Goal: Task Accomplishment & Management: Use online tool/utility

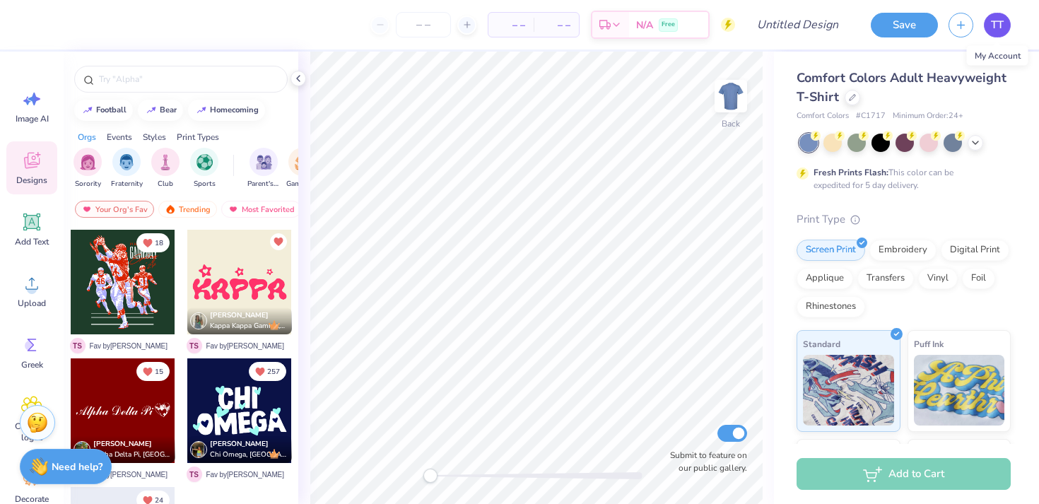
click at [993, 25] on span "TT" at bounding box center [997, 25] width 13 height 16
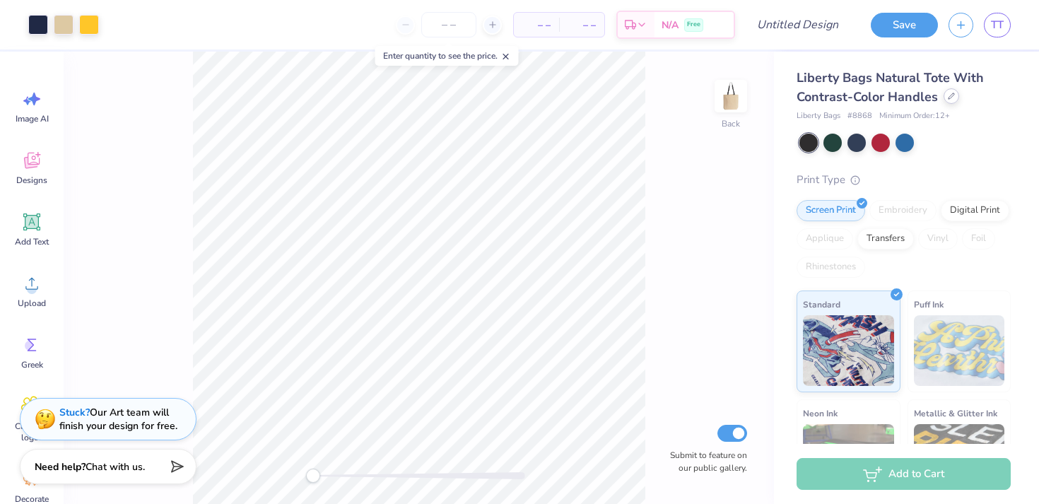
click at [948, 95] on icon at bounding box center [951, 96] width 7 height 7
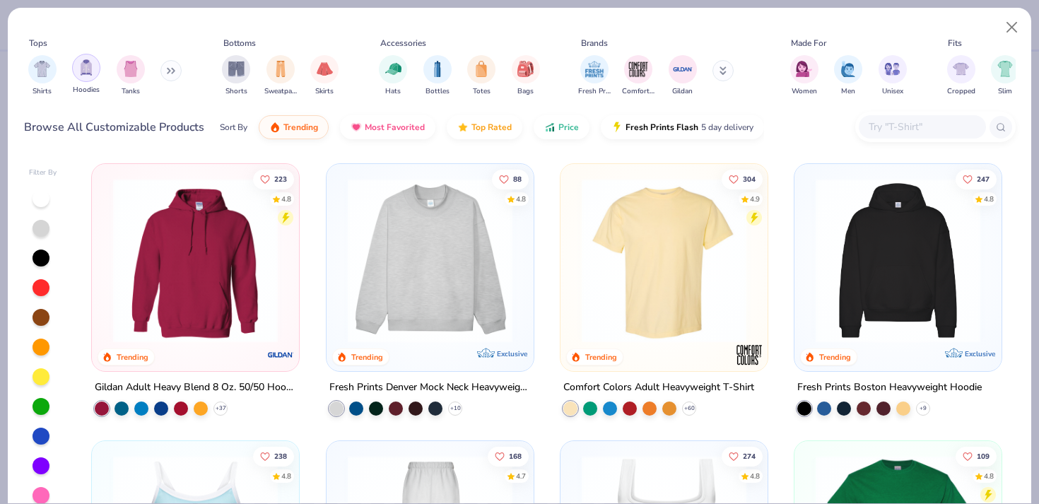
click at [94, 75] on div "filter for Hoodies" at bounding box center [86, 68] width 28 height 28
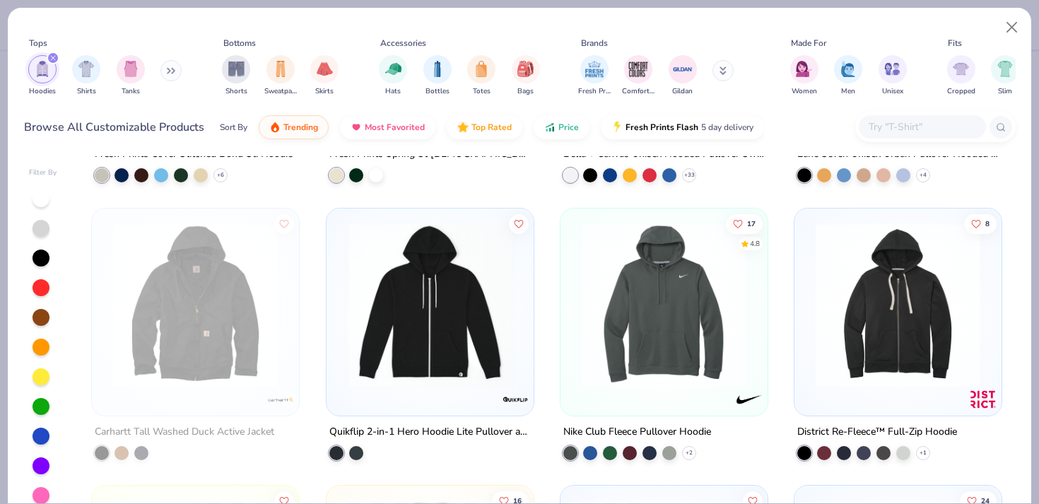
scroll to position [1619, 0]
click at [175, 69] on icon at bounding box center [171, 70] width 8 height 7
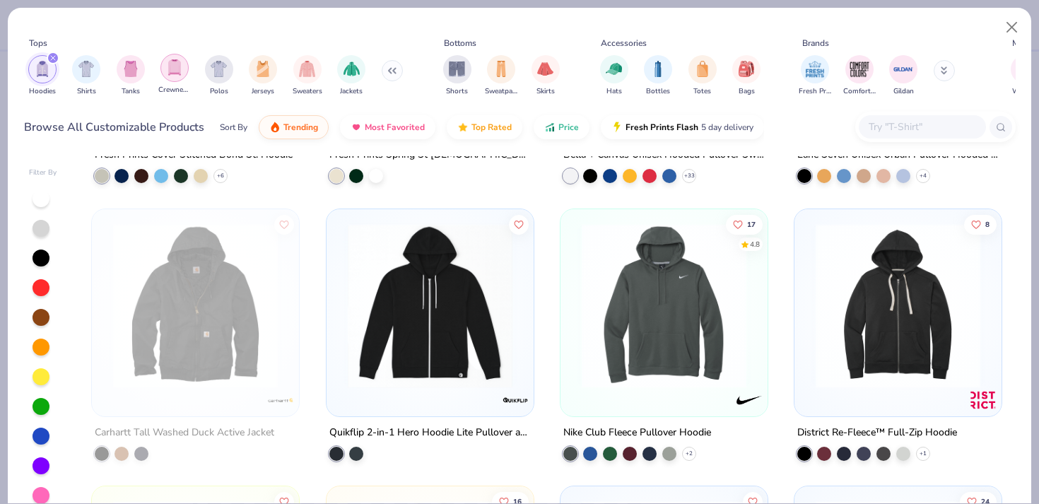
click at [177, 69] on img "filter for Crewnecks" at bounding box center [175, 67] width 16 height 16
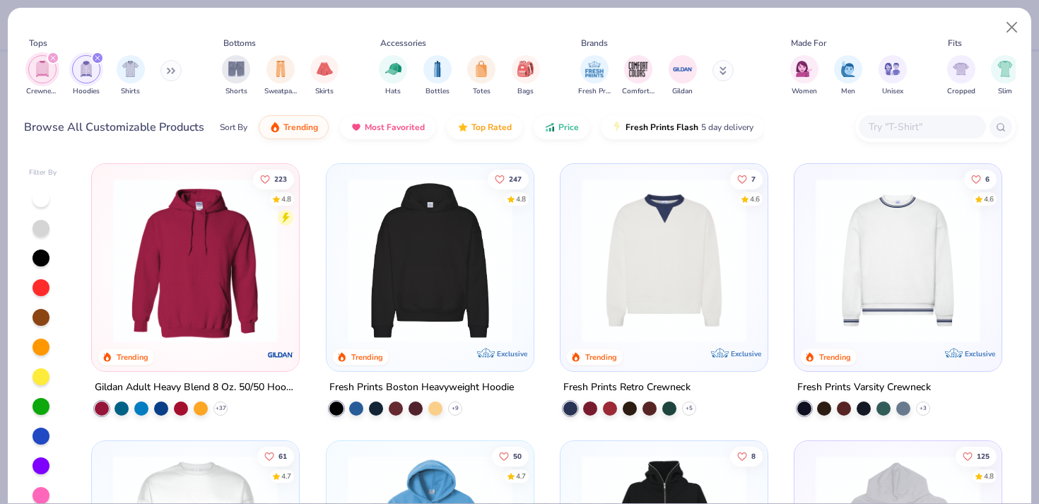
click at [52, 57] on icon "filter for Crewnecks" at bounding box center [53, 58] width 4 height 4
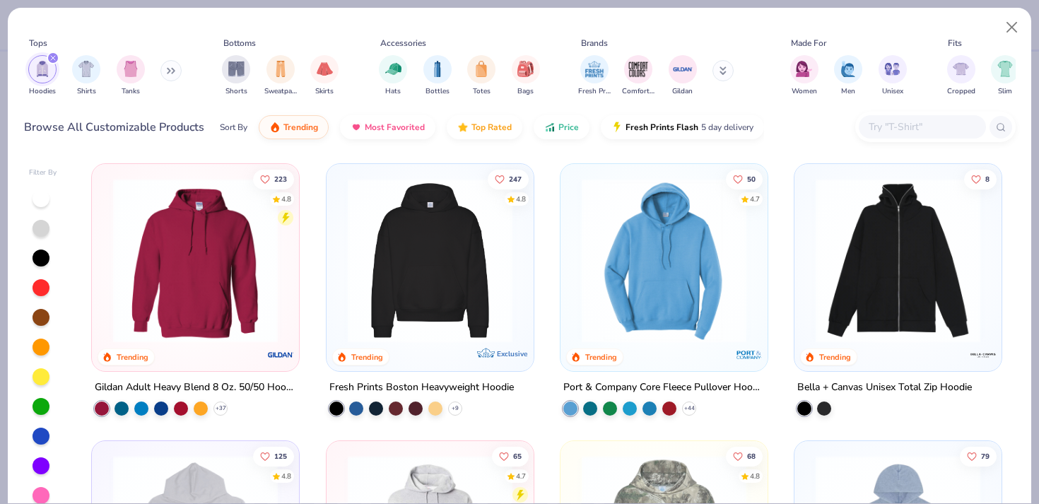
click at [54, 57] on icon "filter for Hoodies" at bounding box center [53, 58] width 6 height 6
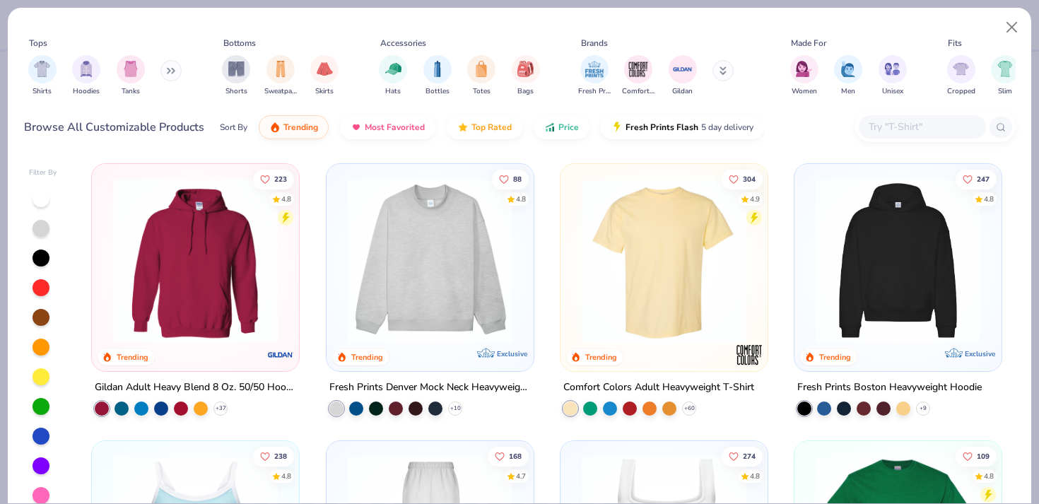
click at [165, 71] on button at bounding box center [171, 70] width 21 height 21
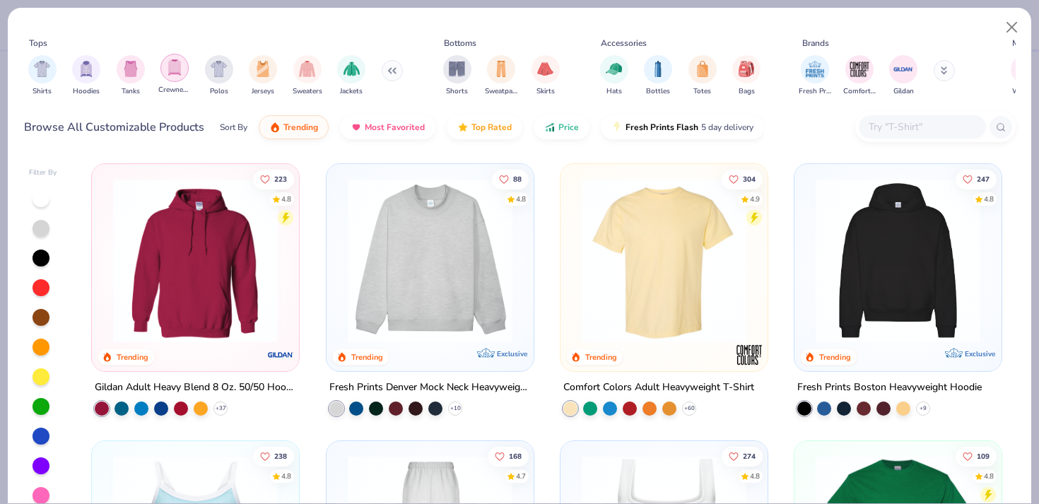
click at [178, 70] on img "filter for Crewnecks" at bounding box center [175, 67] width 16 height 16
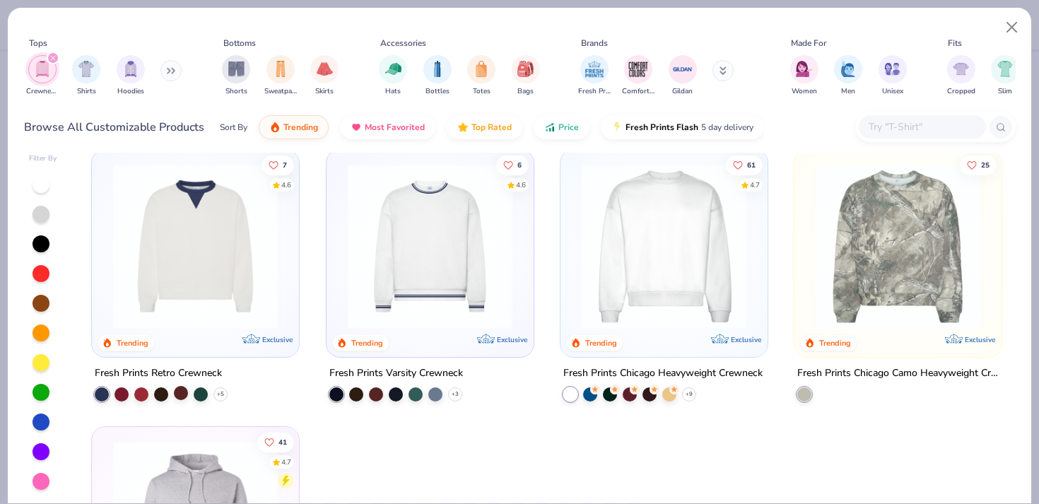
click at [182, 394] on div at bounding box center [181, 393] width 14 height 14
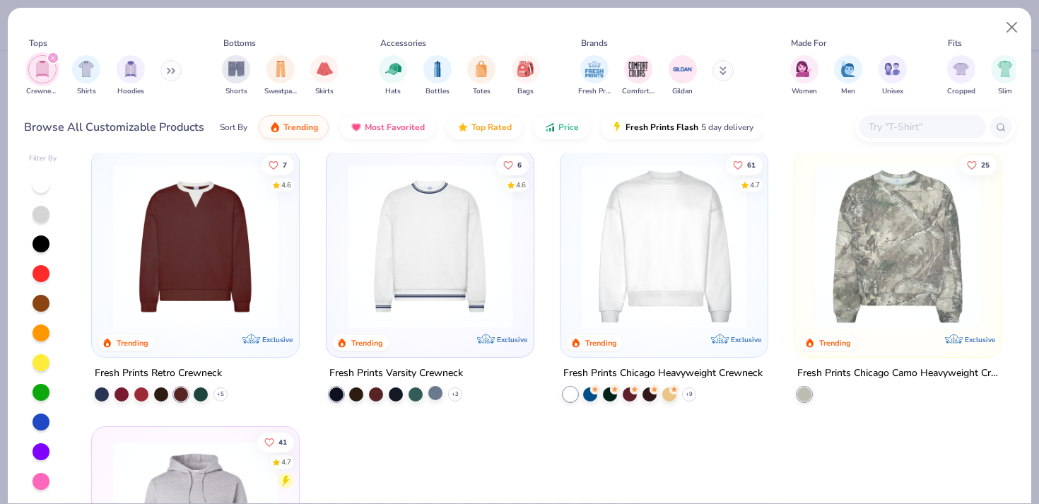
click at [433, 392] on div at bounding box center [435, 393] width 14 height 14
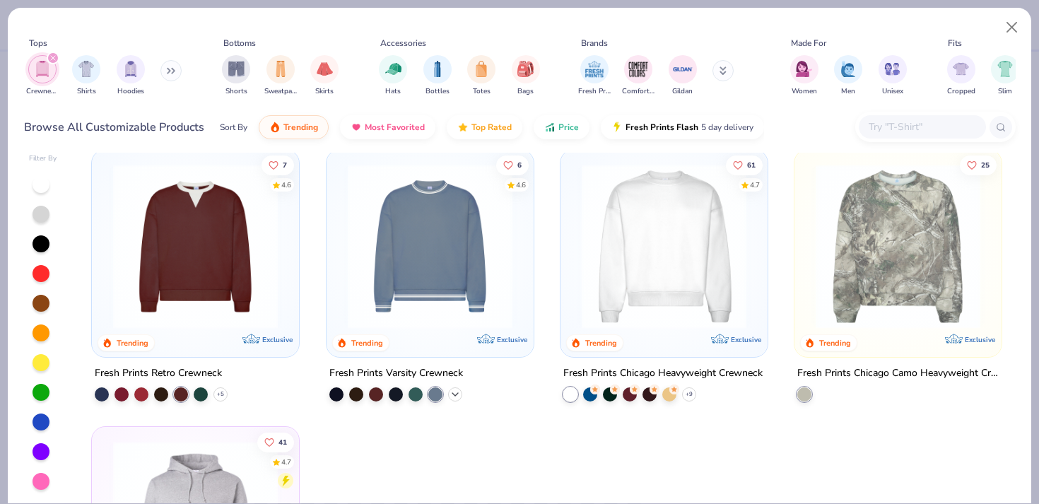
click at [456, 393] on polyline at bounding box center [456, 394] width 6 height 3
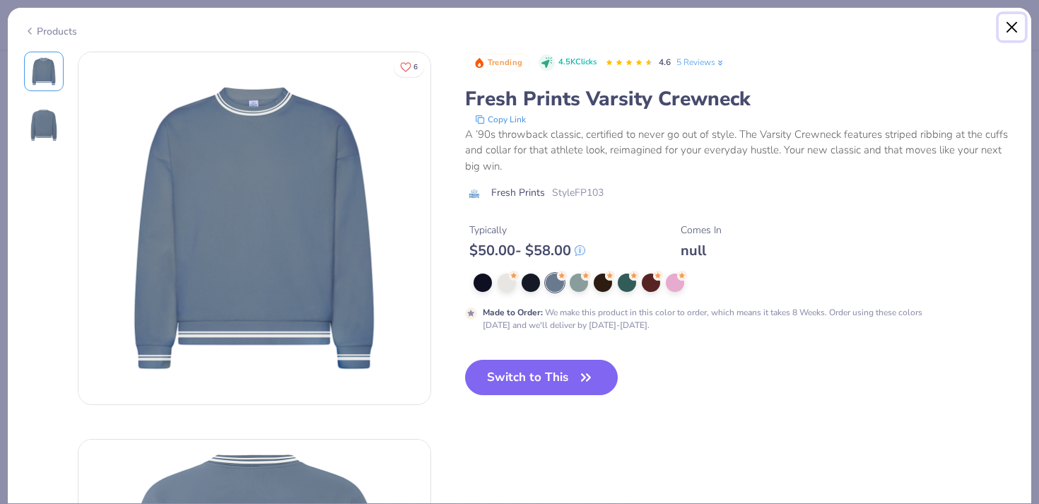
click at [1008, 31] on button "Close" at bounding box center [1012, 27] width 27 height 27
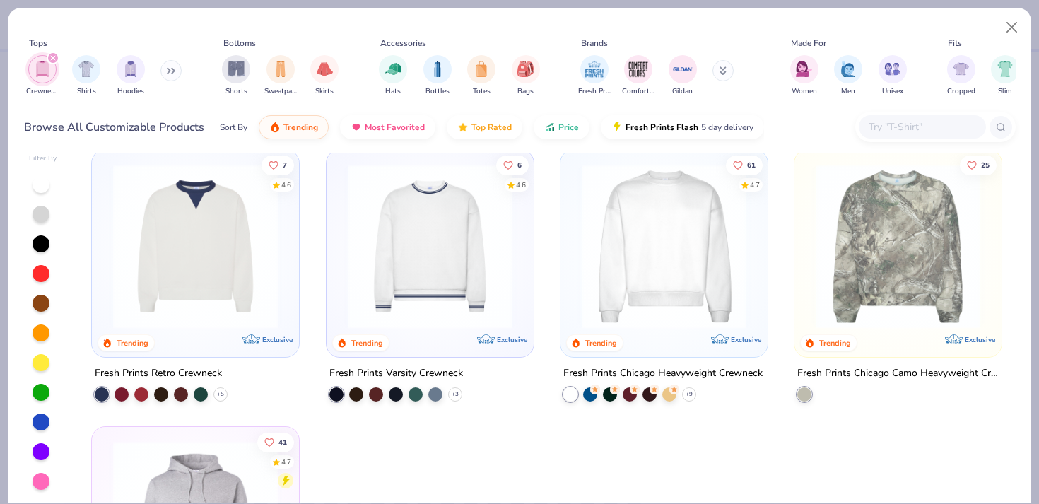
click at [723, 270] on img at bounding box center [664, 246] width 179 height 165
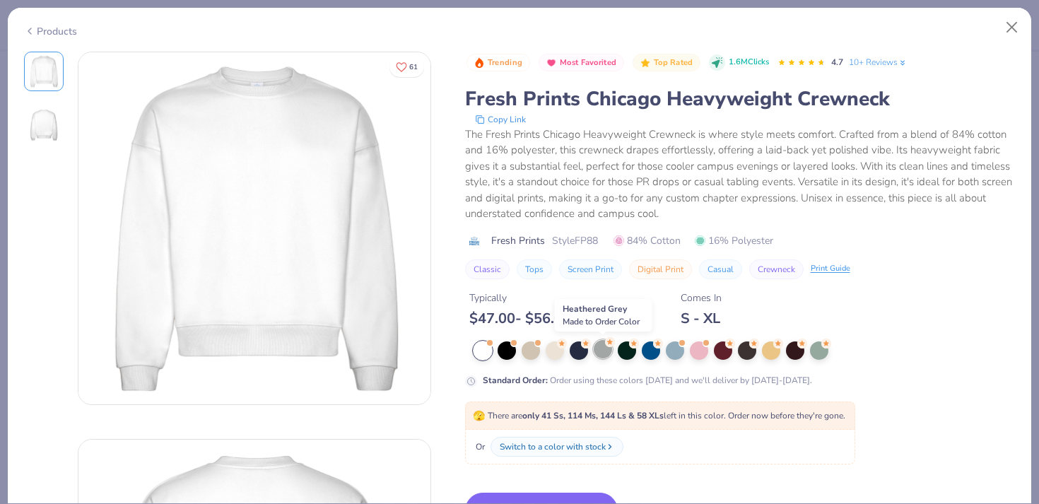
click at [602, 348] on div at bounding box center [603, 349] width 18 height 18
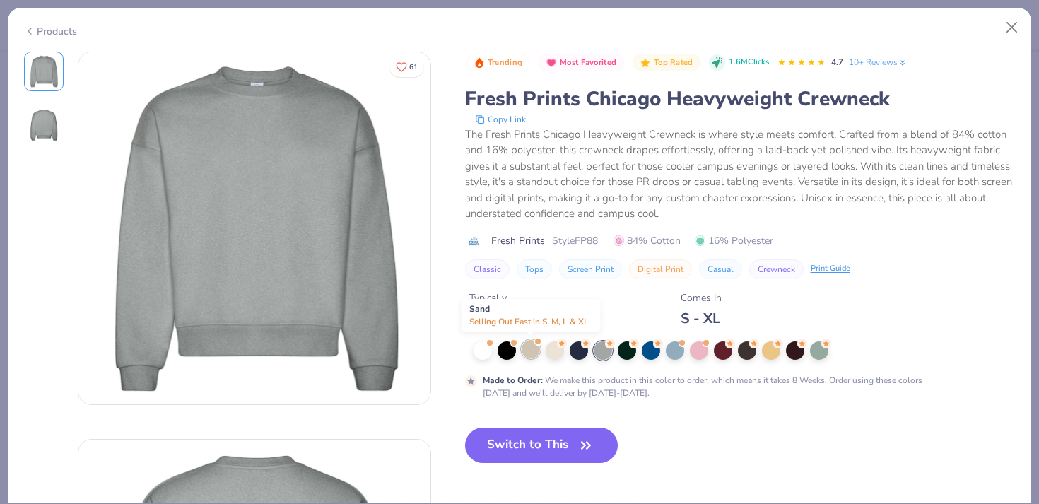
click at [529, 350] on div at bounding box center [531, 349] width 18 height 18
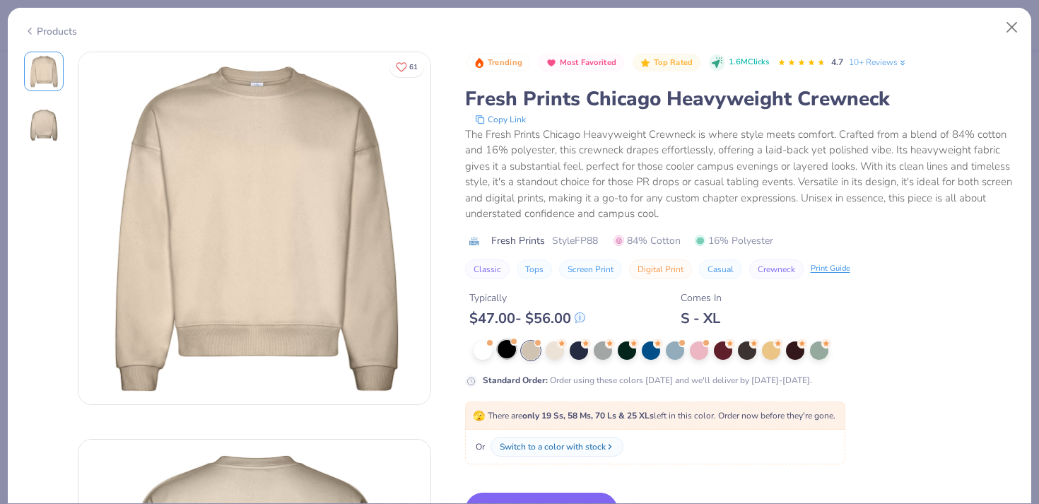
click at [505, 352] on div at bounding box center [507, 349] width 18 height 18
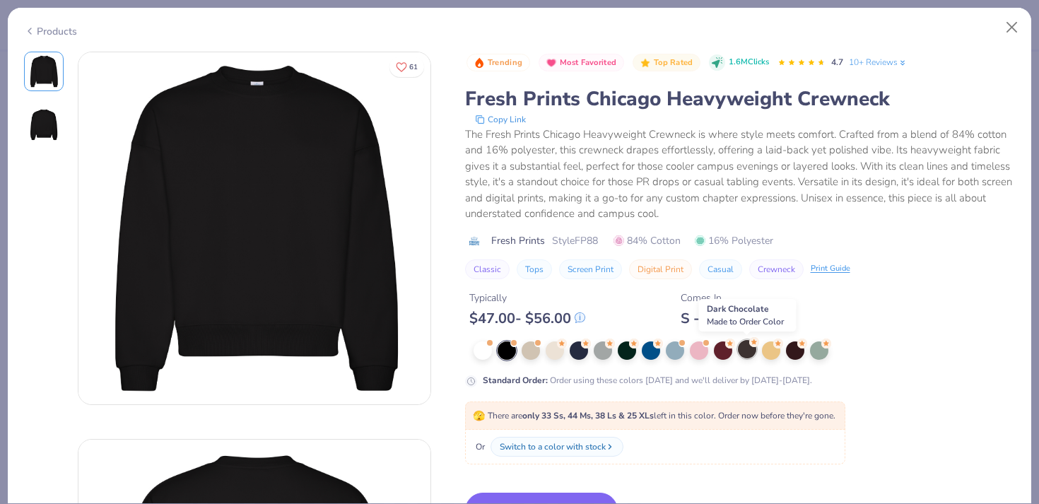
click at [745, 355] on div at bounding box center [747, 349] width 18 height 18
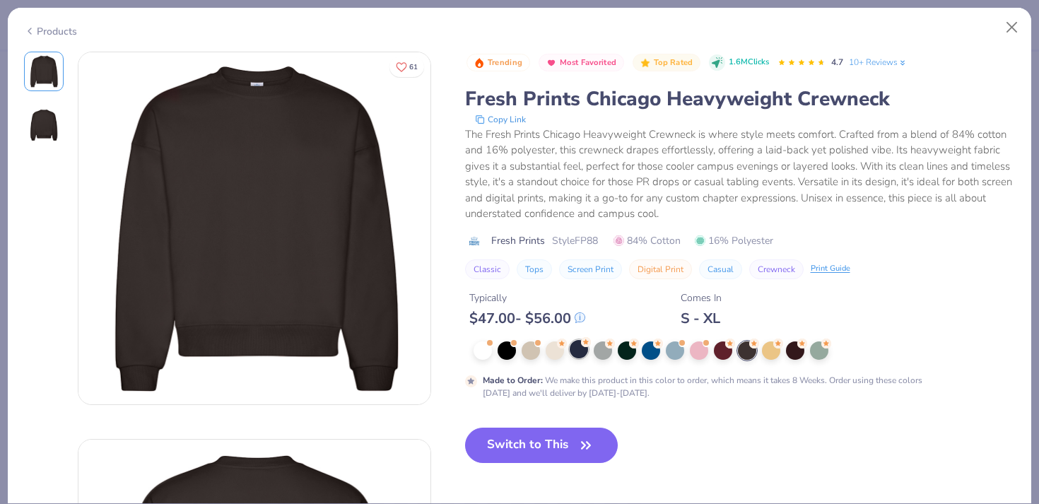
click at [580, 353] on div at bounding box center [579, 349] width 18 height 18
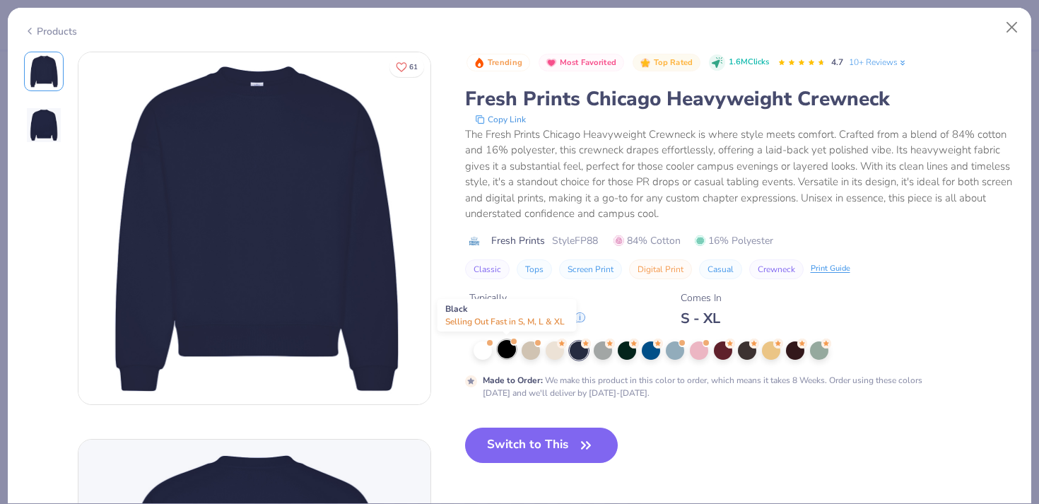
click at [503, 351] on div at bounding box center [507, 349] width 18 height 18
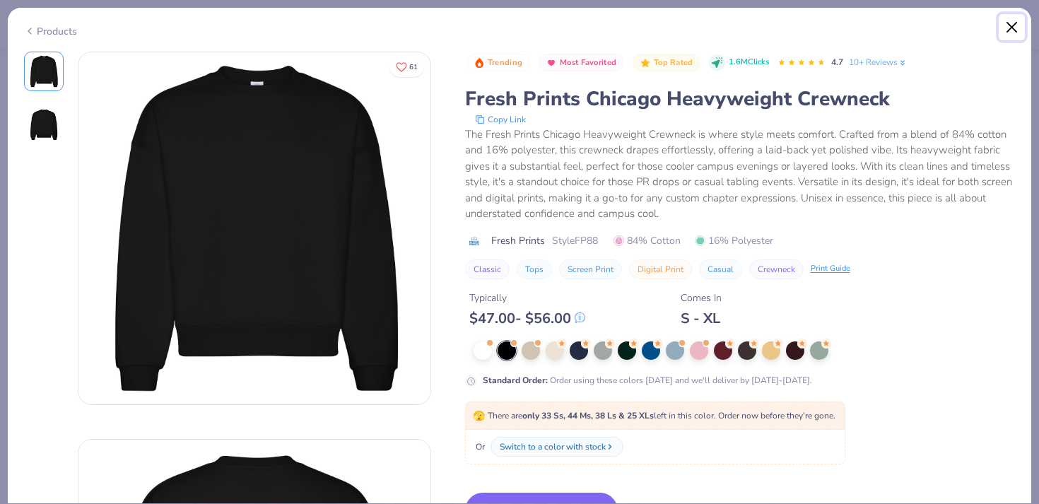
click at [1015, 20] on button "Close" at bounding box center [1012, 27] width 27 height 27
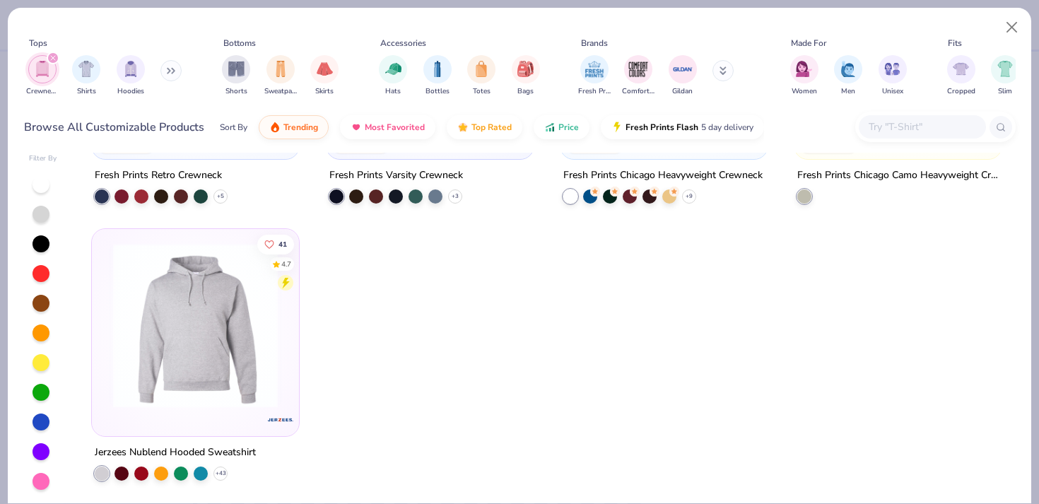
scroll to position [15, 0]
click at [56, 54] on div "filter for Crewnecks" at bounding box center [53, 58] width 13 height 13
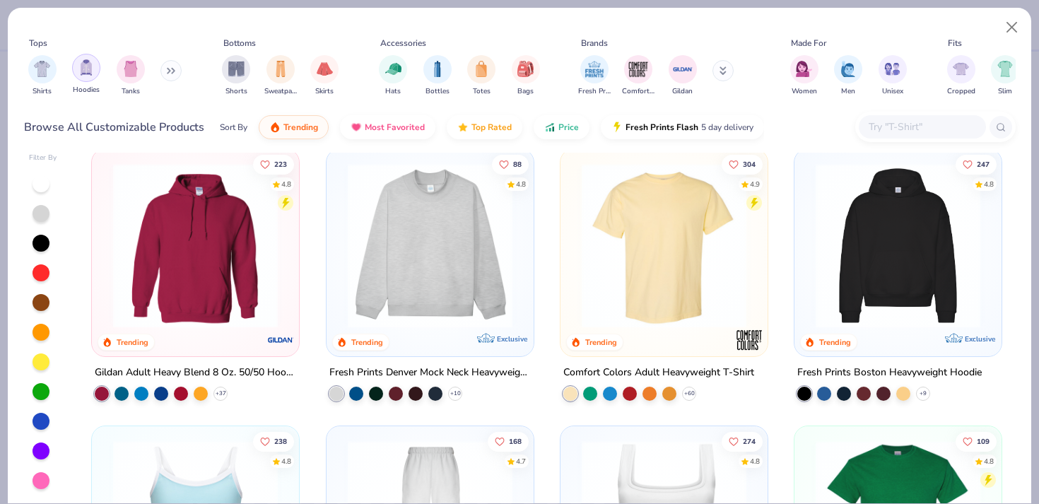
click at [83, 71] on img "filter for Hoodies" at bounding box center [86, 67] width 16 height 16
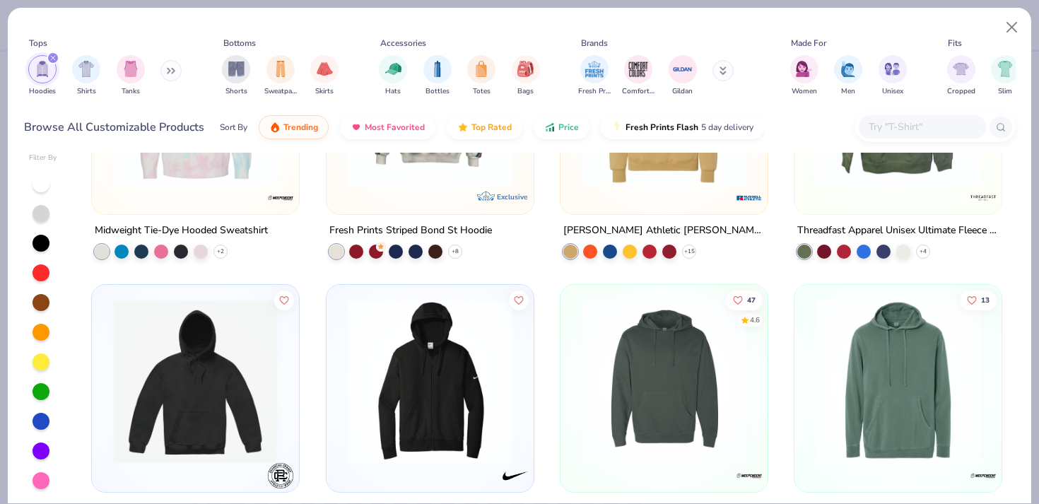
scroll to position [2641, 0]
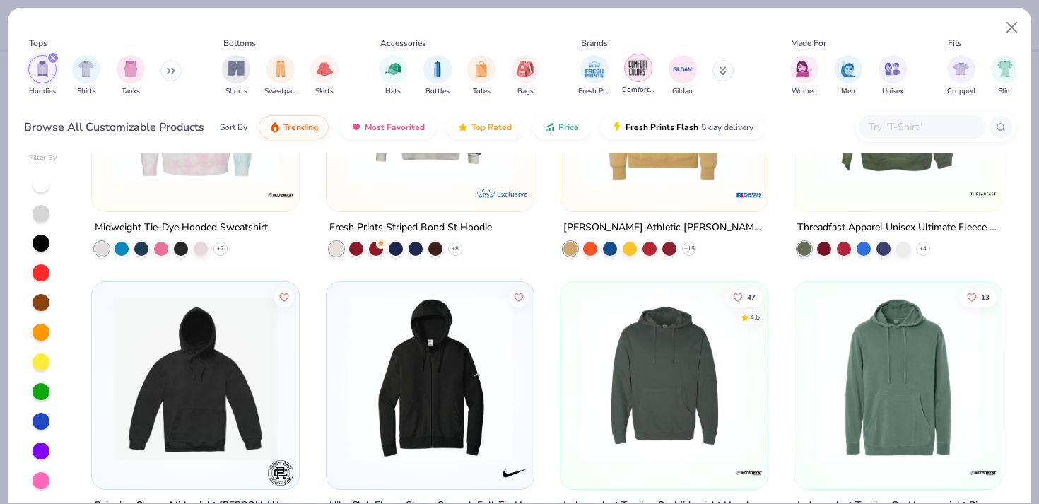
click at [642, 72] on img "filter for Comfort Colors" at bounding box center [638, 67] width 21 height 21
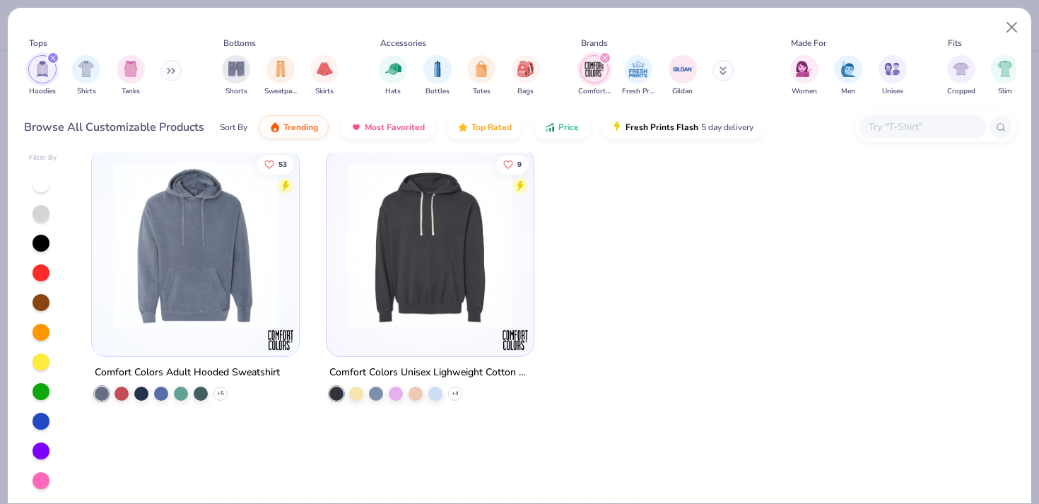
click at [53, 57] on icon "filter for Hoodies" at bounding box center [53, 58] width 6 height 6
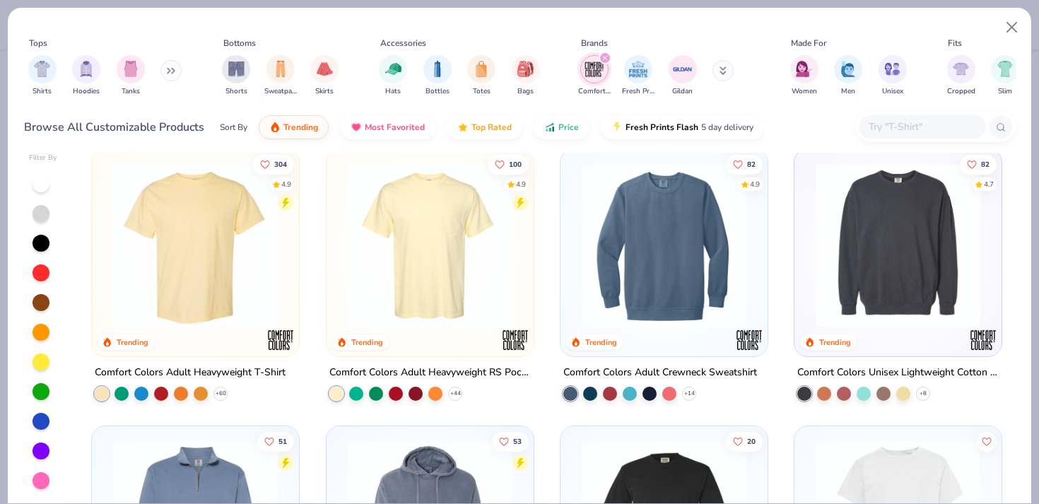
click at [886, 279] on img at bounding box center [898, 245] width 179 height 165
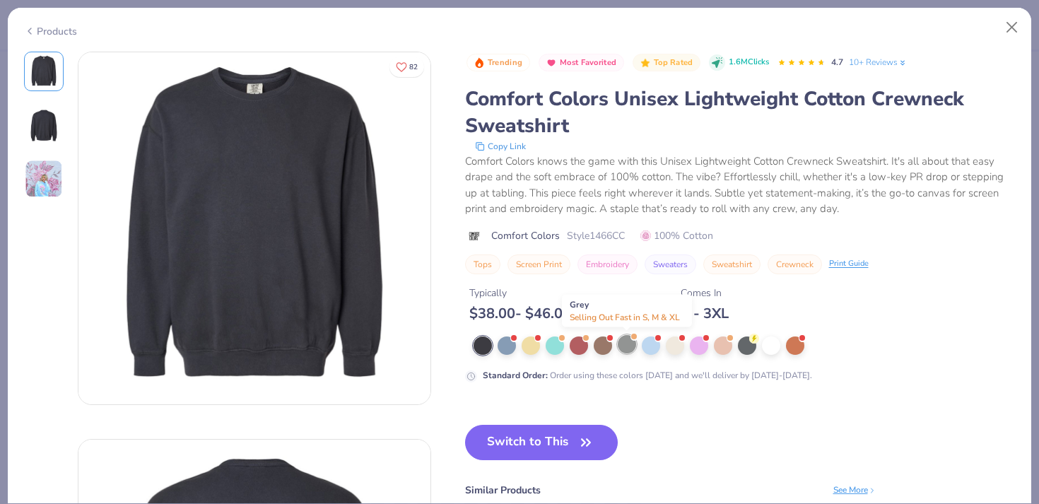
click at [626, 346] on div at bounding box center [627, 344] width 18 height 18
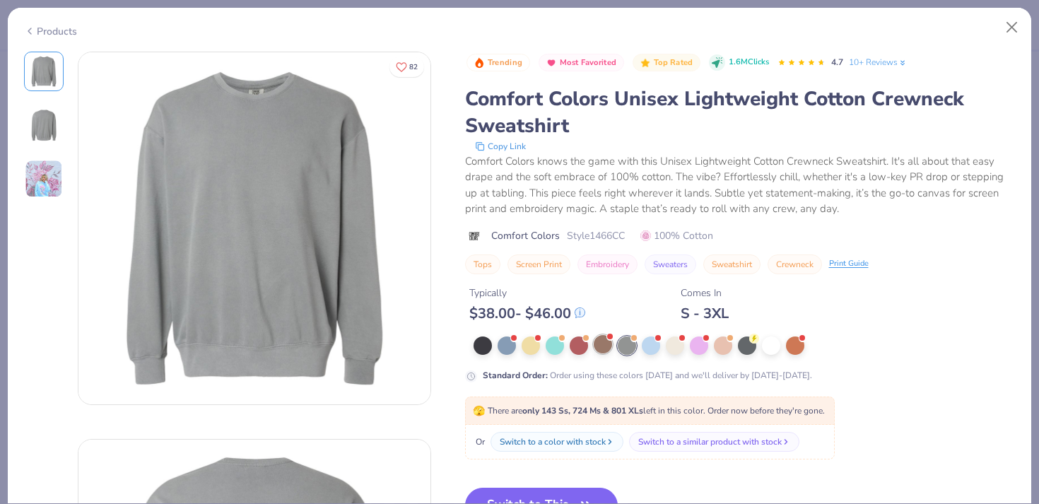
click at [603, 345] on div at bounding box center [603, 344] width 18 height 18
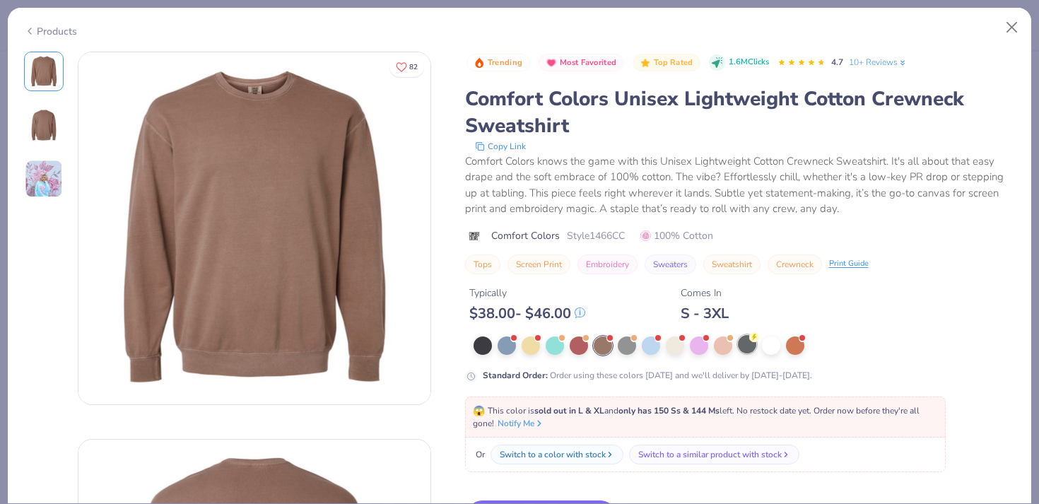
click at [751, 340] on circle at bounding box center [754, 337] width 10 height 10
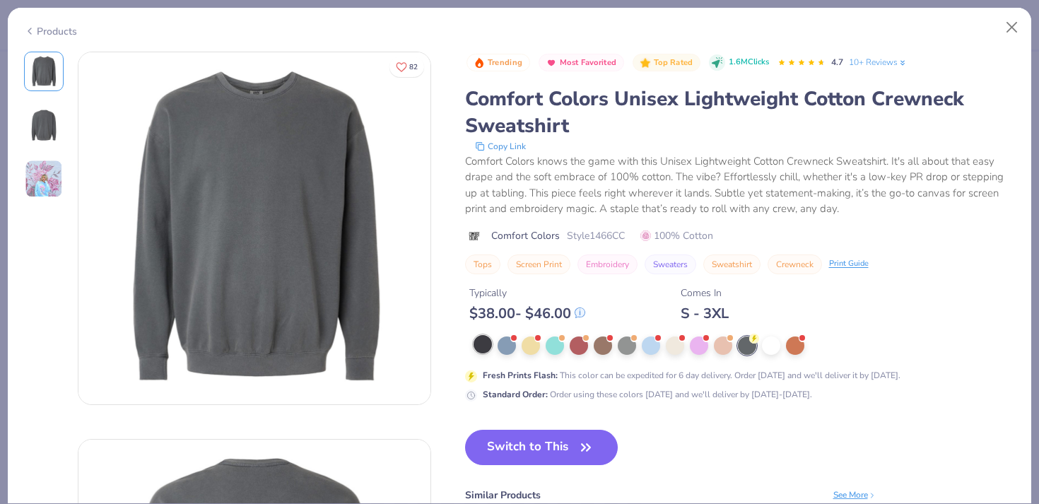
click at [486, 351] on div at bounding box center [483, 344] width 18 height 18
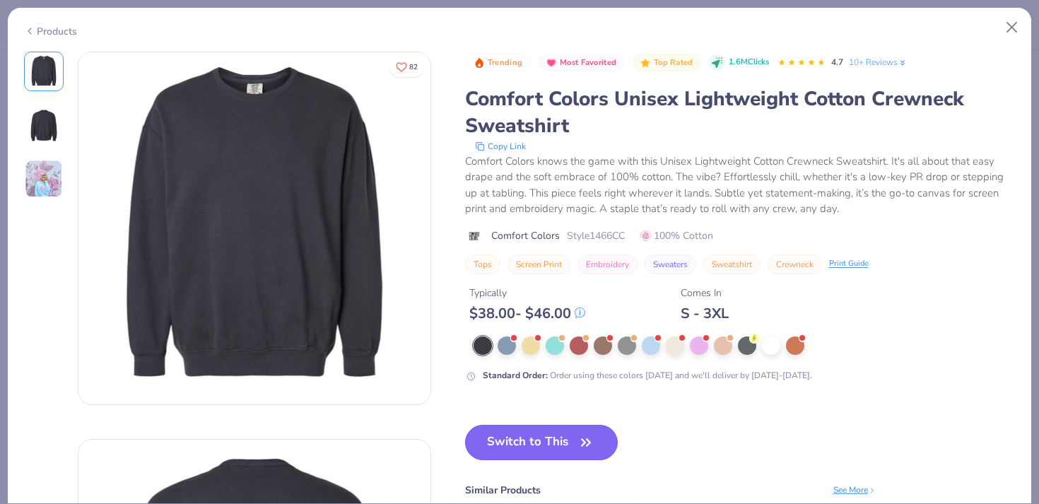
click at [598, 434] on button "Switch to This" at bounding box center [541, 442] width 153 height 35
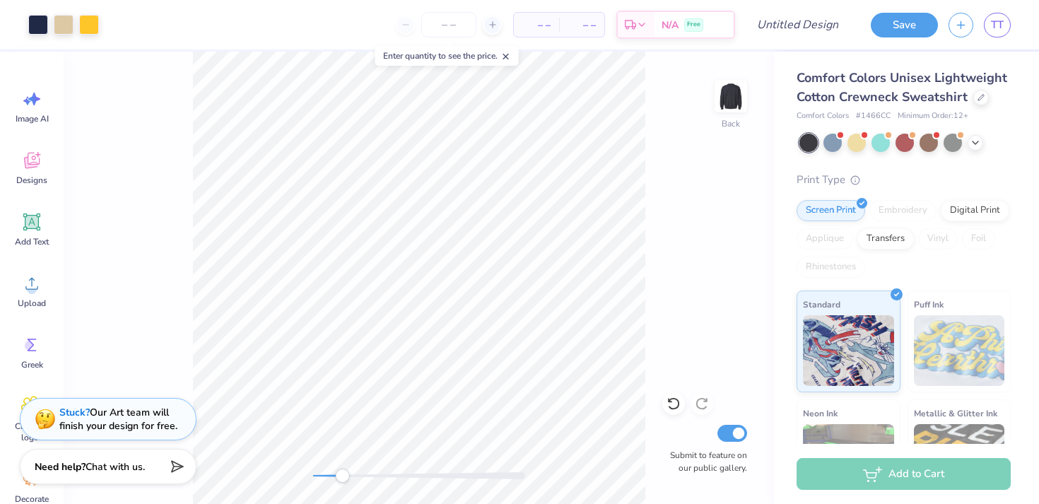
drag, startPoint x: 317, startPoint y: 473, endPoint x: 342, endPoint y: 473, distance: 25.5
click at [342, 473] on div "Accessibility label" at bounding box center [342, 476] width 14 height 14
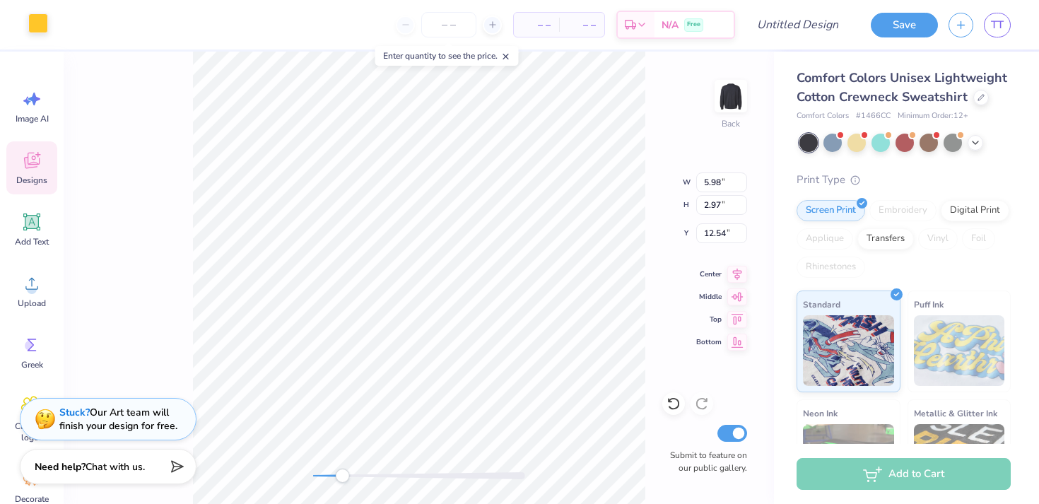
click at [40, 25] on div at bounding box center [38, 23] width 20 height 20
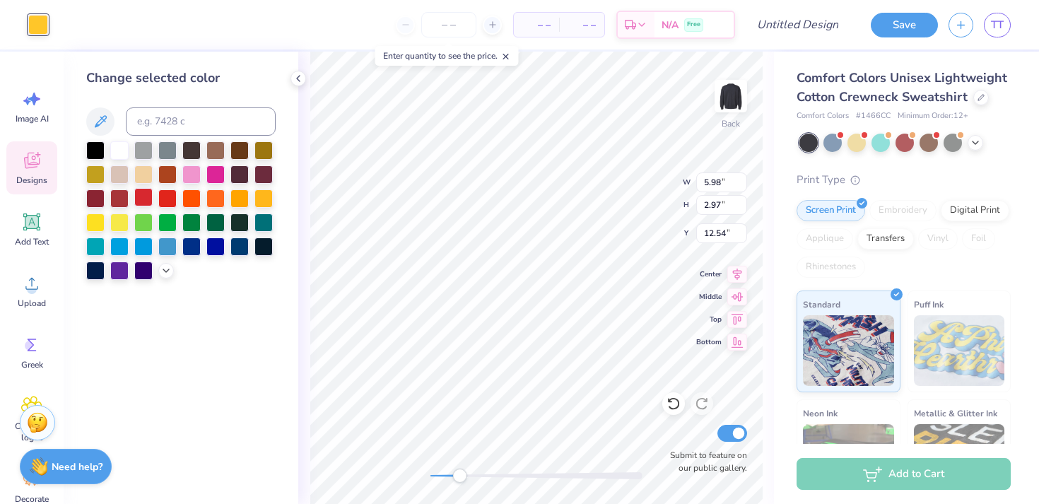
click at [147, 200] on div at bounding box center [143, 197] width 18 height 18
type input "5.61"
type input "3.85"
type input "7.99"
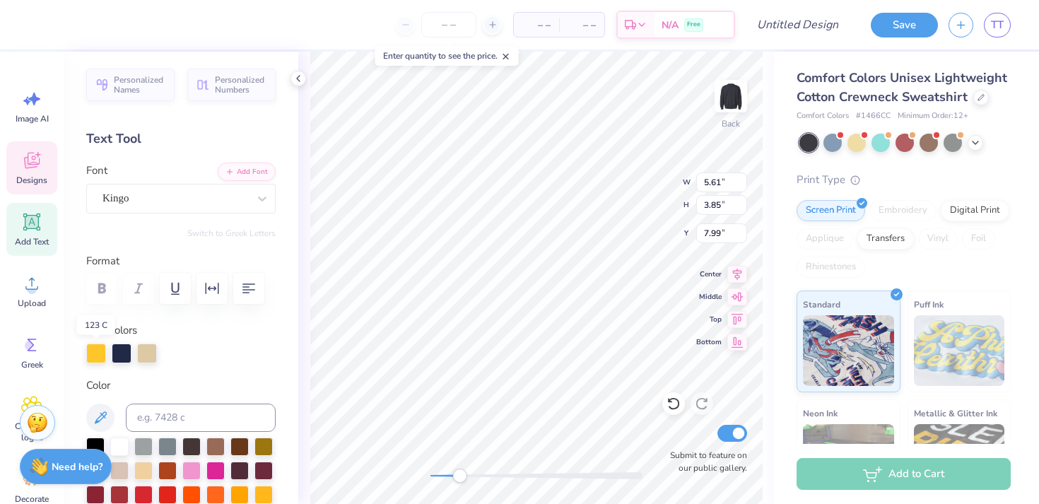
click at [95, 354] on div at bounding box center [96, 354] width 20 height 20
click at [144, 495] on div at bounding box center [143, 493] width 18 height 18
click at [39, 25] on div at bounding box center [38, 23] width 20 height 20
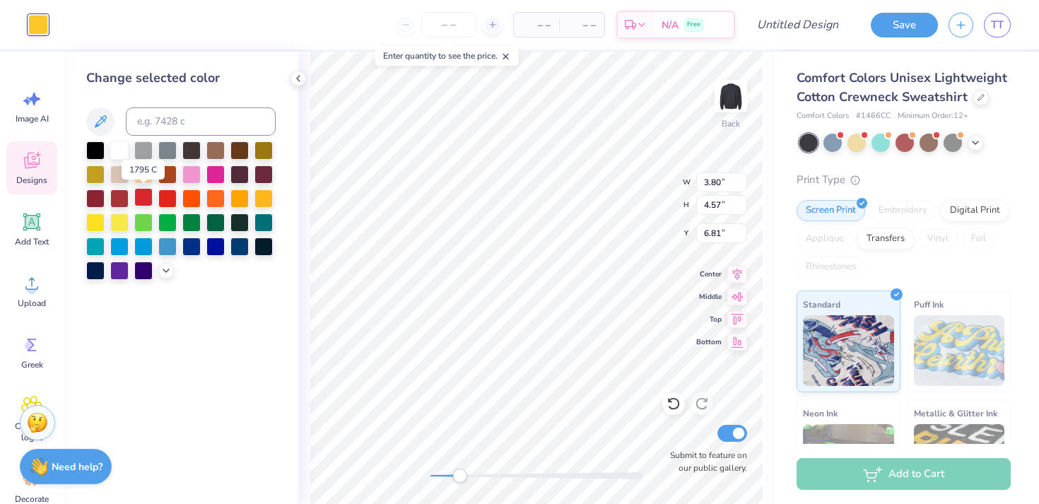
click at [143, 195] on div at bounding box center [143, 197] width 18 height 18
type input "11.35"
type input "2.37"
type input "14.73"
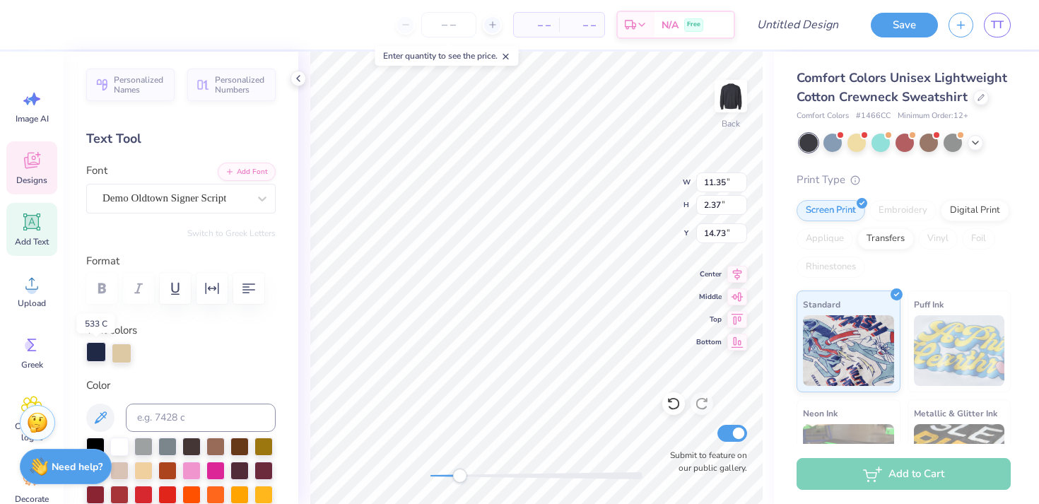
click at [97, 352] on div at bounding box center [96, 352] width 20 height 20
click at [127, 445] on div at bounding box center [119, 445] width 18 height 18
click at [124, 357] on div at bounding box center [122, 352] width 20 height 20
click at [99, 440] on div at bounding box center [95, 445] width 18 height 18
click at [165, 491] on div at bounding box center [167, 493] width 18 height 18
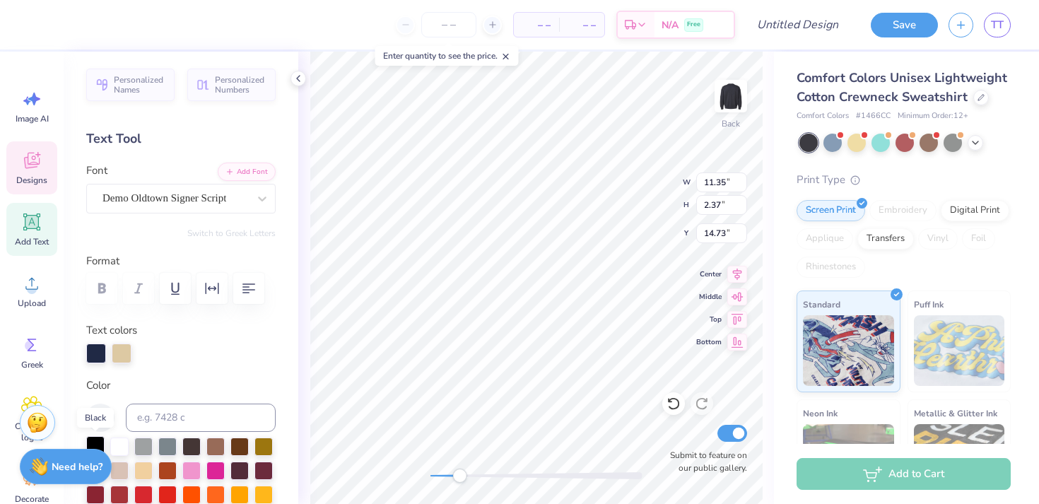
click at [97, 442] on div at bounding box center [95, 445] width 18 height 18
click at [208, 375] on div "Personalized Names Personalized Numbers Text Tool Add Font Font Demo Oldtown Si…" at bounding box center [181, 278] width 235 height 453
type input "3.80"
type input "4.57"
type input "6.81"
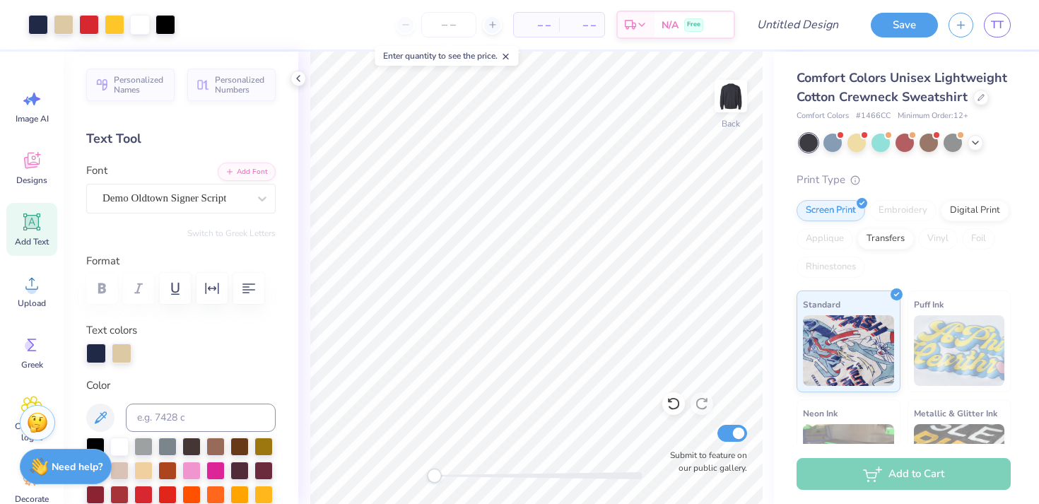
drag, startPoint x: 463, startPoint y: 474, endPoint x: 435, endPoint y: 474, distance: 28.3
click at [435, 474] on div "Accessibility label" at bounding box center [434, 476] width 14 height 14
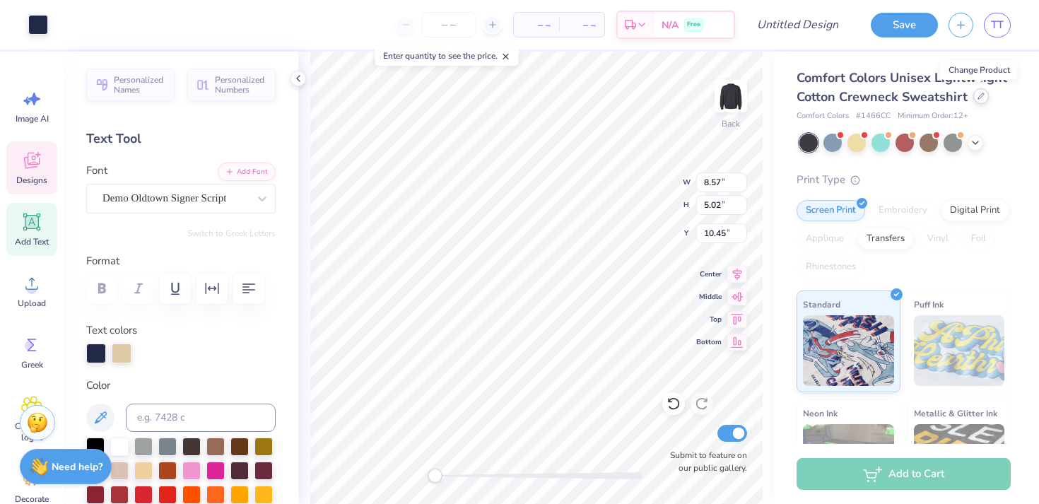
click at [975, 97] on div at bounding box center [982, 96] width 16 height 16
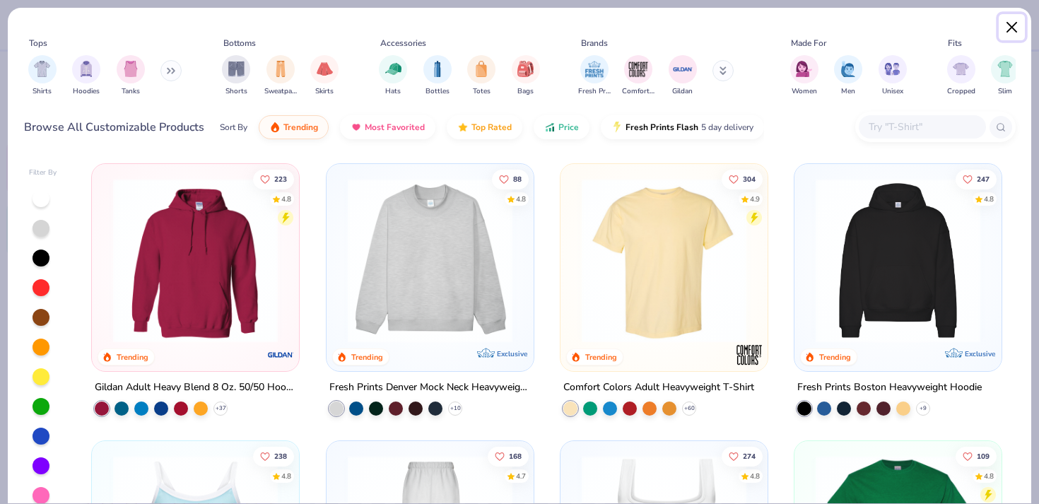
click at [1014, 36] on button "Close" at bounding box center [1012, 27] width 27 height 27
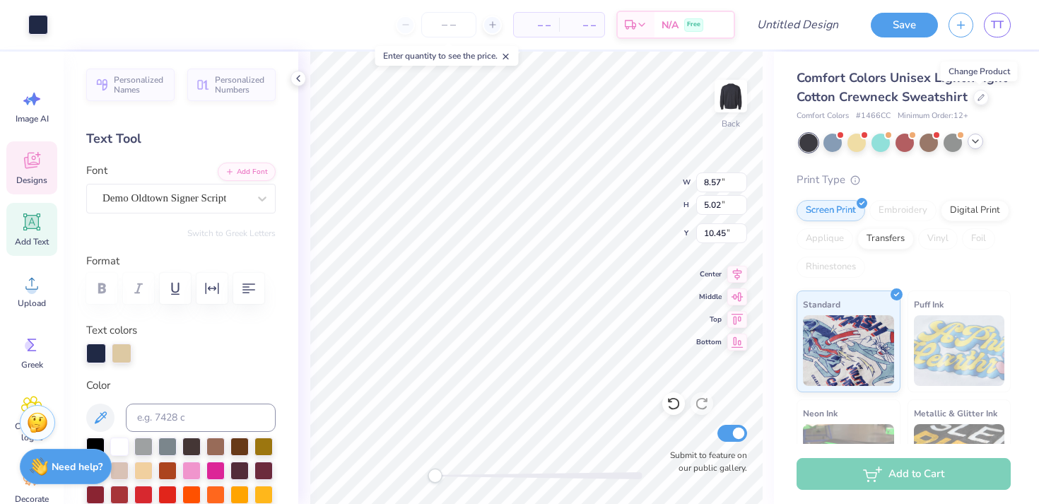
click at [974, 145] on icon at bounding box center [975, 141] width 11 height 11
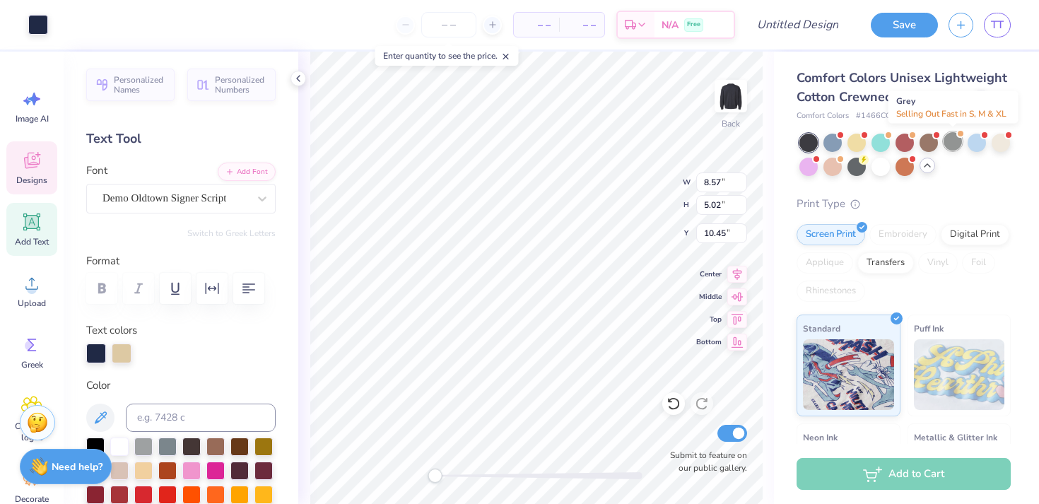
click at [956, 143] on div at bounding box center [953, 141] width 18 height 18
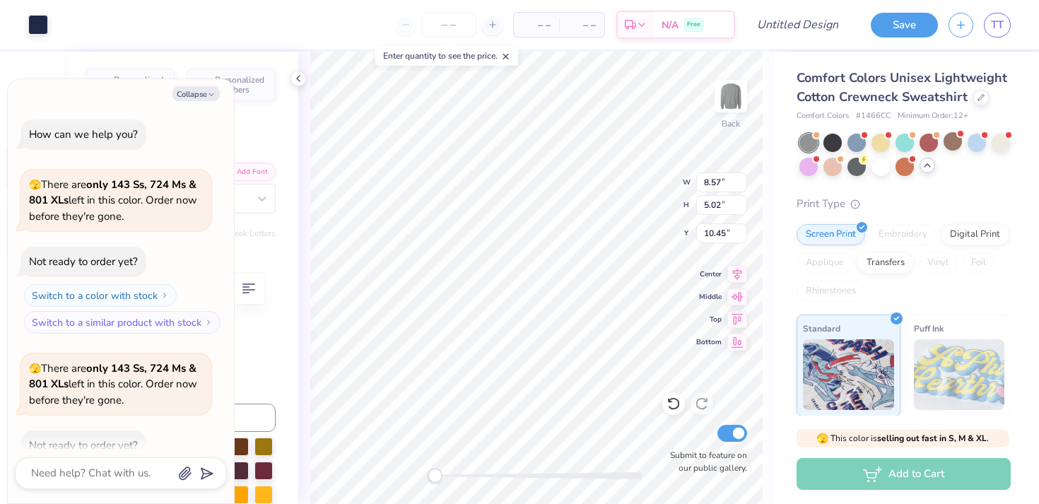
scroll to position [78, 0]
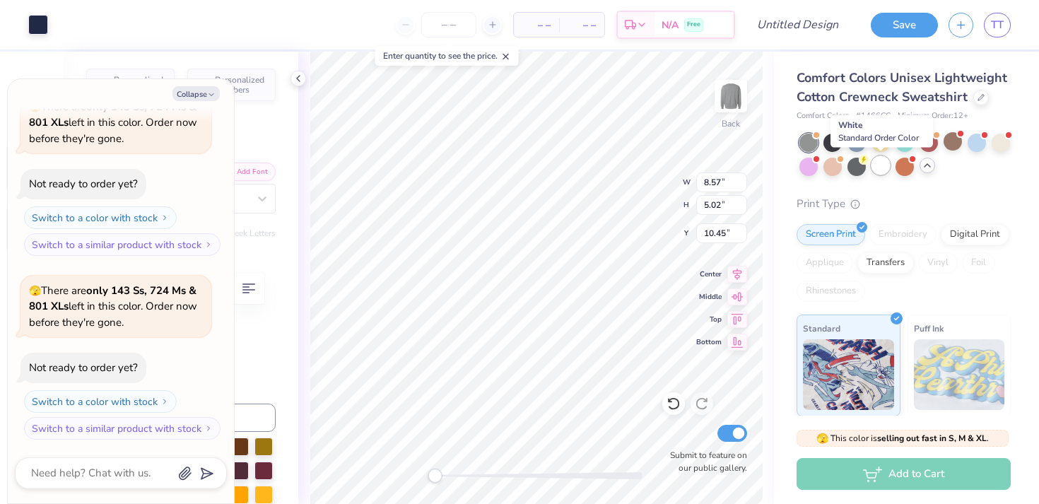
click at [887, 168] on div at bounding box center [881, 165] width 18 height 18
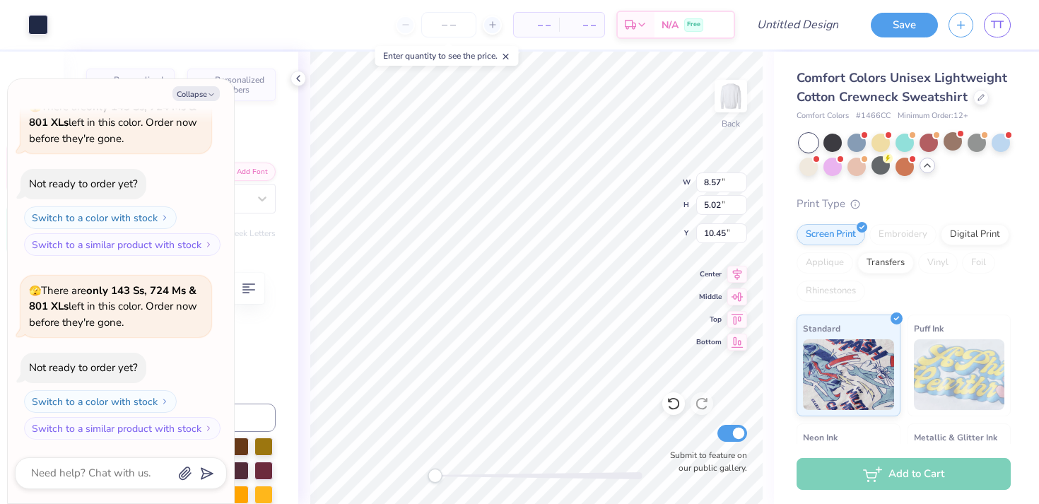
click at [926, 169] on icon at bounding box center [927, 165] width 11 height 11
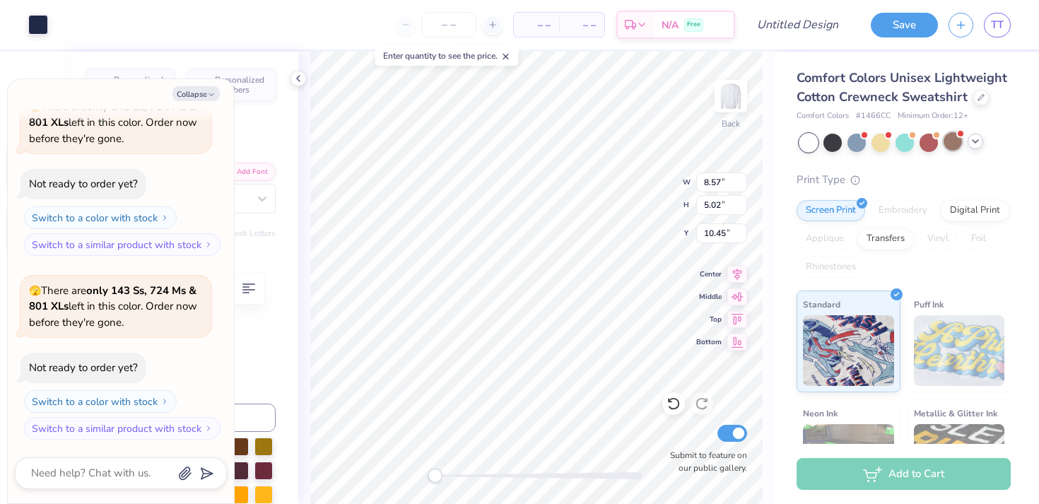
click at [947, 142] on div at bounding box center [953, 141] width 18 height 18
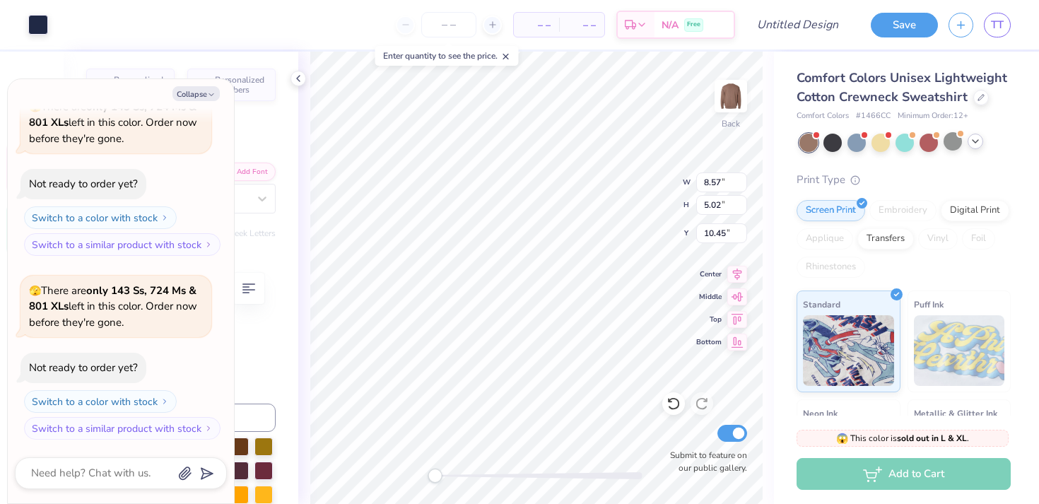
scroll to position [278, 0]
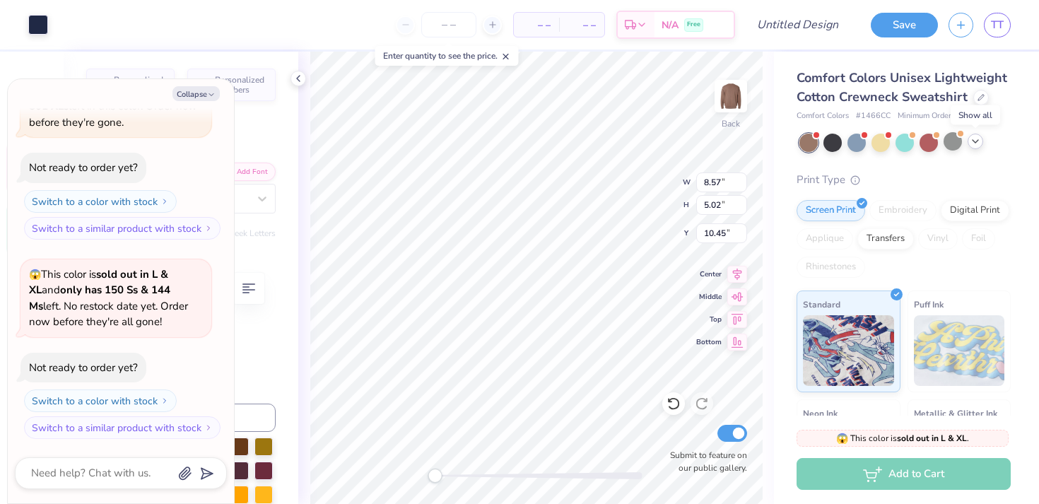
click at [971, 140] on icon at bounding box center [975, 141] width 11 height 11
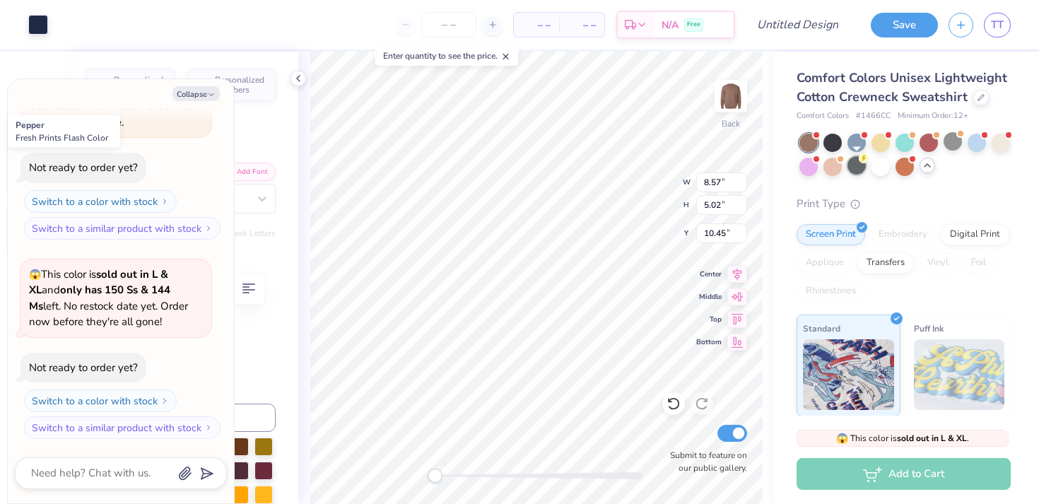
click at [864, 165] on div at bounding box center [857, 165] width 18 height 18
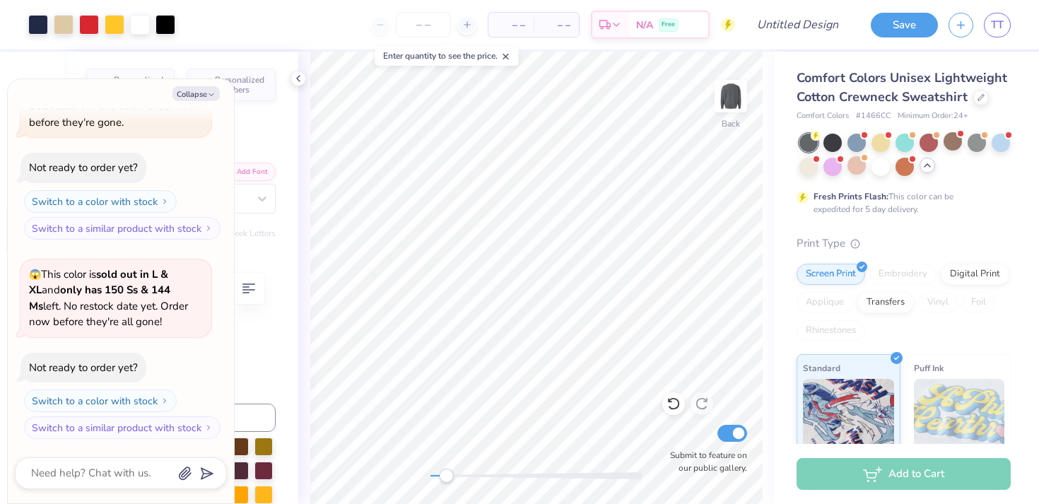
drag, startPoint x: 436, startPoint y: 479, endPoint x: 446, endPoint y: 477, distance: 10.1
click at [446, 477] on div "Accessibility label" at bounding box center [446, 476] width 14 height 14
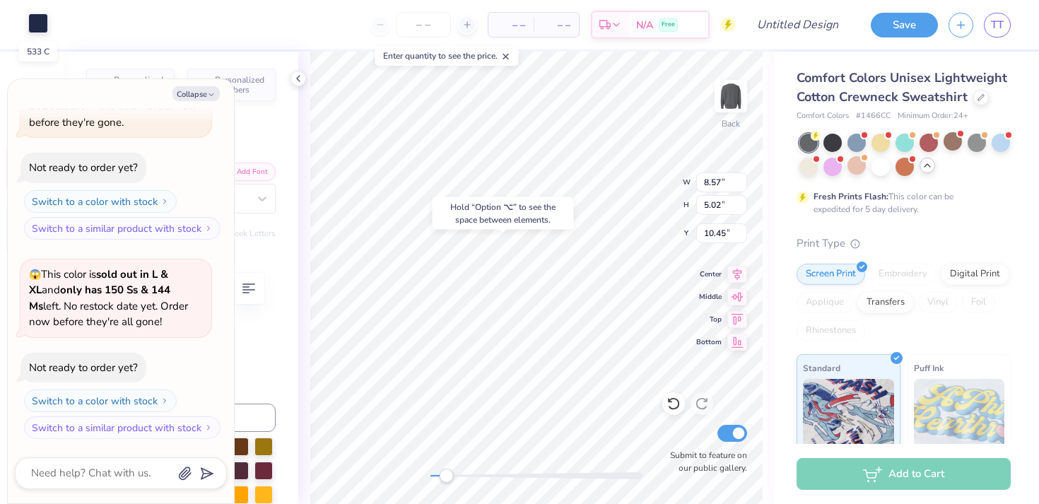
click at [41, 25] on div at bounding box center [38, 23] width 20 height 20
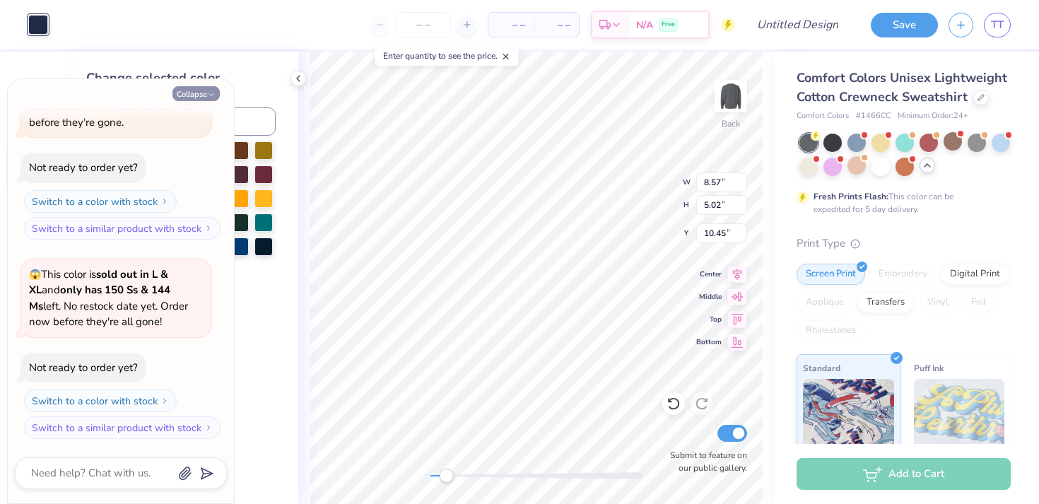
click at [197, 96] on button "Collapse" at bounding box center [196, 93] width 47 height 15
type textarea "x"
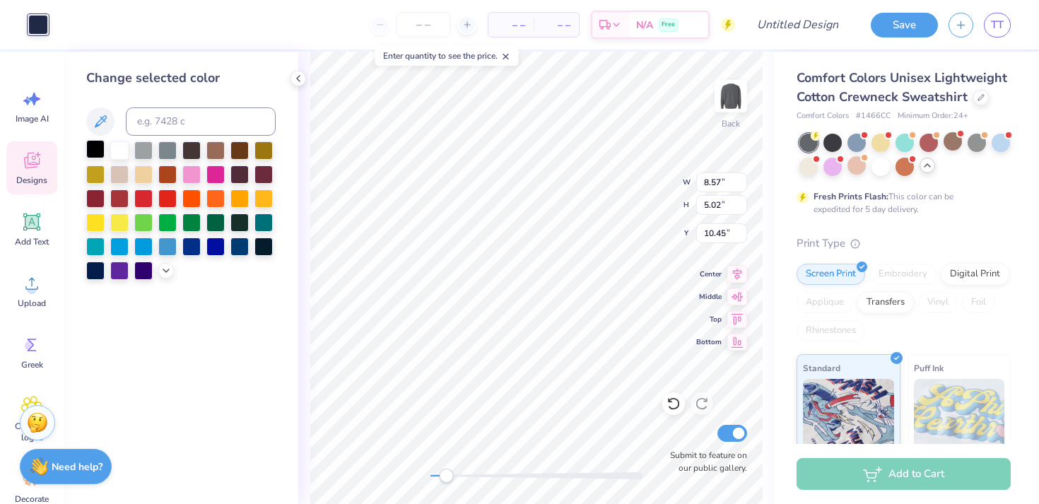
click at [98, 151] on div at bounding box center [95, 149] width 18 height 18
type input "5.60"
type input "8.84"
type input "6.73"
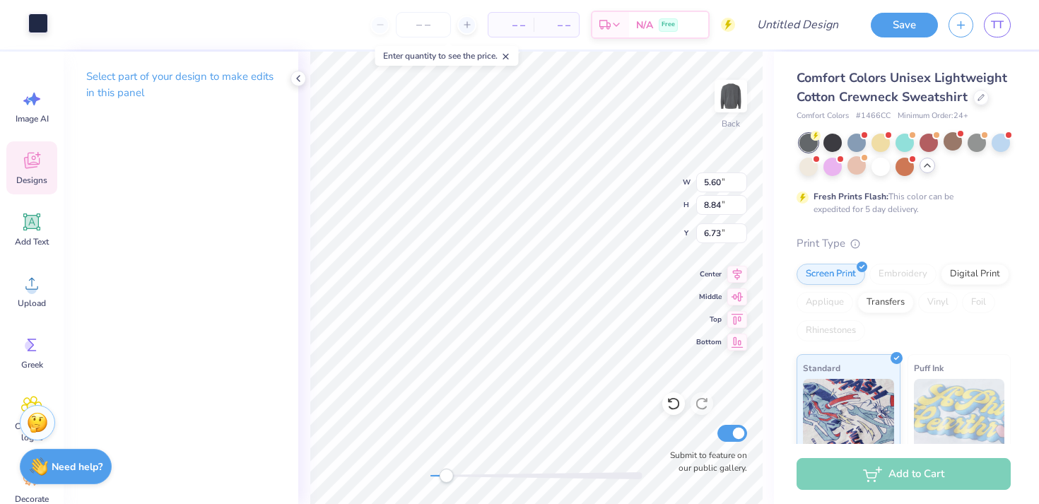
click at [41, 23] on div at bounding box center [38, 23] width 20 height 20
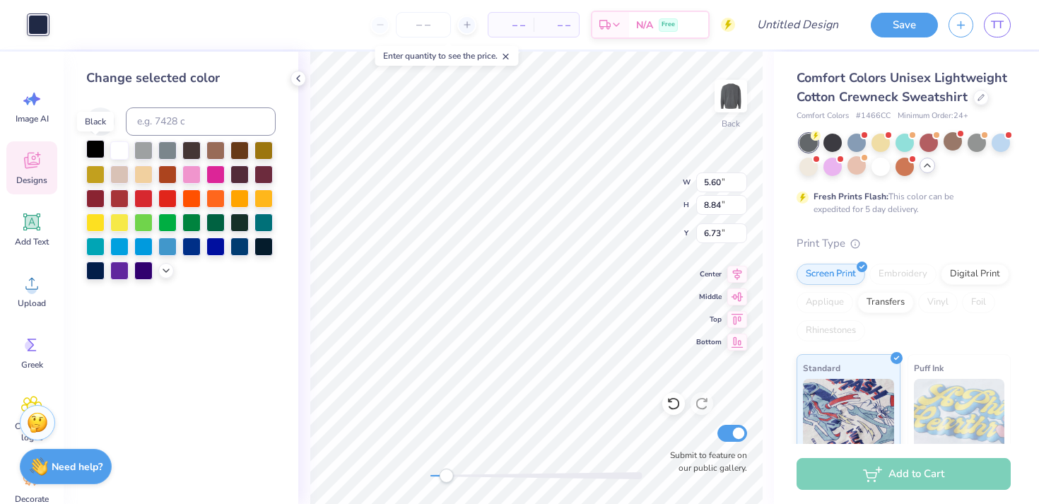
click at [96, 153] on div at bounding box center [95, 149] width 18 height 18
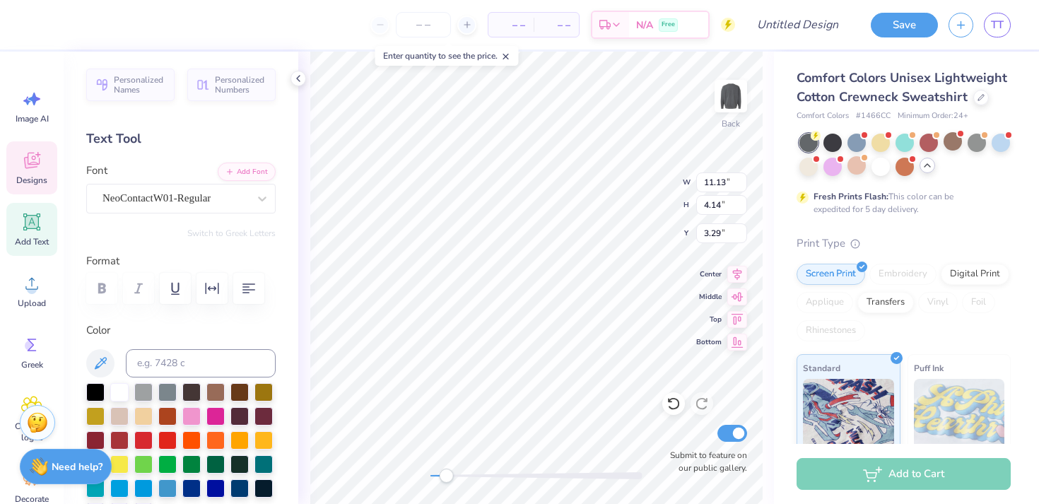
scroll to position [0, 2]
drag, startPoint x: 451, startPoint y: 477, endPoint x: 424, endPoint y: 478, distance: 26.9
click at [424, 478] on div "Accessibility label" at bounding box center [431, 476] width 14 height 14
click at [436, 481] on div "Accessibility label" at bounding box center [437, 476] width 14 height 14
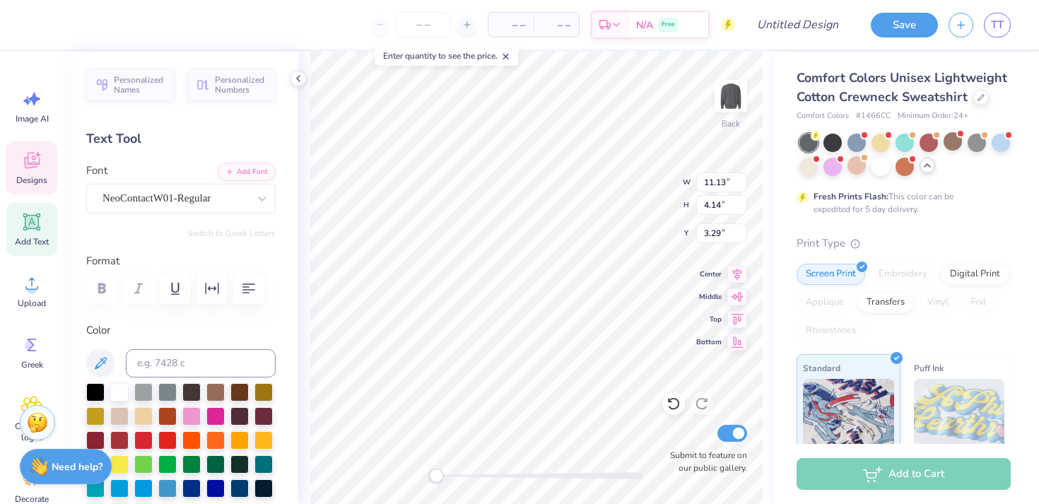
type textarea "Homecoming"
type input "11.35"
type input "2.37"
type input "14.73"
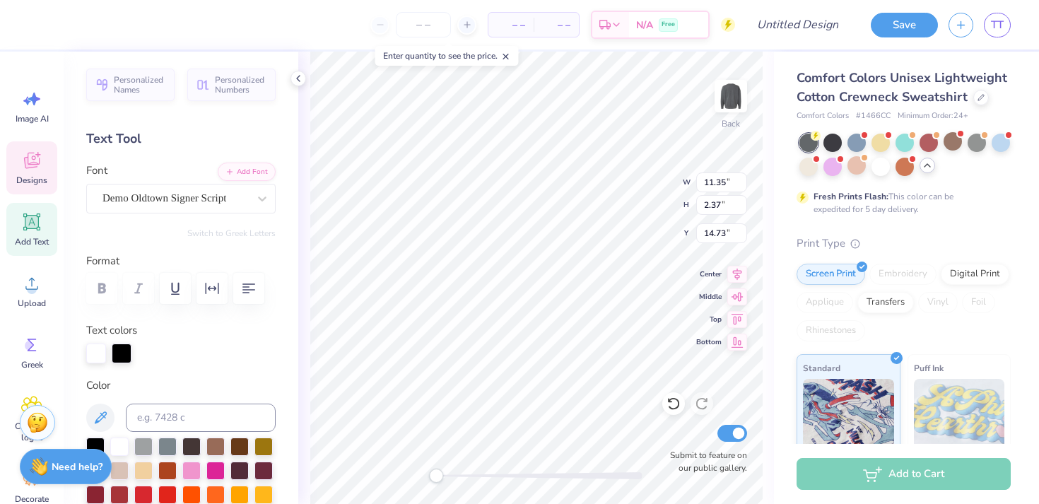
scroll to position [0, 1]
type textarea "Chi O x Delt"
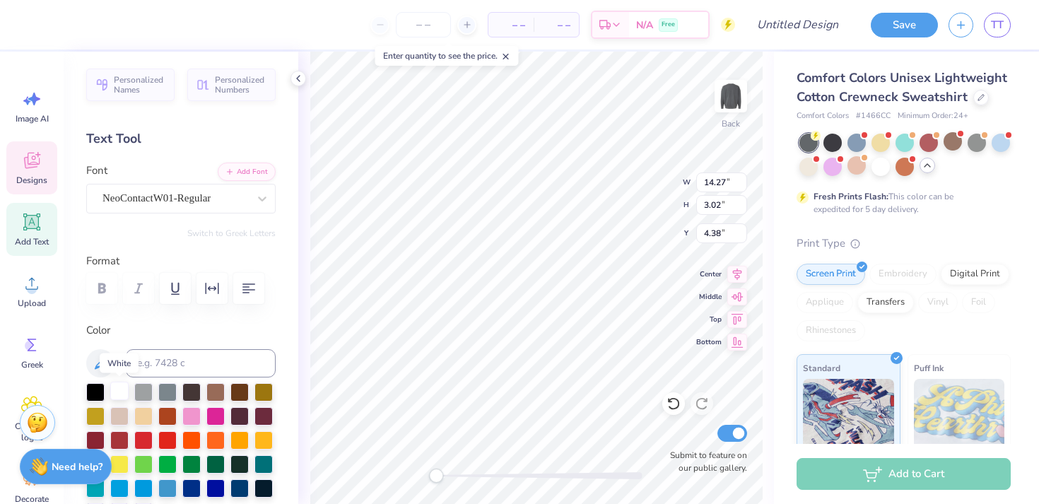
click at [118, 390] on div at bounding box center [119, 391] width 18 height 18
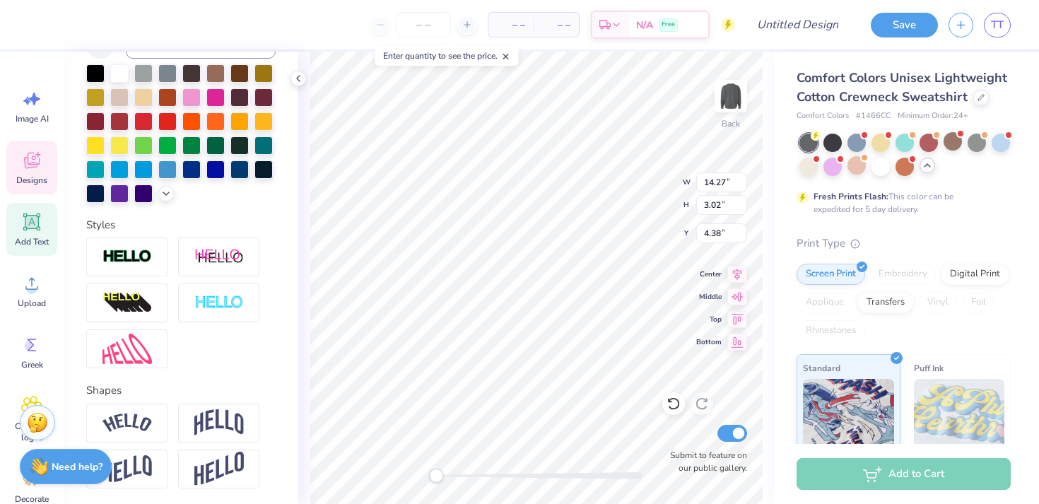
scroll to position [317, 0]
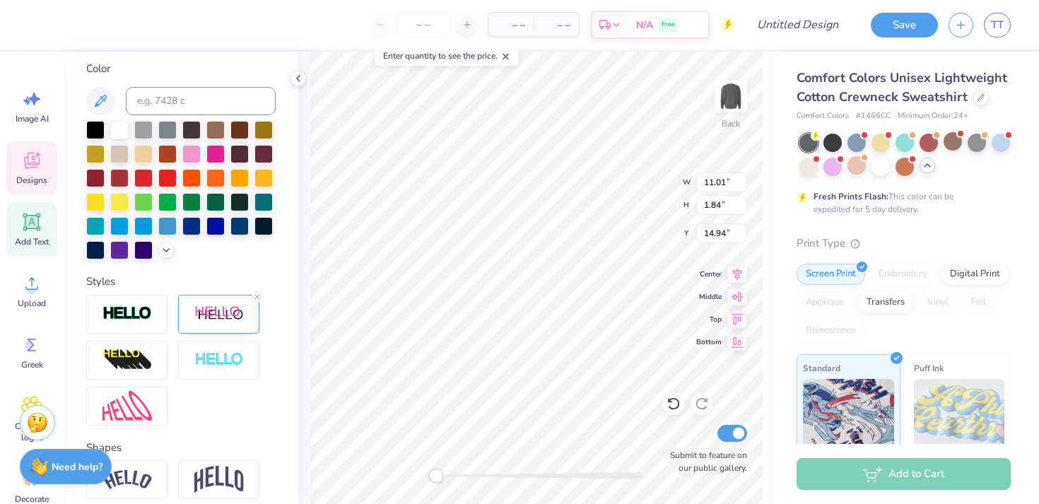
type input "11.01"
type input "1.84"
type input "14.94"
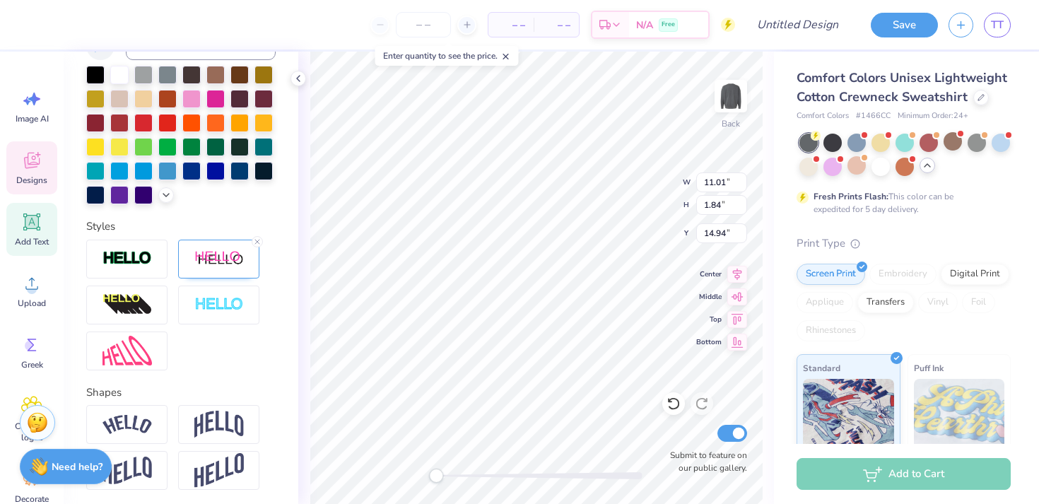
type input "14.27"
type input "3.02"
type input "4.38"
click at [233, 247] on div at bounding box center [218, 259] width 81 height 39
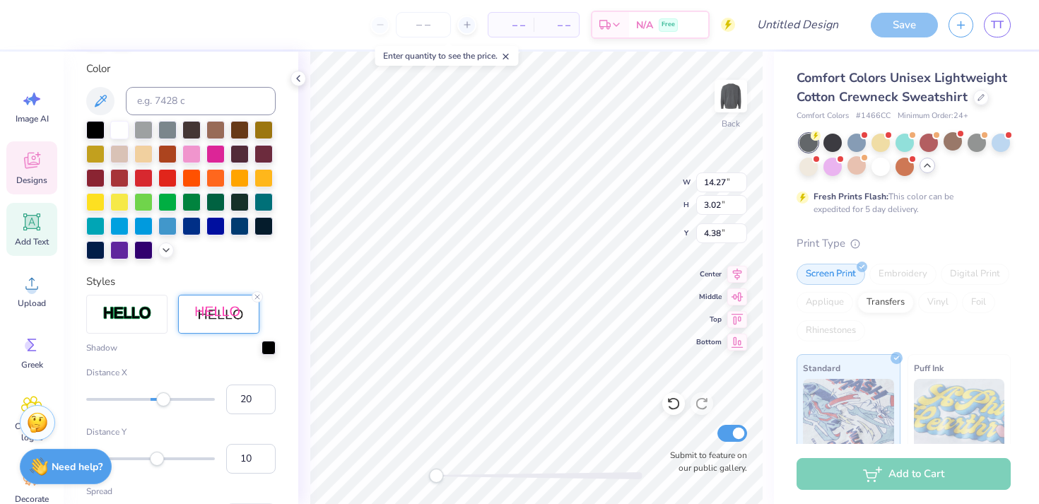
scroll to position [372, 0]
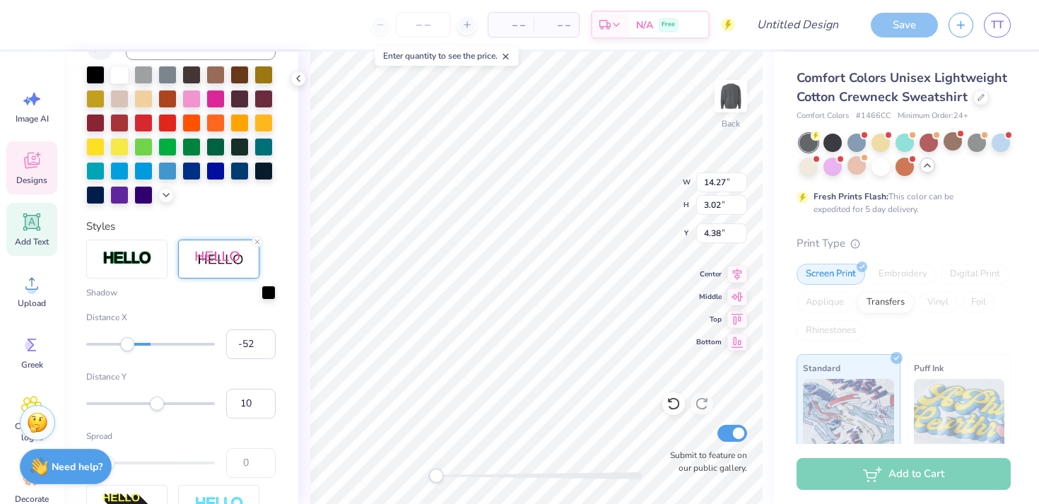
type input "-53"
drag, startPoint x: 163, startPoint y: 338, endPoint x: 117, endPoint y: 338, distance: 46.7
click at [117, 338] on div "Accessibility label" at bounding box center [117, 344] width 14 height 14
type input "-27"
drag, startPoint x: 122, startPoint y: 343, endPoint x: 133, endPoint y: 343, distance: 11.3
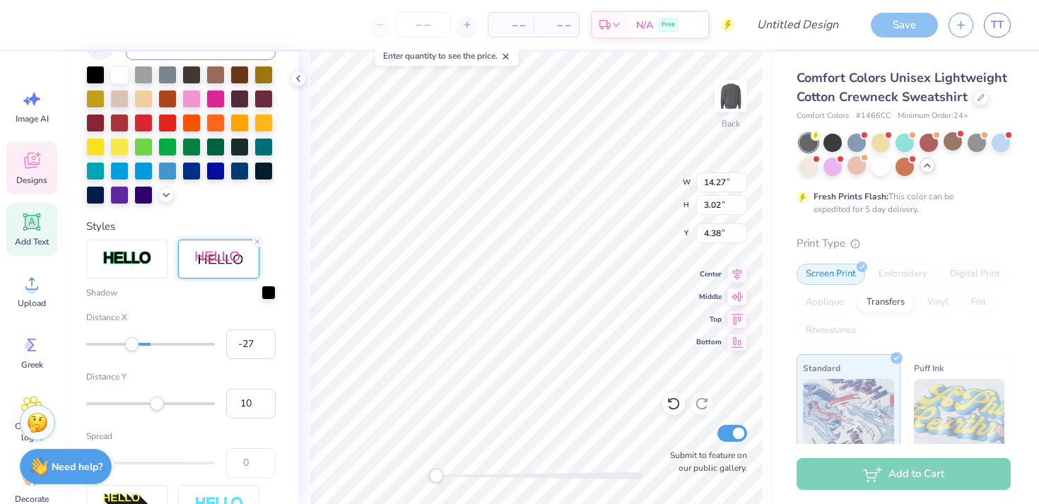
click at [133, 343] on div "Accessibility label" at bounding box center [132, 344] width 14 height 14
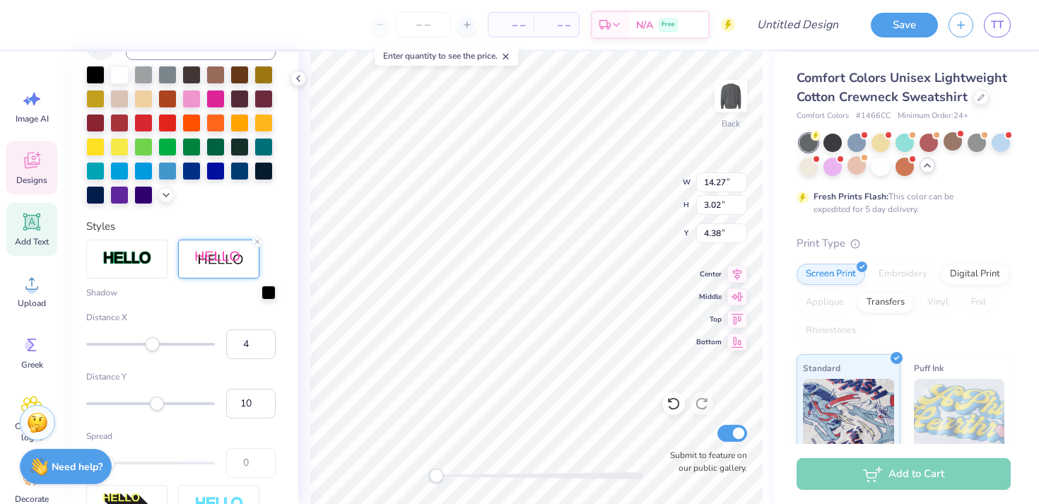
type input "5"
drag, startPoint x: 133, startPoint y: 343, endPoint x: 154, endPoint y: 344, distance: 21.2
click at [154, 344] on div "Accessibility label" at bounding box center [154, 344] width 14 height 14
type input "4"
click at [153, 349] on div "Accessibility label" at bounding box center [153, 344] width 14 height 14
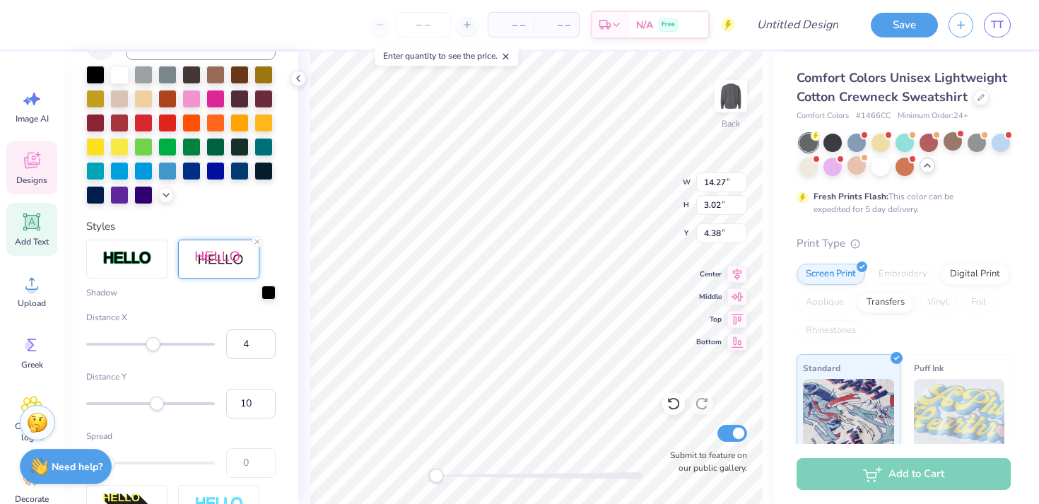
type input "11.01"
type input "1.84"
type input "14.94"
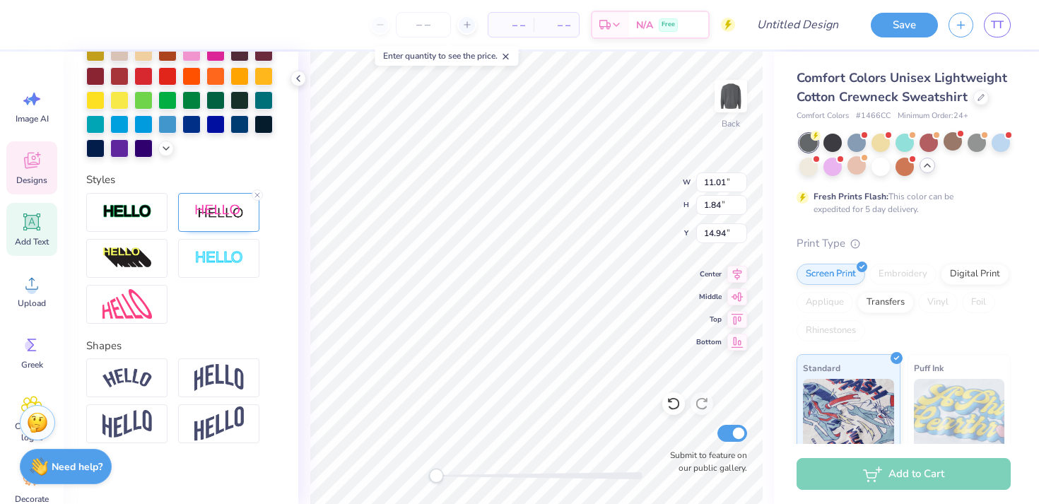
scroll to position [428, 0]
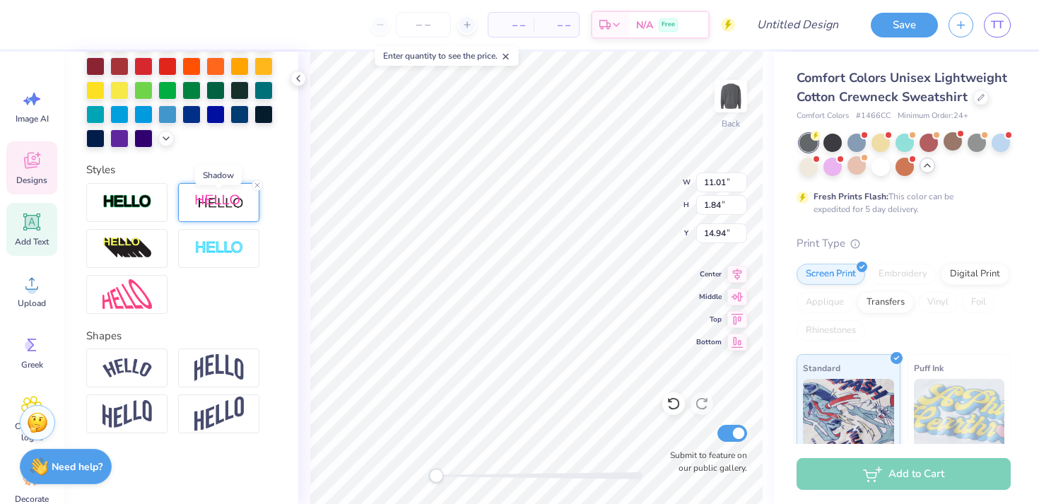
click at [215, 207] on img at bounding box center [218, 203] width 49 height 18
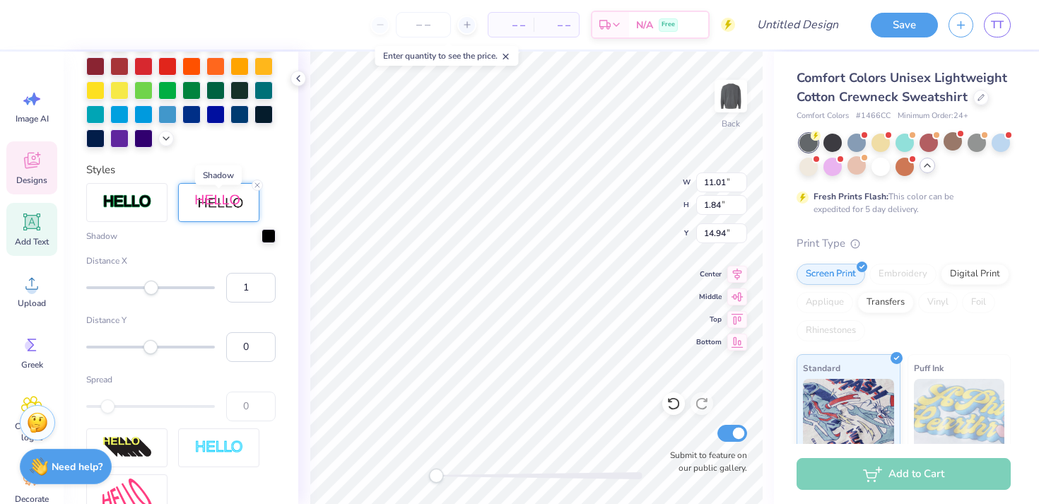
click at [218, 207] on img at bounding box center [218, 203] width 49 height 18
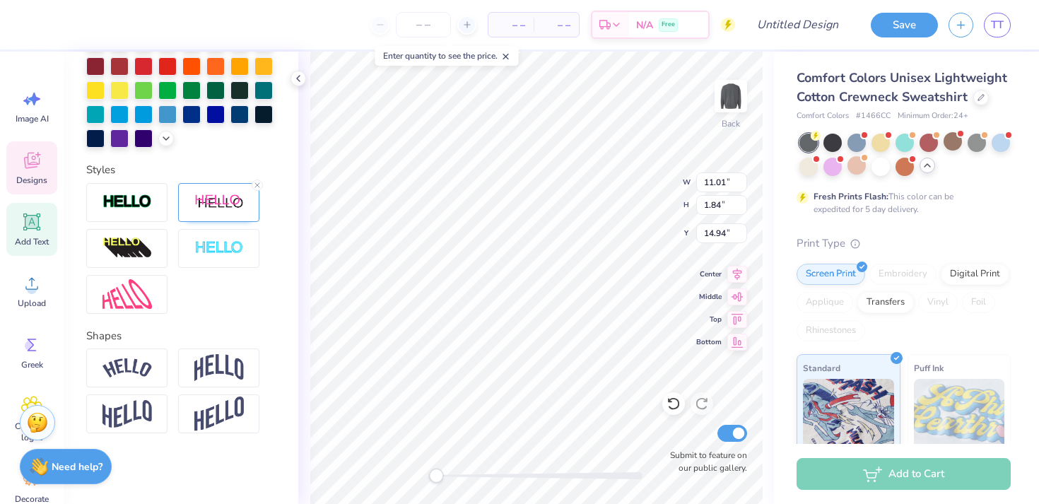
type input "10.45"
type input "2.34"
type input "4.88"
click at [228, 205] on img at bounding box center [218, 203] width 49 height 18
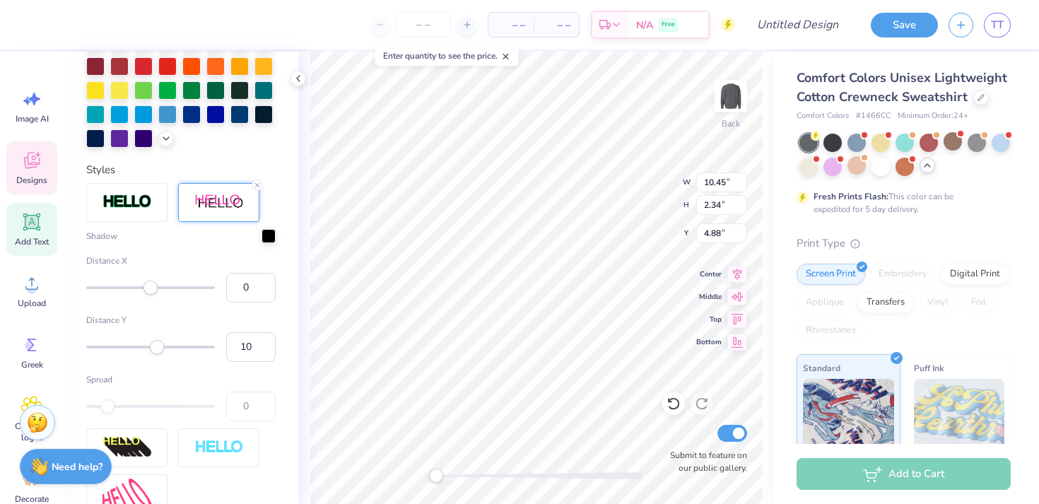
type input "1"
click at [151, 287] on div "Accessibility label" at bounding box center [151, 288] width 14 height 14
type input "0"
click at [151, 349] on div "Accessibility label" at bounding box center [151, 347] width 14 height 14
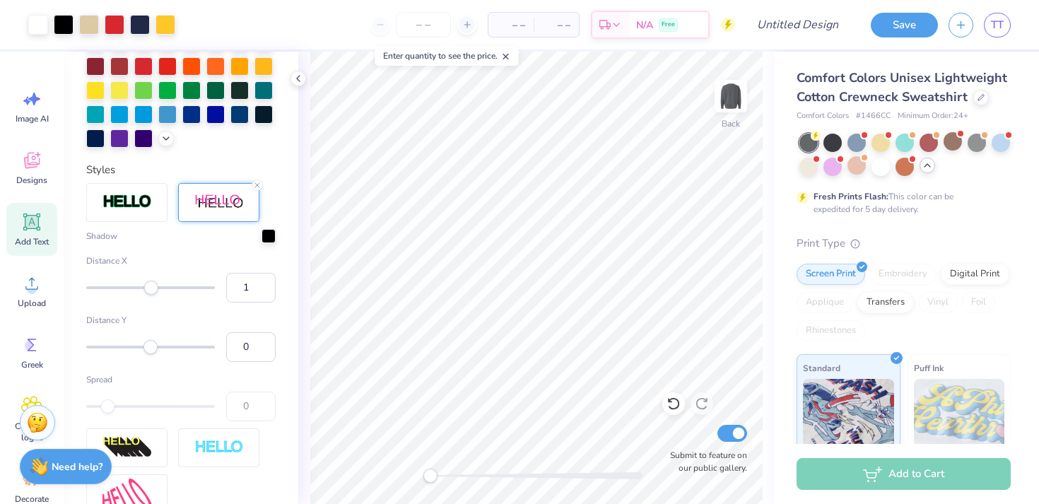
click at [414, 477] on div "Back Submit to feature on our public gallery." at bounding box center [536, 278] width 476 height 453
click at [802, 25] on input "Design Title" at bounding box center [815, 25] width 69 height 28
type input "Homecoming idea"
click at [899, 18] on button "Save" at bounding box center [904, 23] width 67 height 25
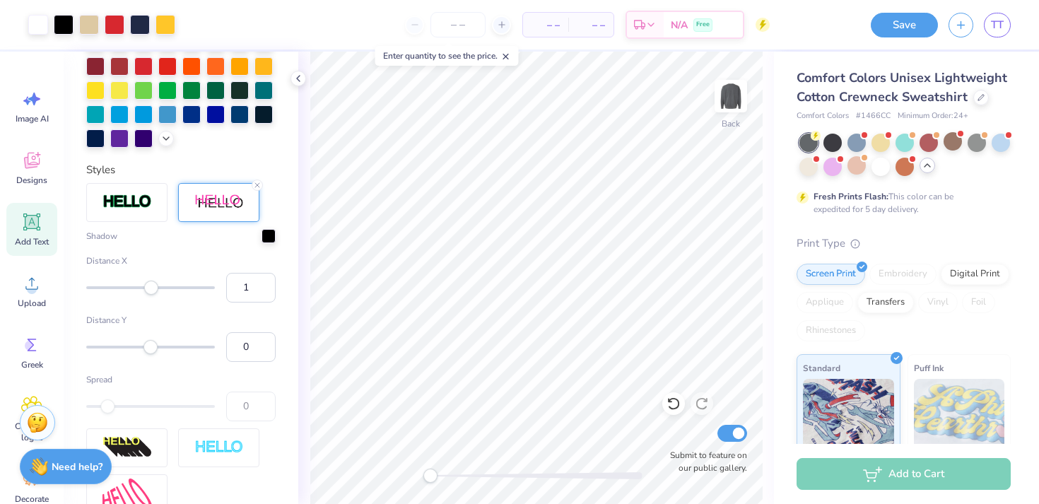
scroll to position [0, 0]
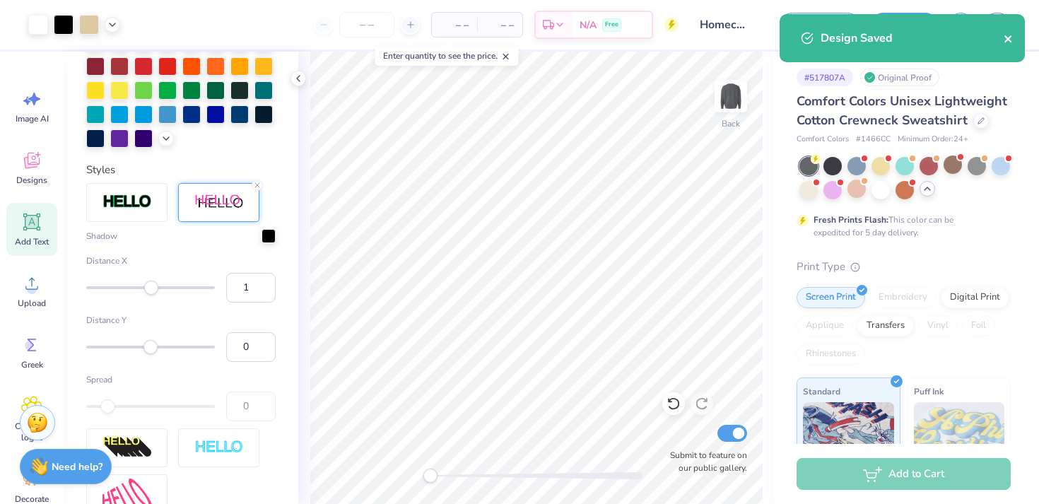
click at [1008, 37] on icon "close" at bounding box center [1009, 38] width 10 height 11
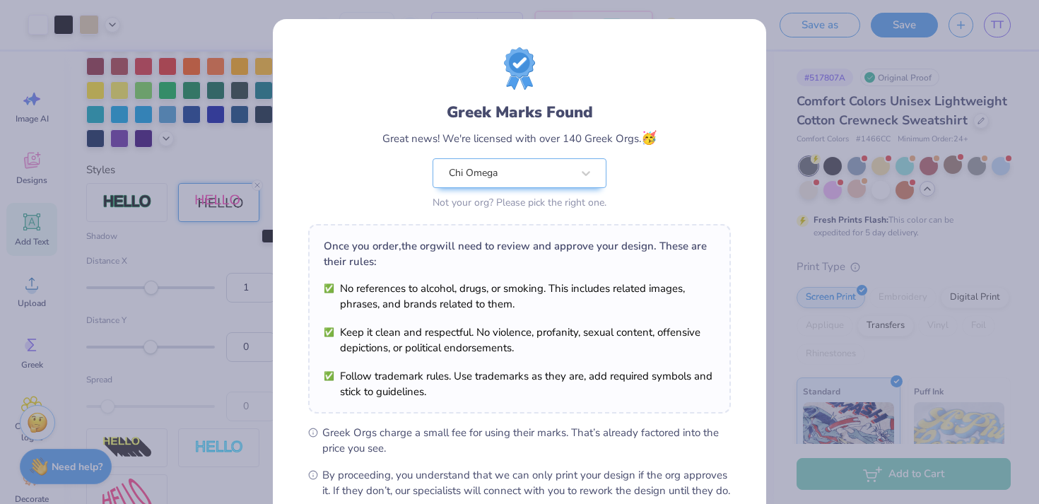
scroll to position [158, 0]
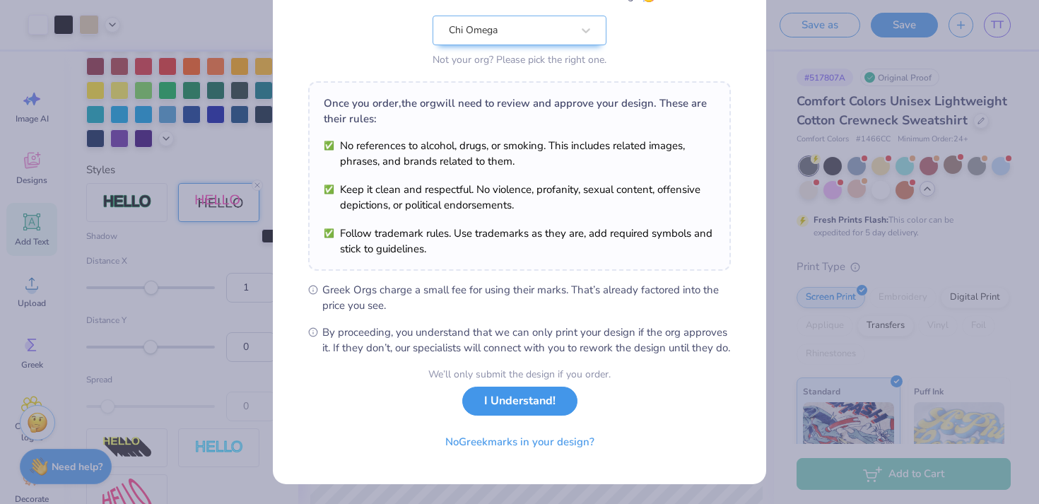
click at [512, 410] on button "I Understand!" at bounding box center [519, 401] width 115 height 29
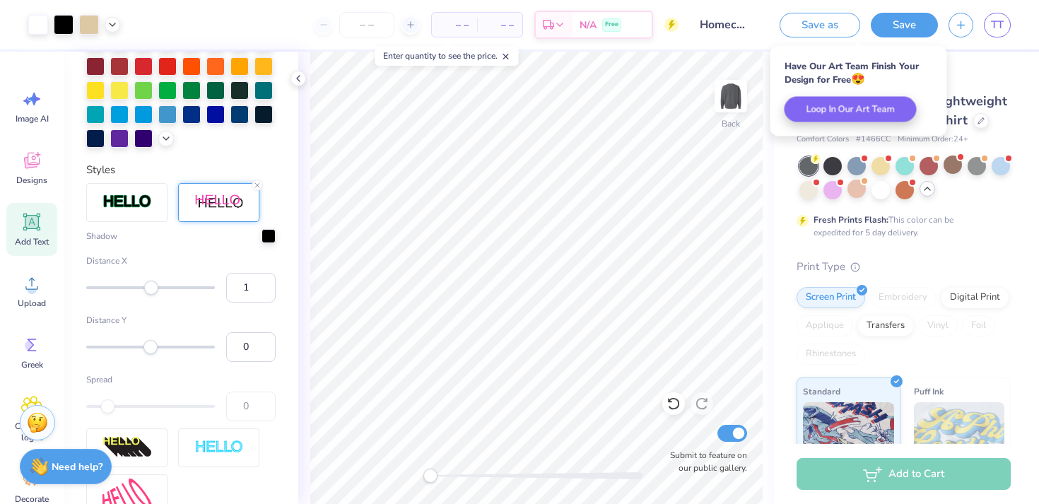
scroll to position [0, 0]
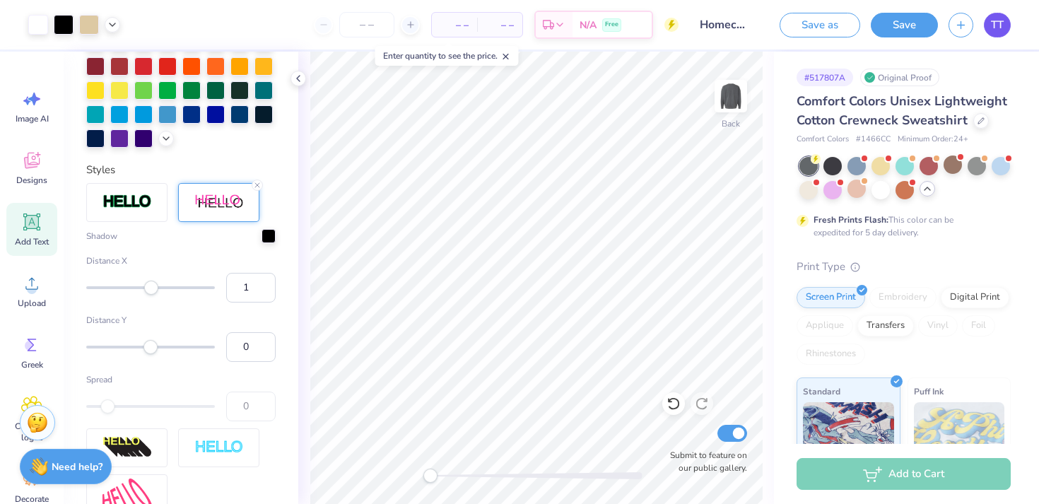
click at [994, 30] on span "TT" at bounding box center [997, 25] width 13 height 16
click at [998, 28] on span "TT" at bounding box center [997, 25] width 13 height 16
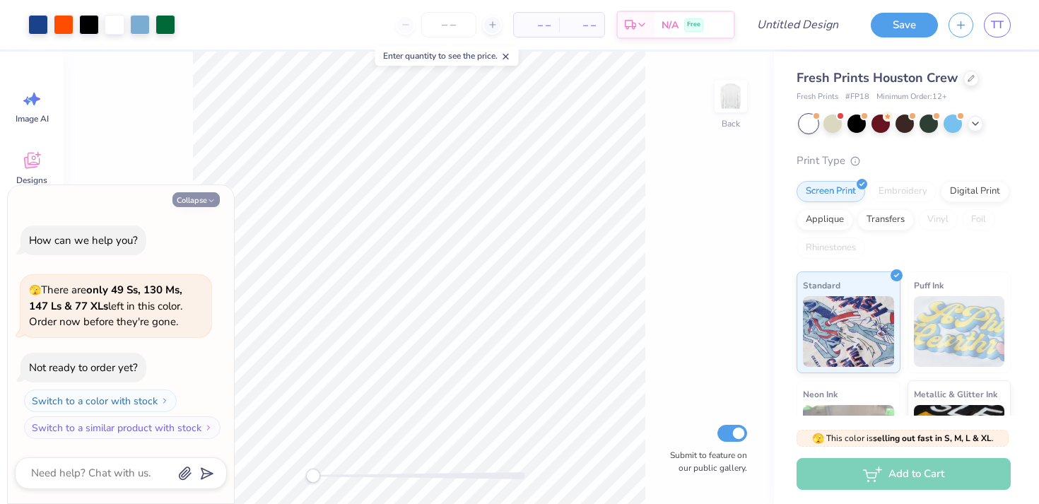
click at [198, 197] on button "Collapse" at bounding box center [196, 199] width 47 height 15
type textarea "x"
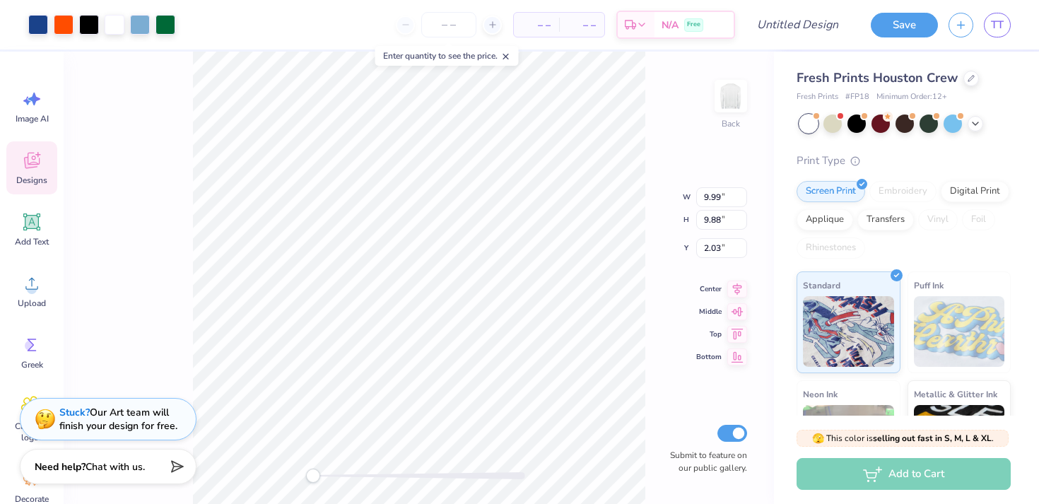
click at [646, 147] on div "Back W 9.99 9.99 " H 9.88 9.88 " Y 2.03 2.03 " Center Middle Top Bottom Submit …" at bounding box center [419, 278] width 711 height 453
type input "2.36"
type input "9.22"
type input "2.62"
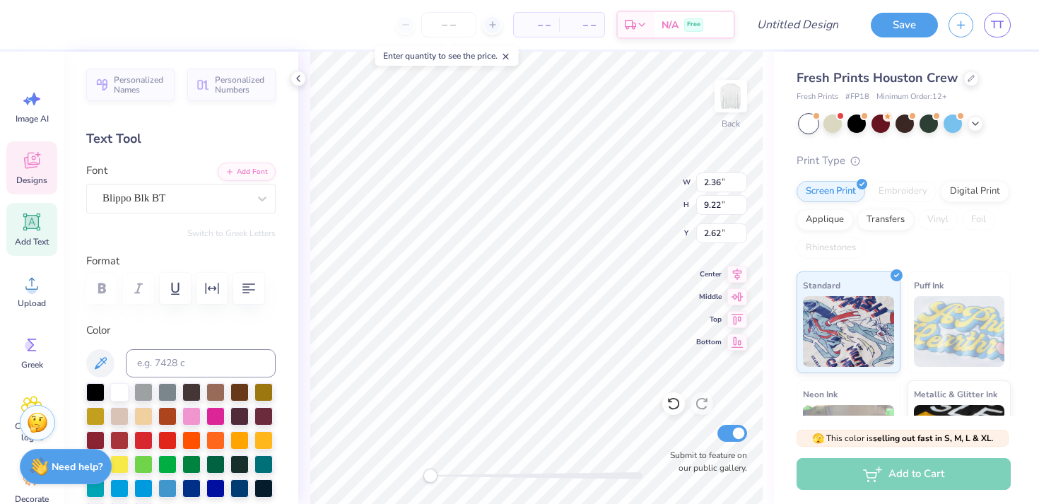
scroll to position [0, 1]
type textarea "cincinnati"
type input "2.25"
type input "1.66"
type input "4.42"
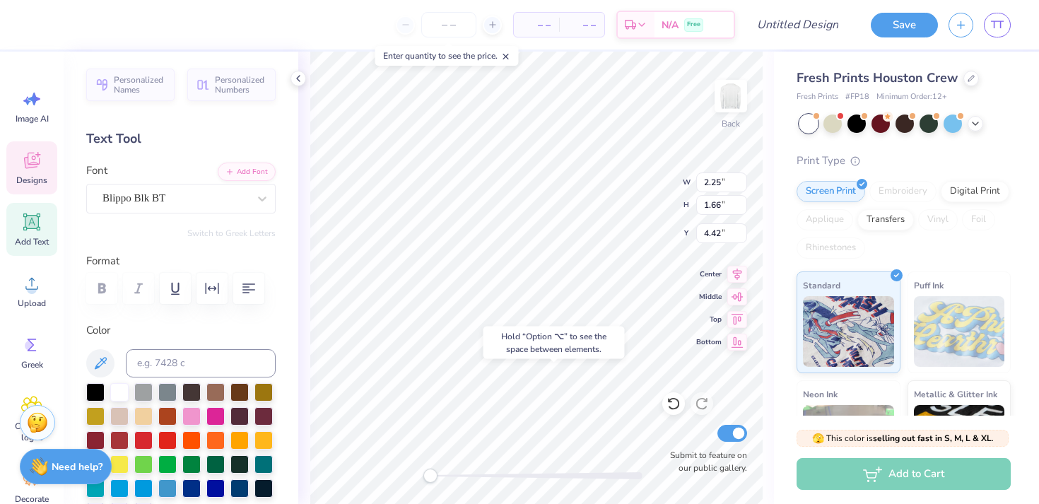
type input "2.29"
type input "13.33"
type input "0.58"
type textarea "n"
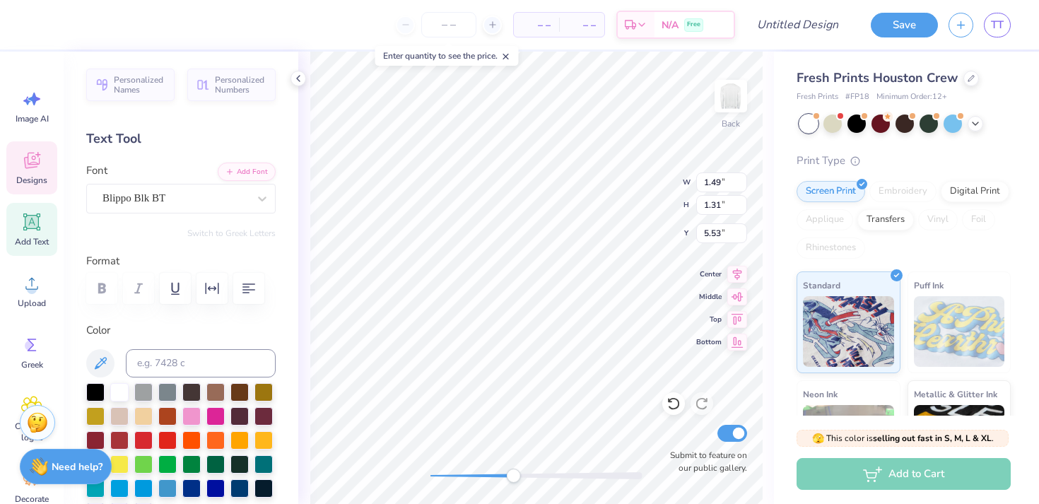
drag, startPoint x: 433, startPoint y: 474, endPoint x: 513, endPoint y: 478, distance: 80.0
click at [515, 478] on div "Accessibility label" at bounding box center [513, 476] width 14 height 14
drag, startPoint x: 514, startPoint y: 477, endPoint x: 425, endPoint y: 472, distance: 89.2
click at [425, 472] on div "Accessibility label" at bounding box center [431, 476] width 14 height 14
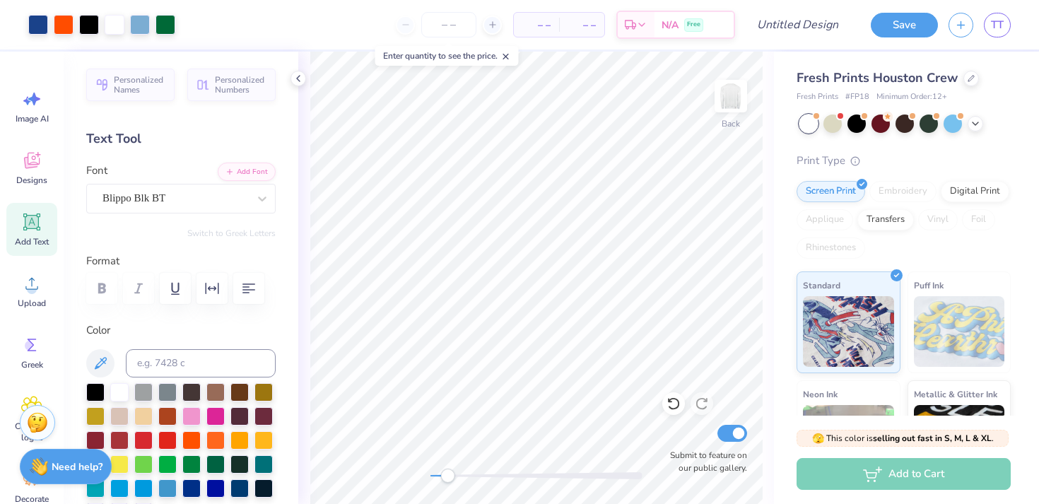
drag, startPoint x: 430, startPoint y: 477, endPoint x: 450, endPoint y: 477, distance: 19.8
click at [450, 477] on div "Accessibility label" at bounding box center [447, 476] width 14 height 14
click at [298, 78] on icon at bounding box center [298, 78] width 11 height 11
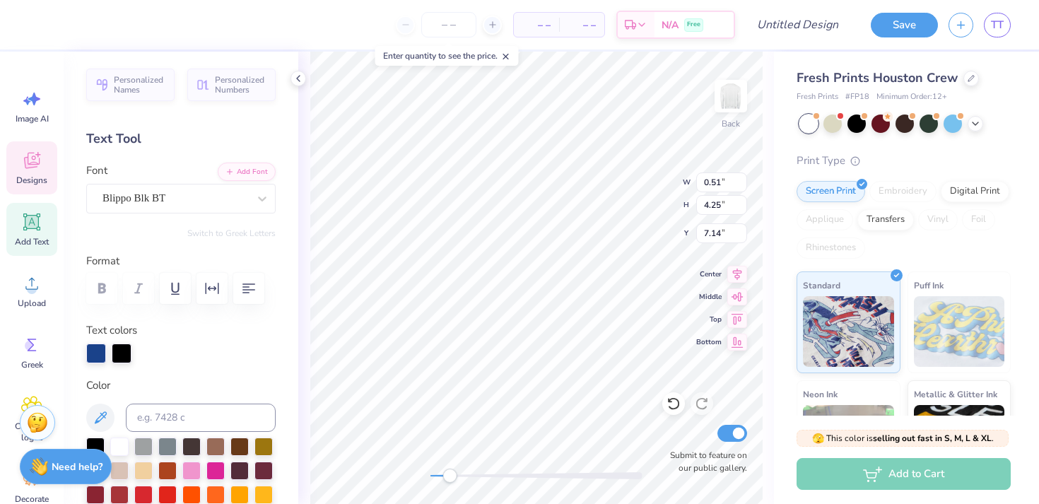
click at [247, 134] on div "Personalized Names Personalized Numbers Text Tool Add Font Font Blippo Blk BT S…" at bounding box center [181, 278] width 235 height 453
click at [296, 83] on icon at bounding box center [298, 78] width 11 height 11
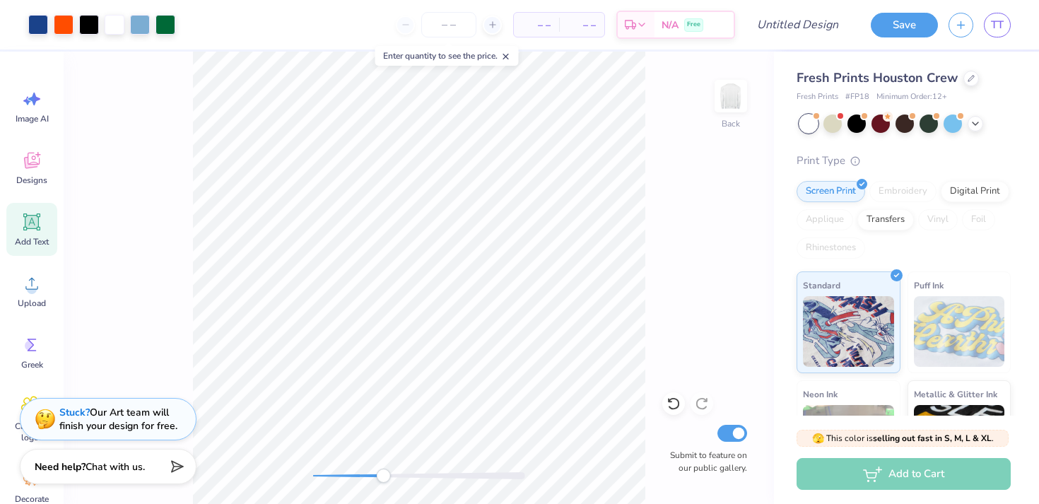
drag, startPoint x: 334, startPoint y: 479, endPoint x: 380, endPoint y: 474, distance: 46.3
click at [381, 474] on div "Accessibility label" at bounding box center [383, 476] width 14 height 14
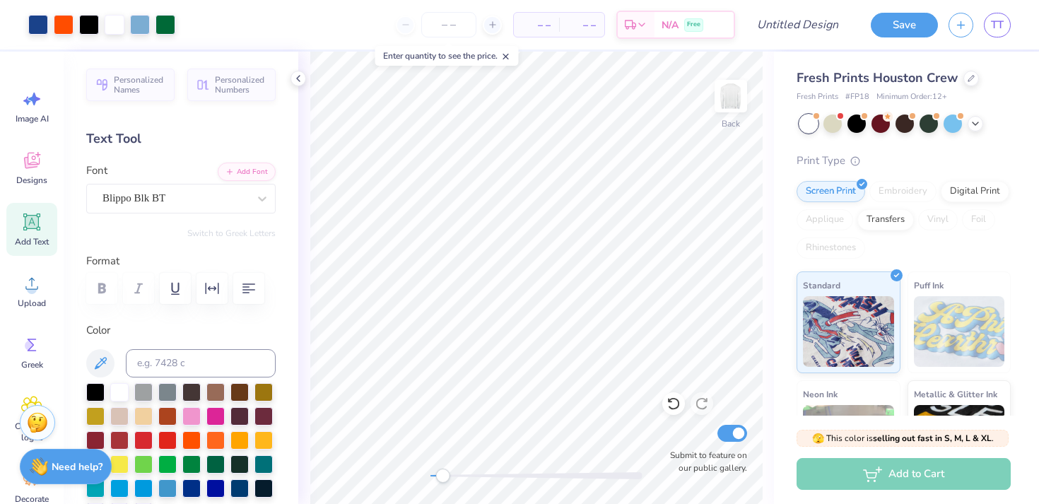
click at [443, 467] on div "Back Submit to feature on our public gallery." at bounding box center [536, 278] width 476 height 453
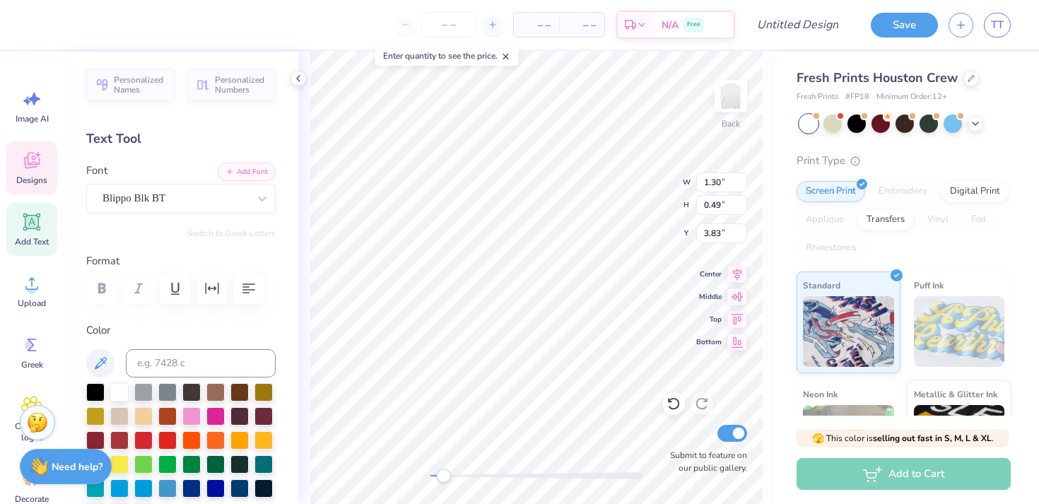
scroll to position [0, 1]
type textarea "chi o"
click at [528, 477] on div at bounding box center [537, 475] width 212 height 7
click at [415, 477] on div "Back W 8.65 8.65 " H 9.60 9.60 " Y 4.05 4.05 " Center Middle Top Bottom Submit …" at bounding box center [536, 278] width 476 height 453
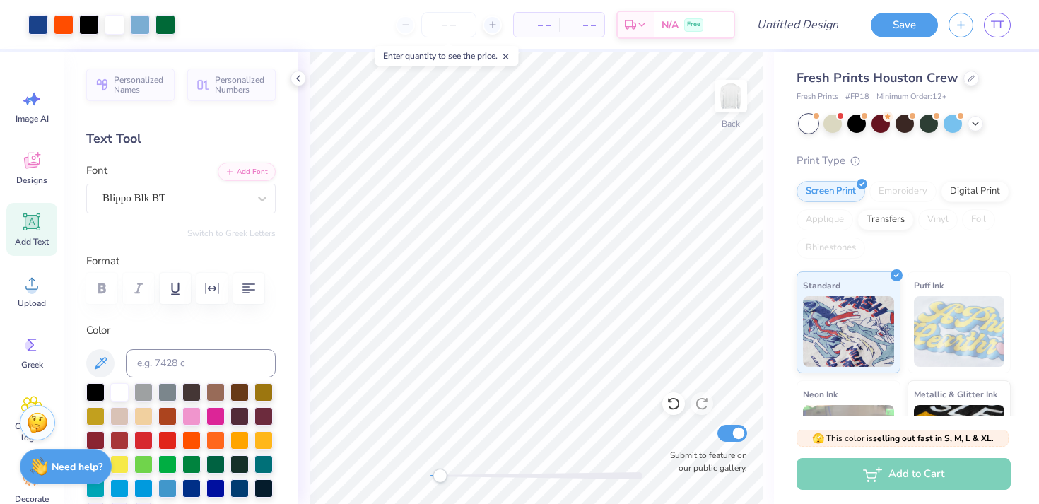
click at [440, 477] on div "Accessibility label" at bounding box center [440, 476] width 14 height 14
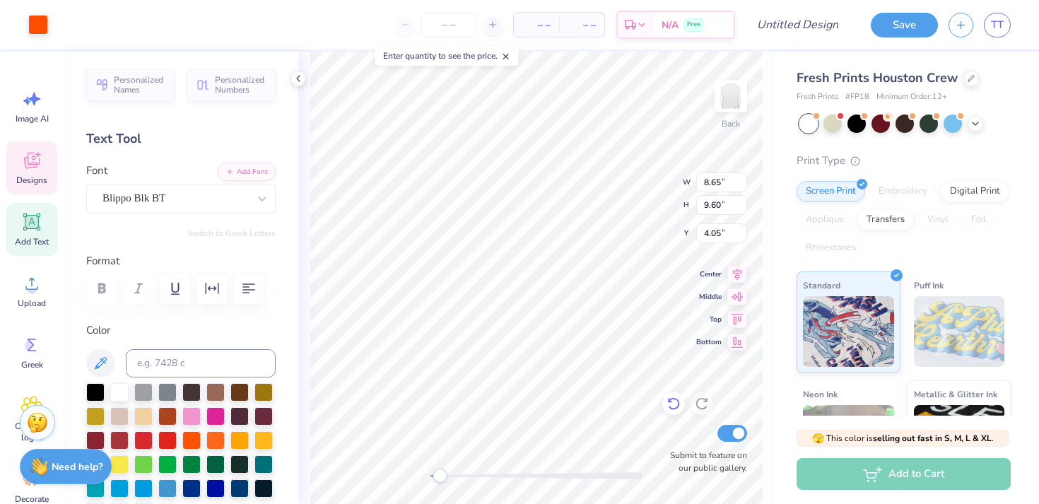
click at [674, 405] on icon at bounding box center [674, 404] width 14 height 14
click at [40, 24] on div at bounding box center [38, 23] width 20 height 20
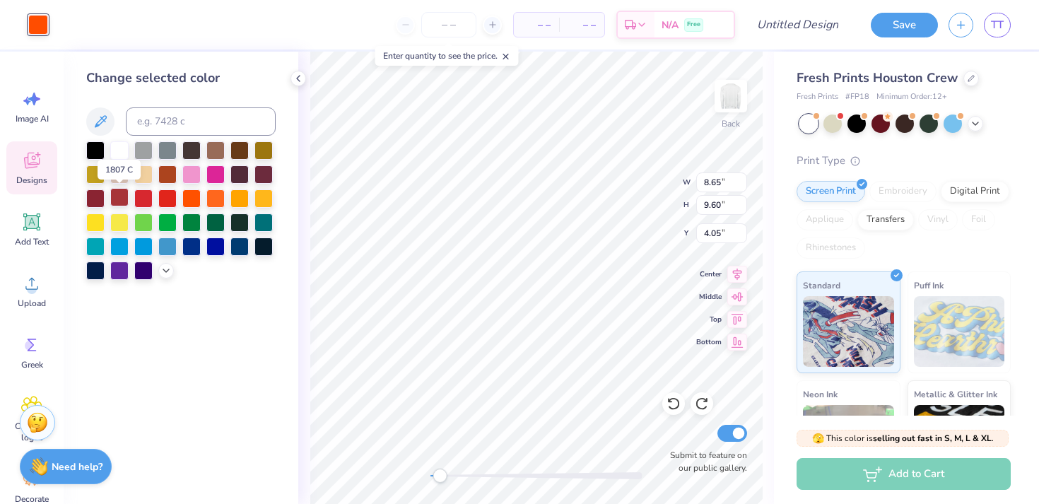
click at [122, 197] on div at bounding box center [119, 197] width 18 height 18
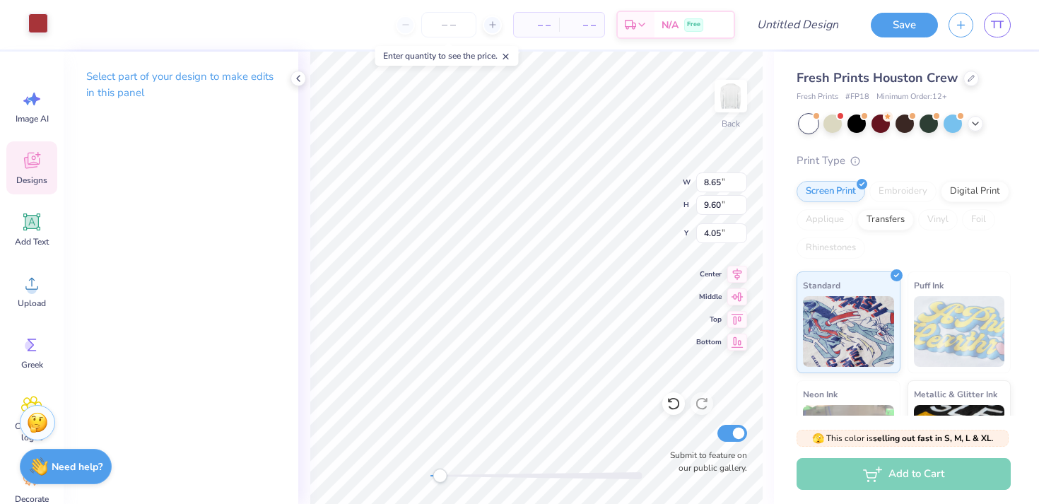
click at [42, 32] on div at bounding box center [38, 23] width 20 height 20
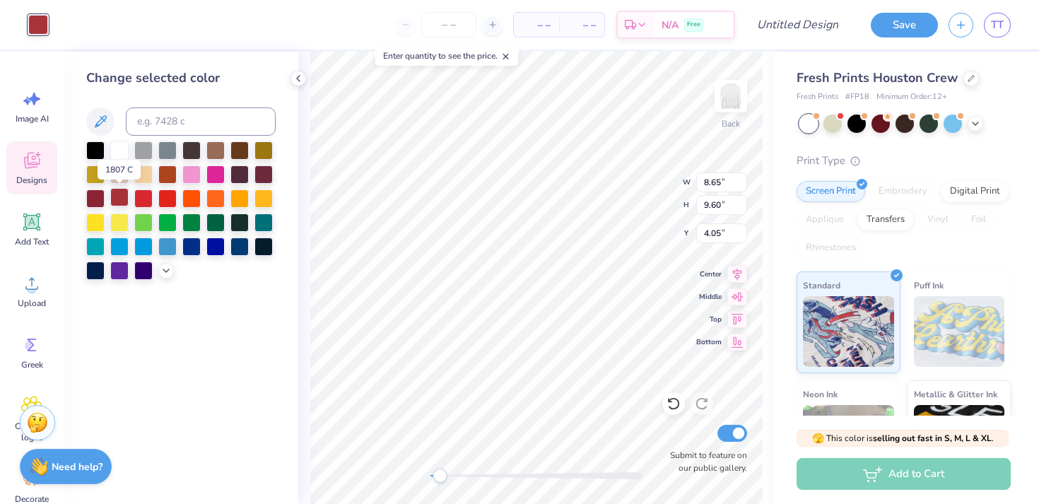
click at [124, 200] on div at bounding box center [119, 197] width 18 height 18
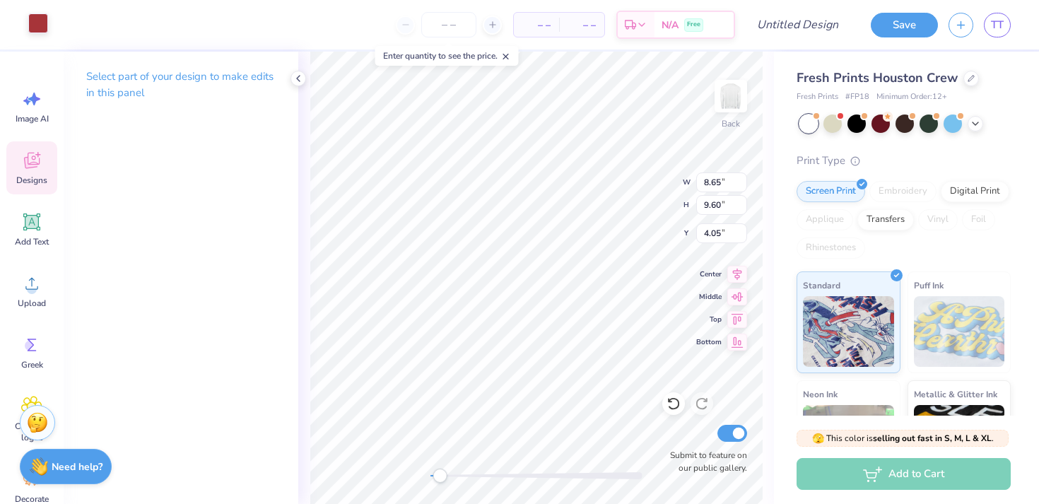
click at [40, 21] on div at bounding box center [38, 23] width 20 height 20
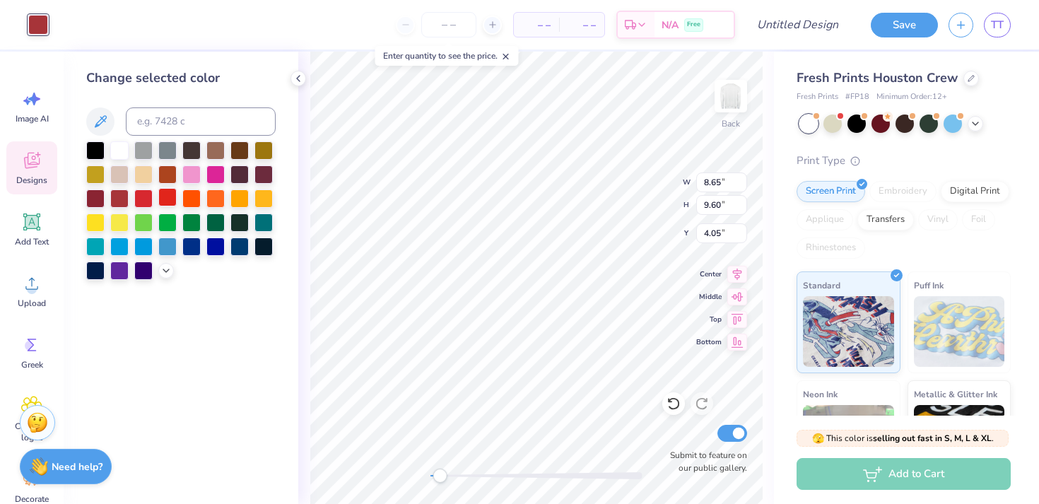
click at [164, 201] on div at bounding box center [167, 197] width 18 height 18
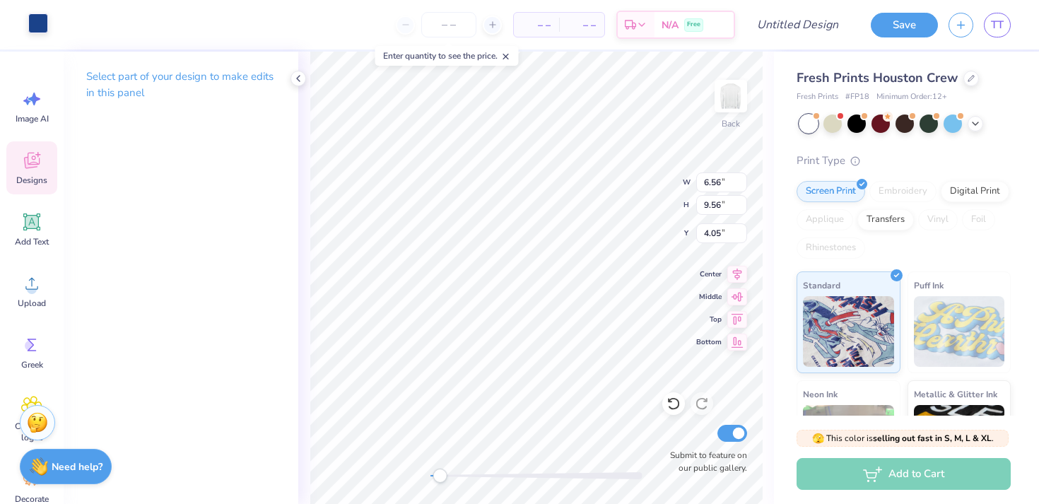
click at [35, 27] on div at bounding box center [38, 23] width 20 height 20
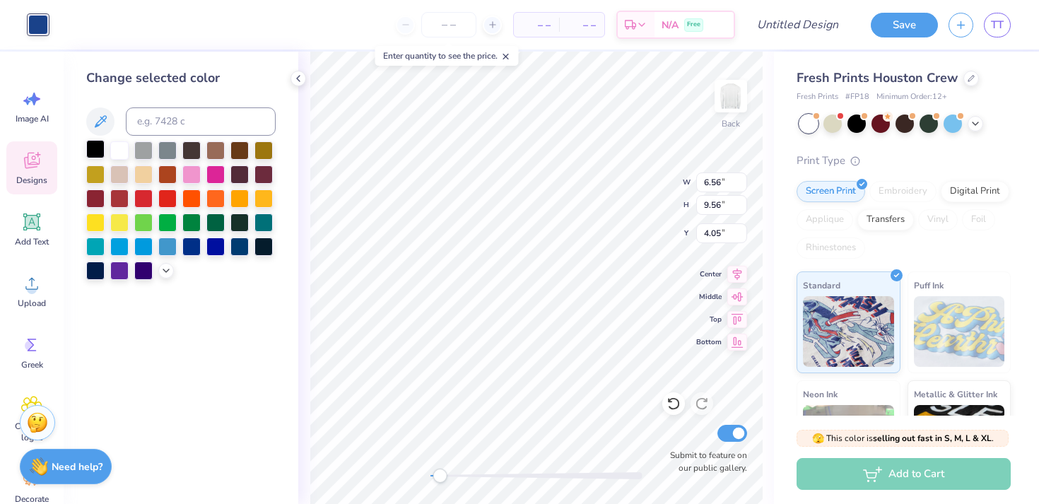
click at [96, 148] on div at bounding box center [95, 149] width 18 height 18
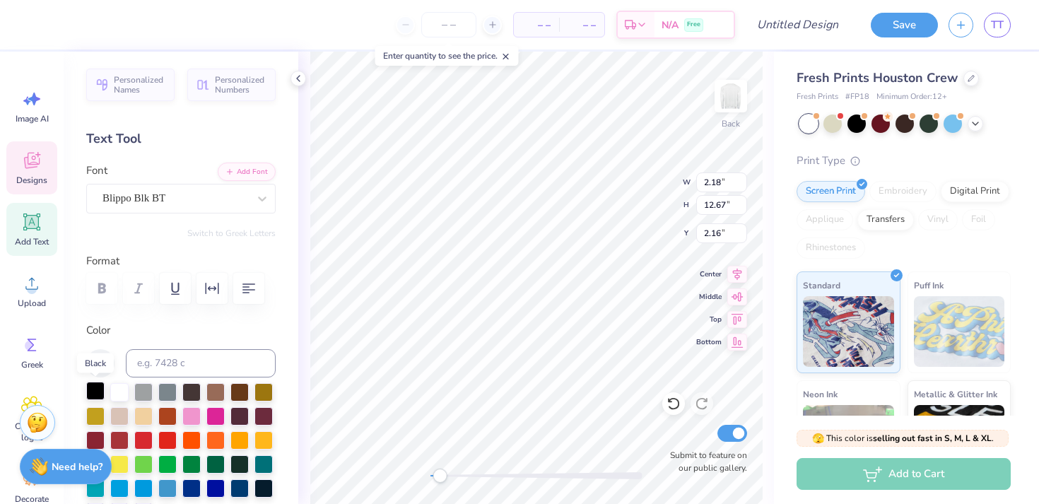
click at [95, 389] on div at bounding box center [95, 391] width 18 height 18
type input "1.49"
type input "1.31"
click at [91, 395] on div at bounding box center [95, 391] width 18 height 18
type input "5.61"
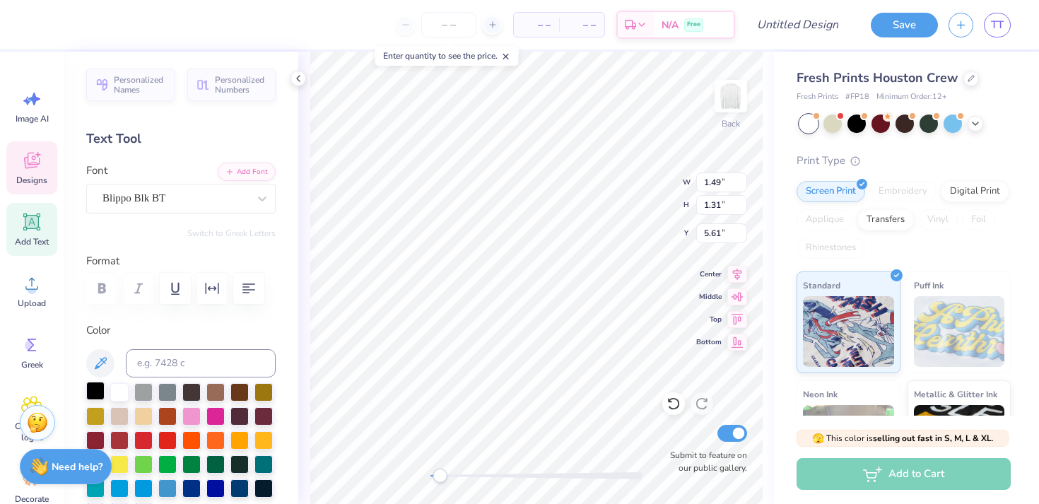
click at [95, 391] on div at bounding box center [95, 391] width 18 height 18
type input "0.51"
type input "4.25"
type input "7.14"
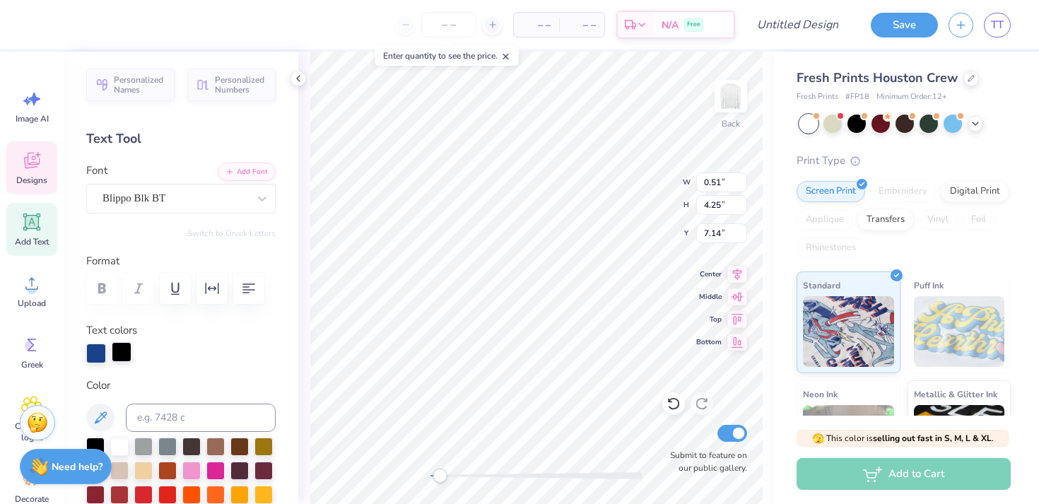
click at [123, 349] on div at bounding box center [122, 352] width 20 height 20
click at [124, 354] on div at bounding box center [122, 352] width 20 height 20
click at [124, 354] on div at bounding box center [122, 354] width 20 height 20
click at [98, 440] on div at bounding box center [95, 445] width 18 height 18
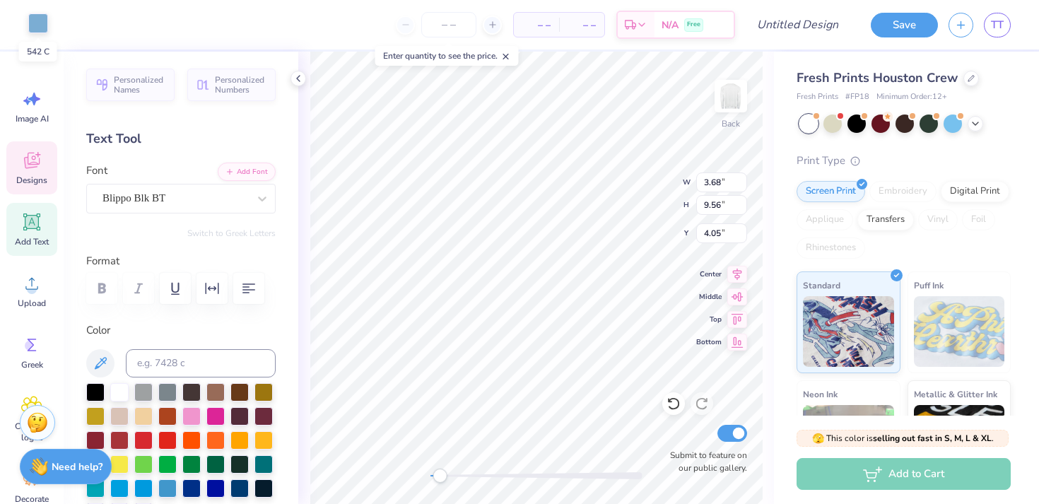
click at [41, 20] on div at bounding box center [38, 23] width 20 height 20
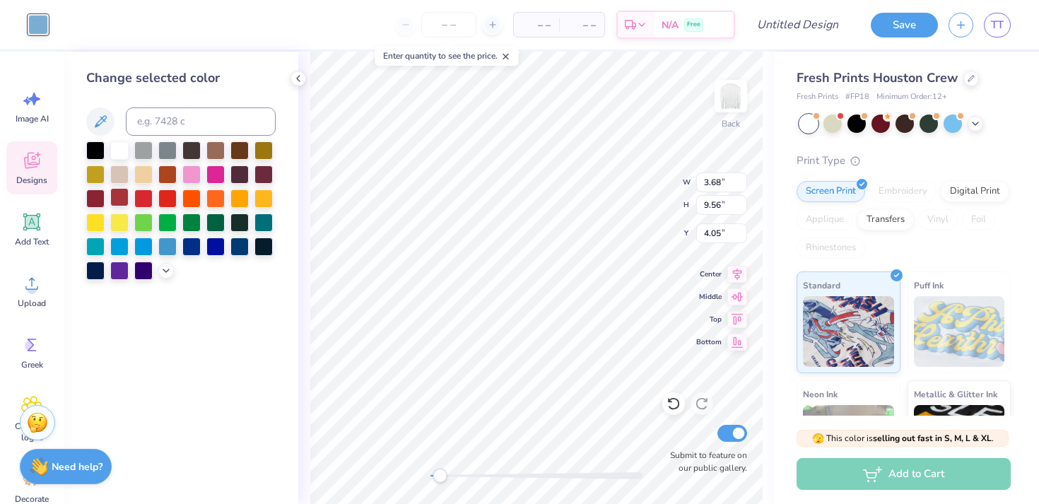
click at [119, 200] on div at bounding box center [119, 197] width 18 height 18
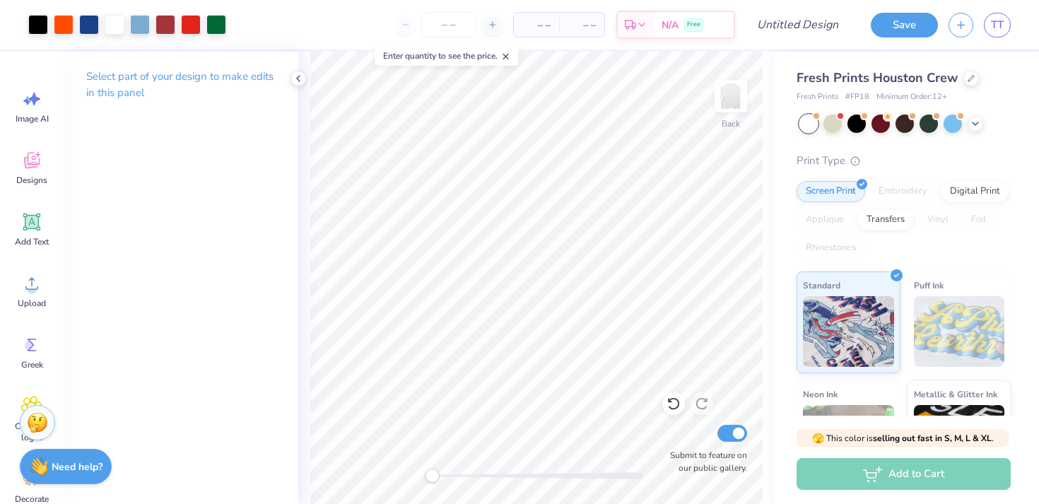
drag, startPoint x: 440, startPoint y: 473, endPoint x: 432, endPoint y: 473, distance: 8.5
click at [432, 473] on div "Accessibility label" at bounding box center [432, 476] width 14 height 14
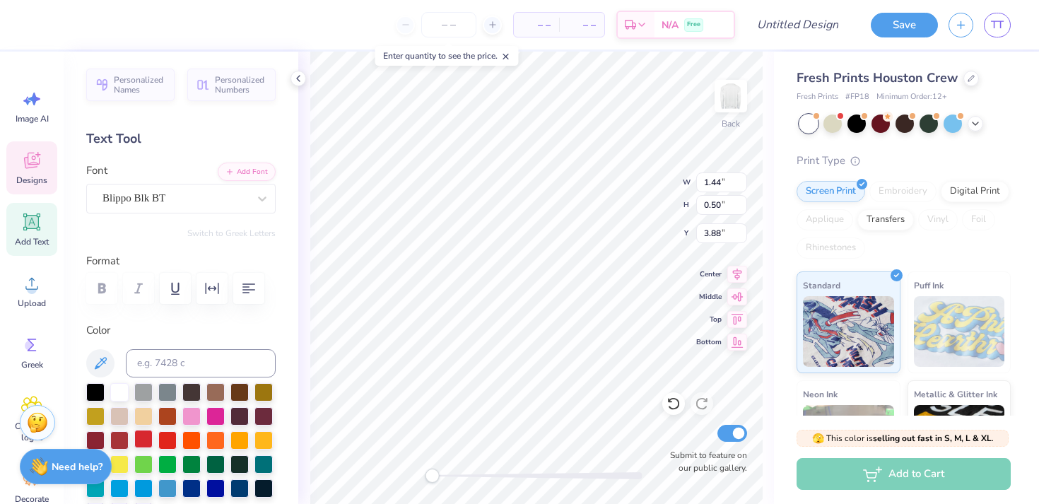
click at [144, 436] on div at bounding box center [143, 439] width 18 height 18
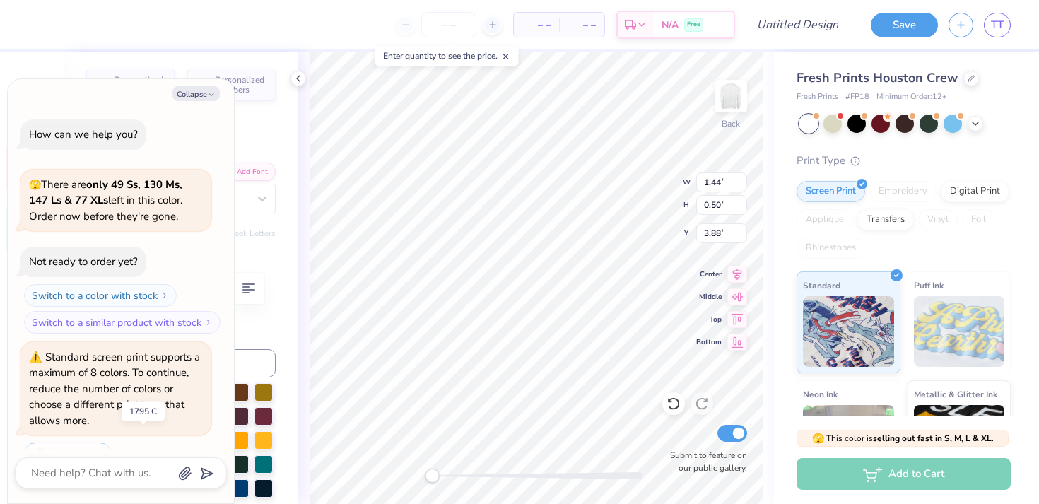
scroll to position [35, 0]
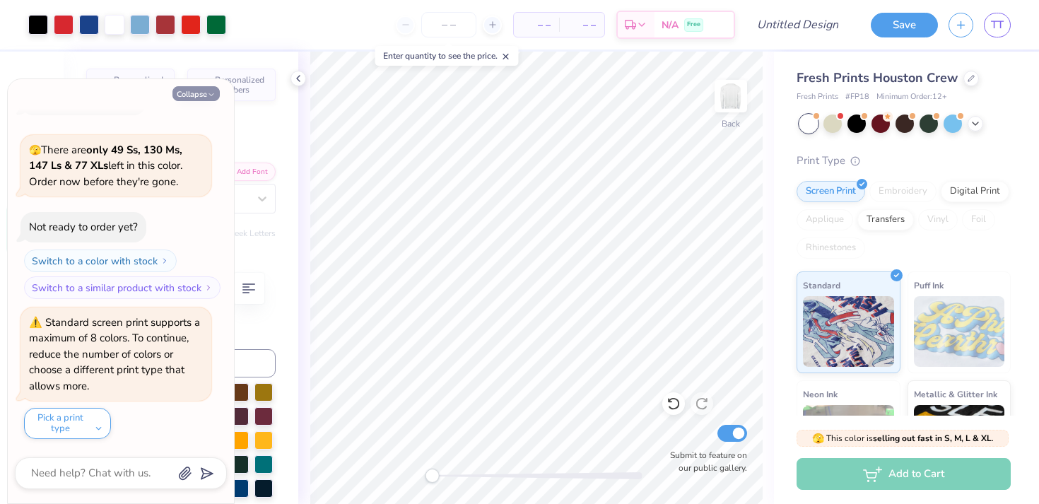
click at [205, 87] on button "Collapse" at bounding box center [196, 93] width 47 height 15
type textarea "x"
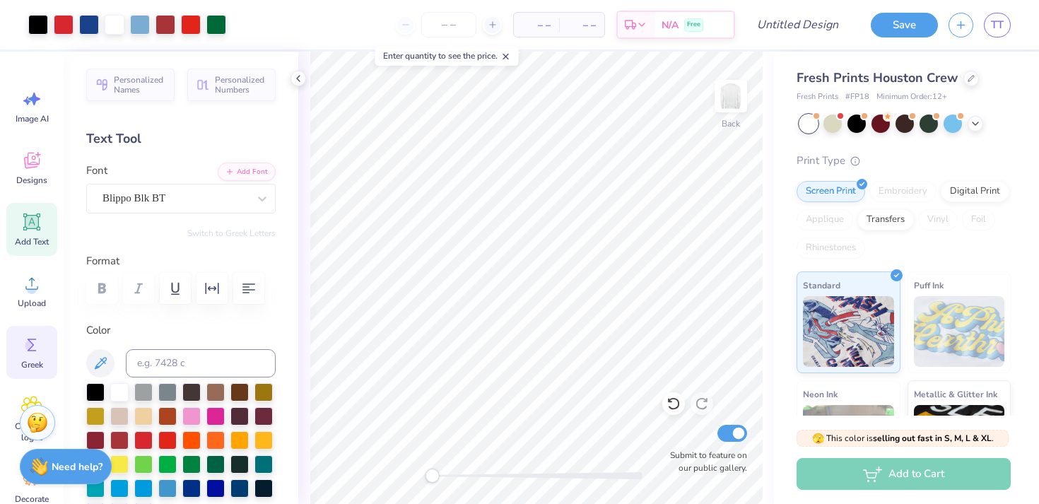
click at [31, 354] on icon at bounding box center [31, 344] width 21 height 21
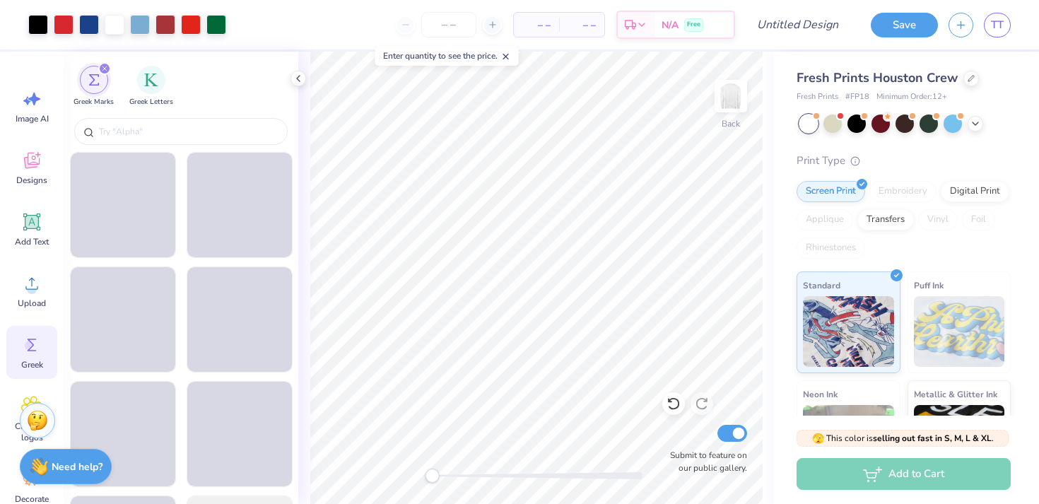
click at [21, 405] on div "Stuck? Our Art team will finish your design for free." at bounding box center [37, 422] width 35 height 35
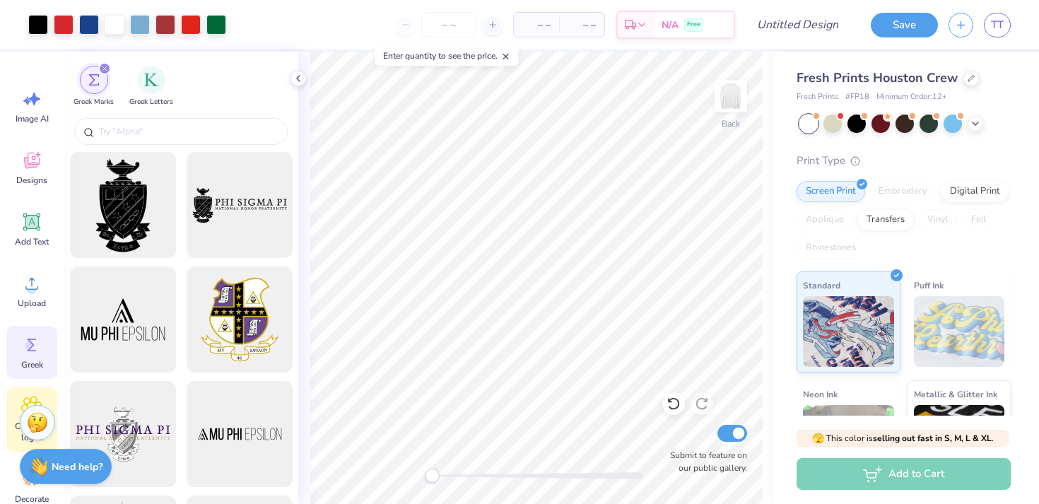
click at [28, 396] on icon at bounding box center [31, 406] width 21 height 21
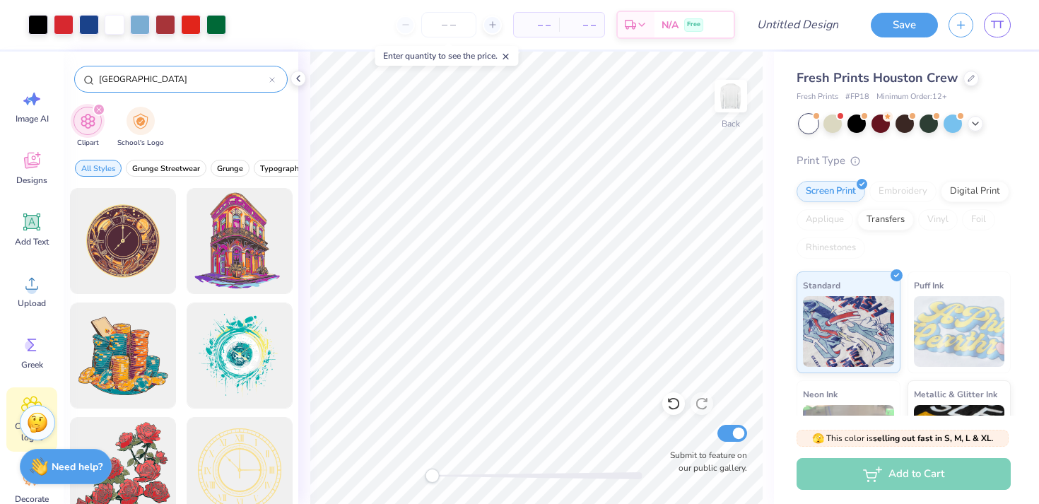
type input "cincinnati"
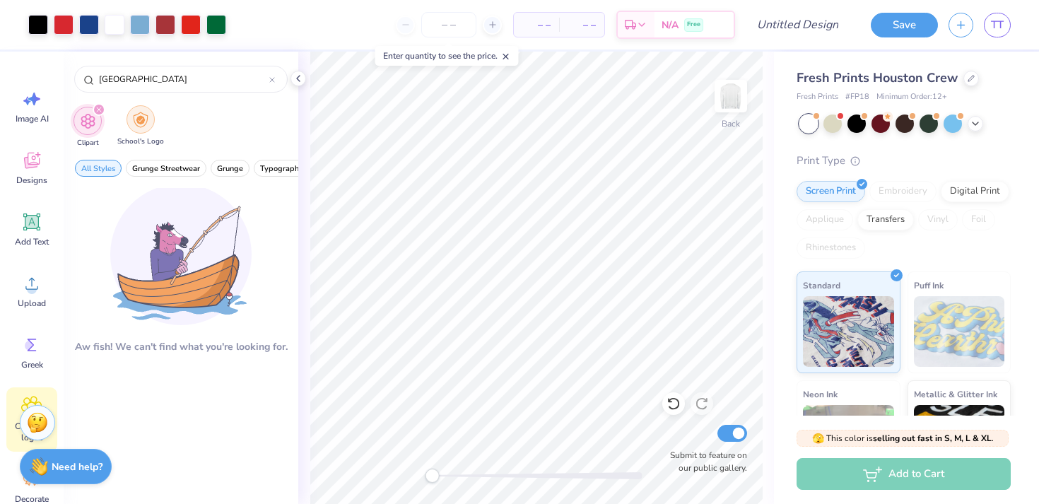
click at [140, 127] on img "filter for School's Logo" at bounding box center [141, 120] width 16 height 16
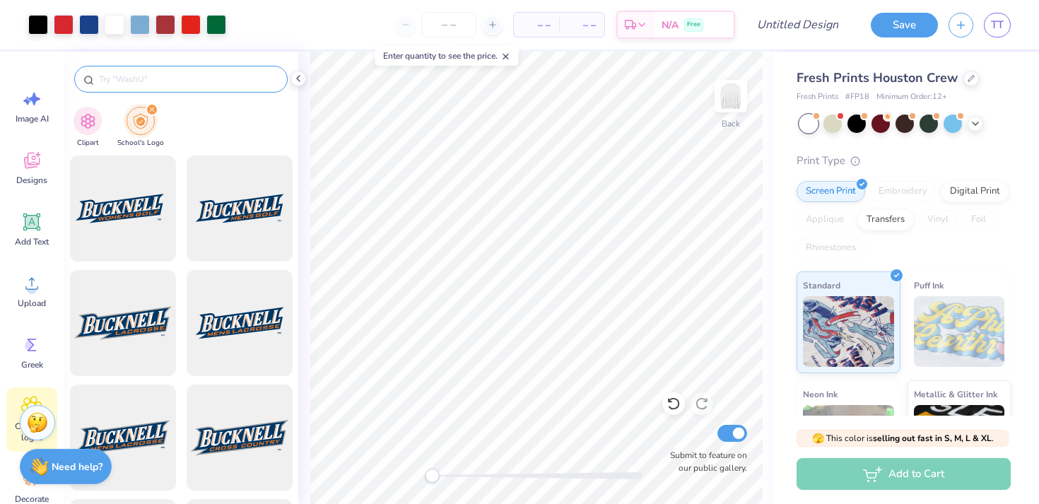
click at [160, 78] on input "text" at bounding box center [188, 79] width 181 height 14
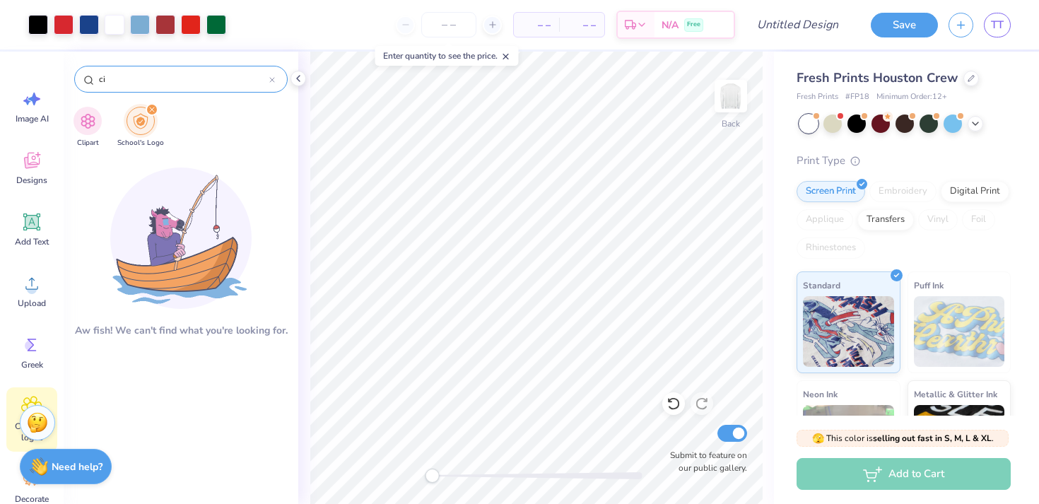
type input "c"
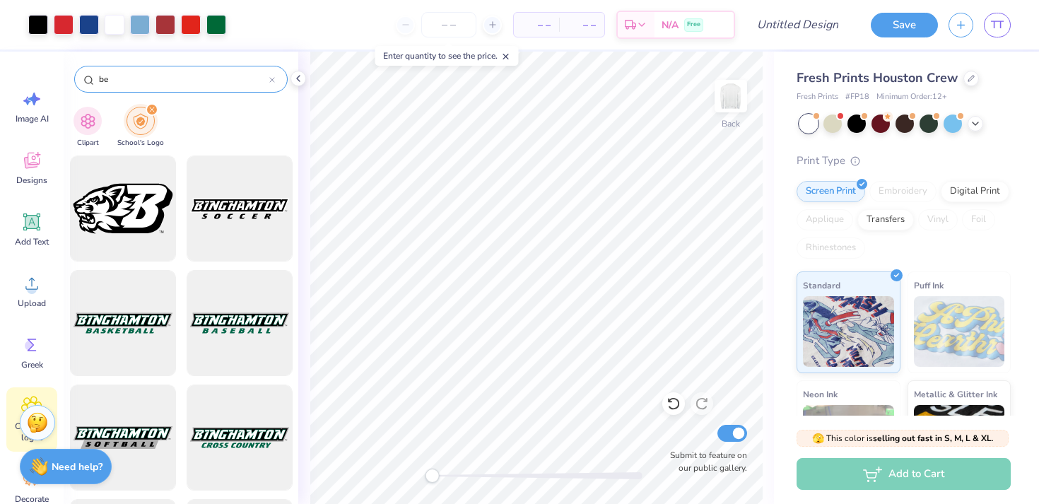
type input "b"
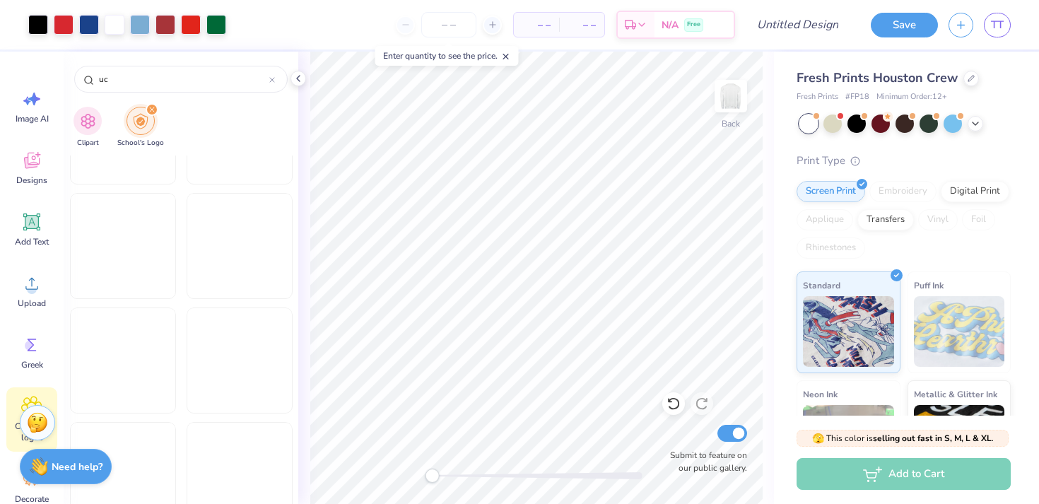
scroll to position [5825, 0]
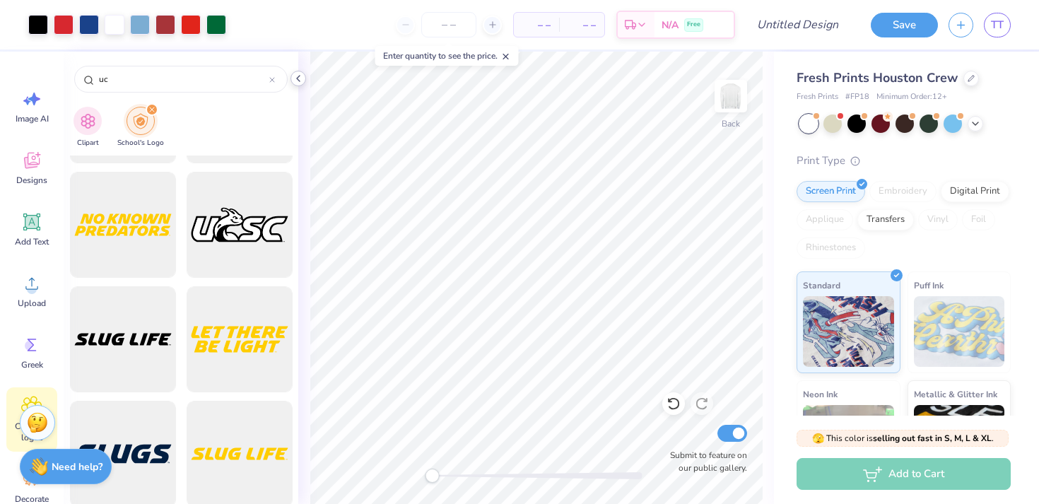
type input "uc"
click at [298, 80] on icon at bounding box center [298, 78] width 11 height 11
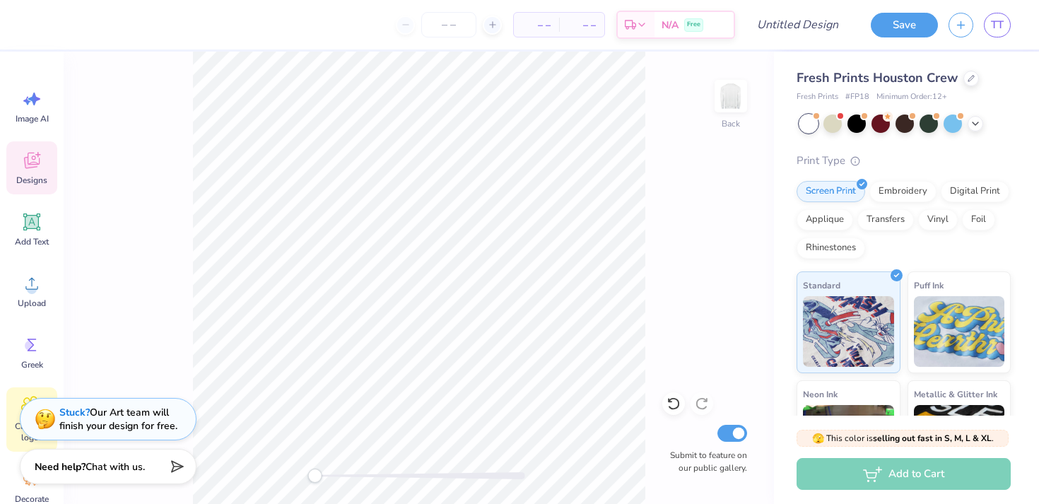
click at [34, 157] on icon at bounding box center [31, 160] width 21 height 21
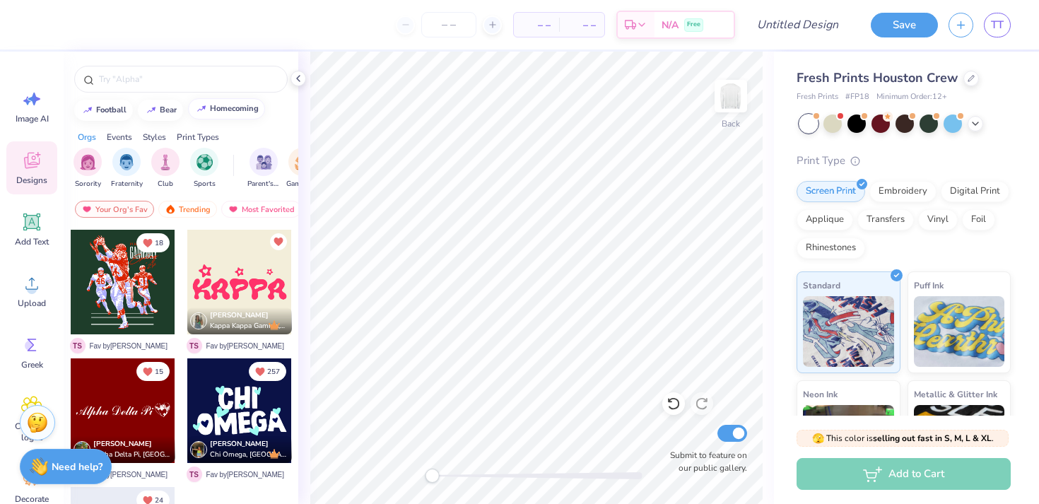
click at [216, 112] on div "homecoming" at bounding box center [234, 109] width 49 height 8
type input "homecoming"
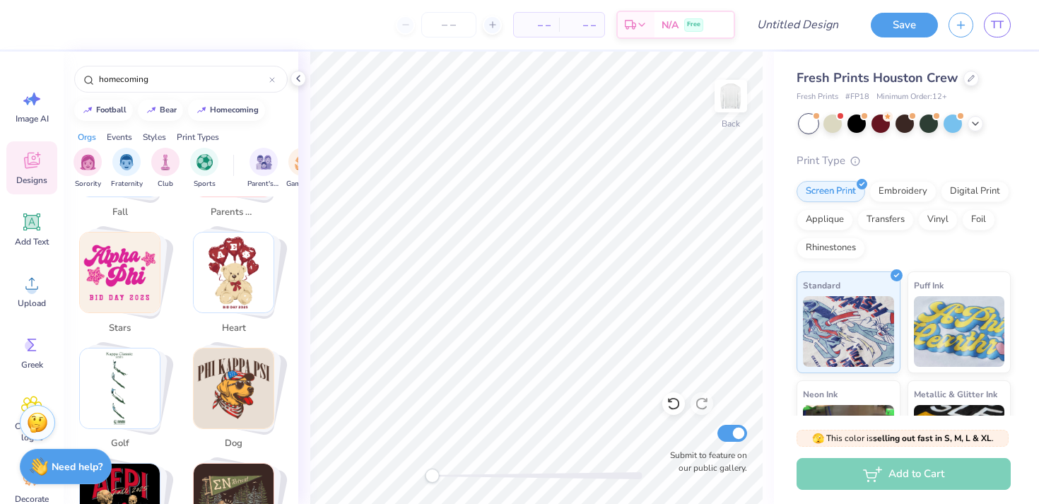
scroll to position [578, 0]
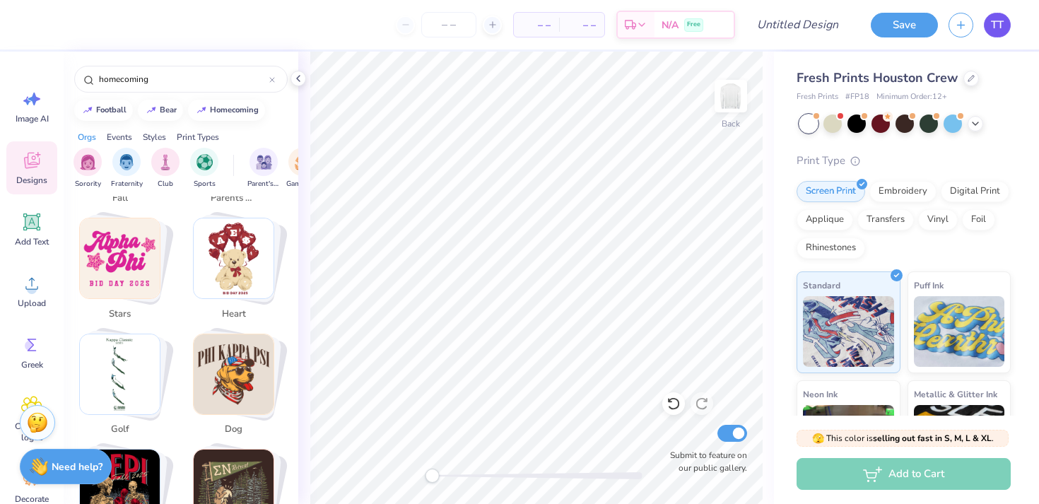
click at [994, 27] on span "TT" at bounding box center [997, 25] width 13 height 16
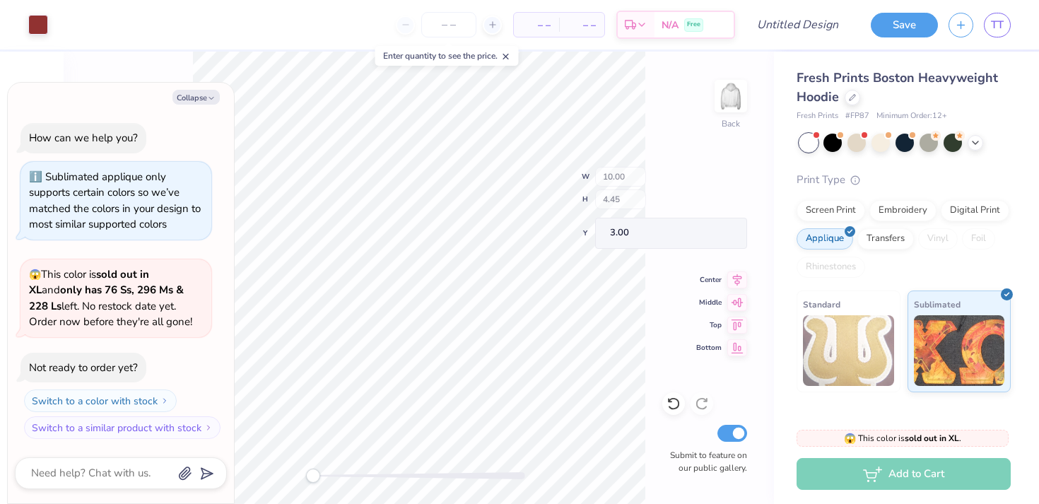
type textarea "x"
type input "3.43"
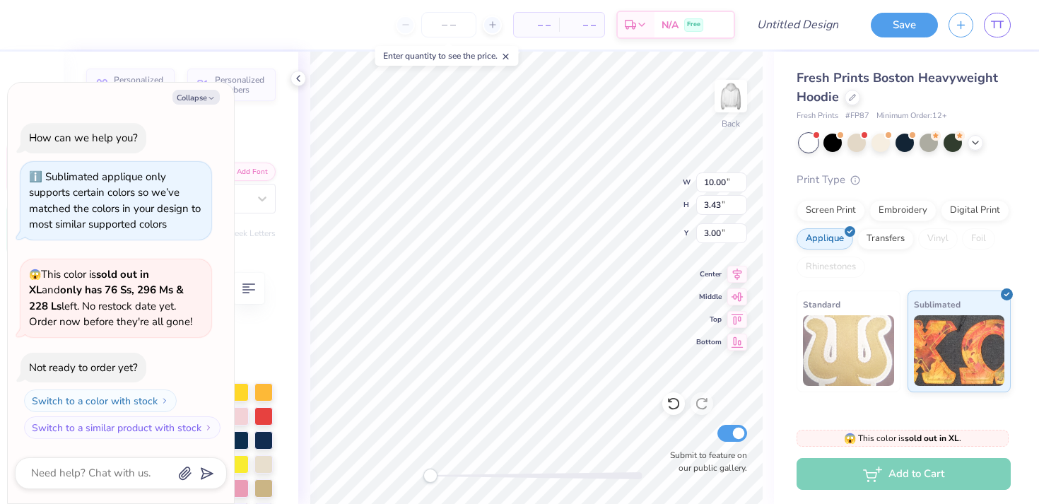
type textarea "x"
type textarea "1"
type textarea "x"
type textarea "18"
type textarea "x"
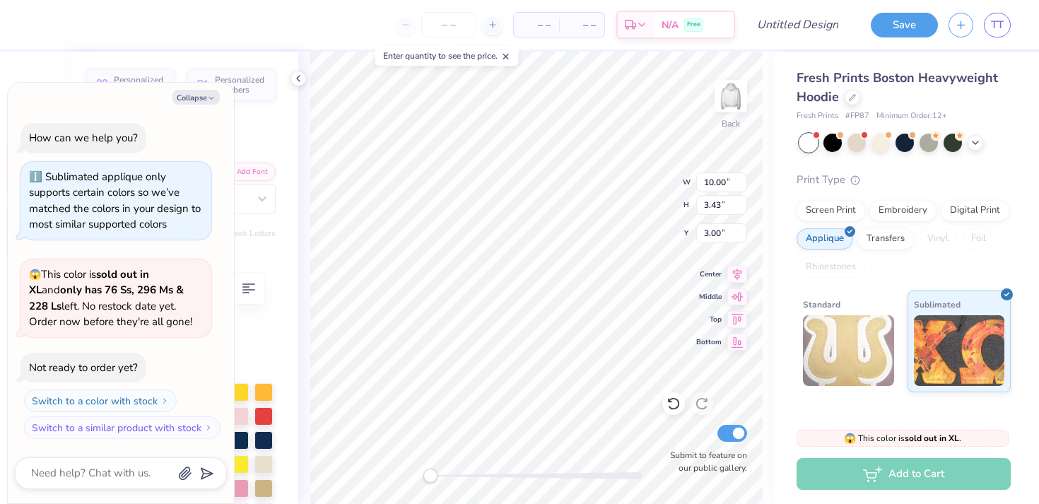
type textarea "189"
type textarea "x"
type textarea "1895"
type textarea "x"
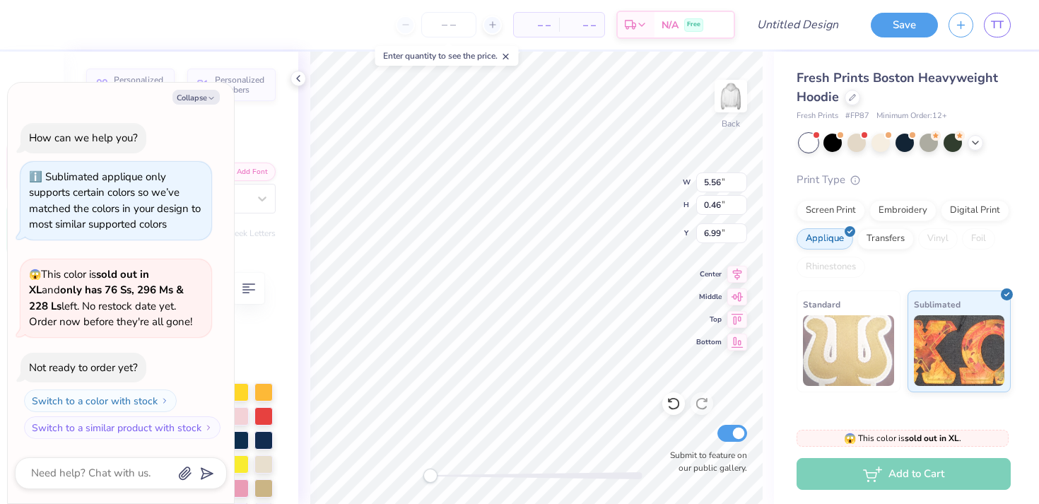
type textarea "C"
type textarea "x"
type textarea "Ch"
type textarea "x"
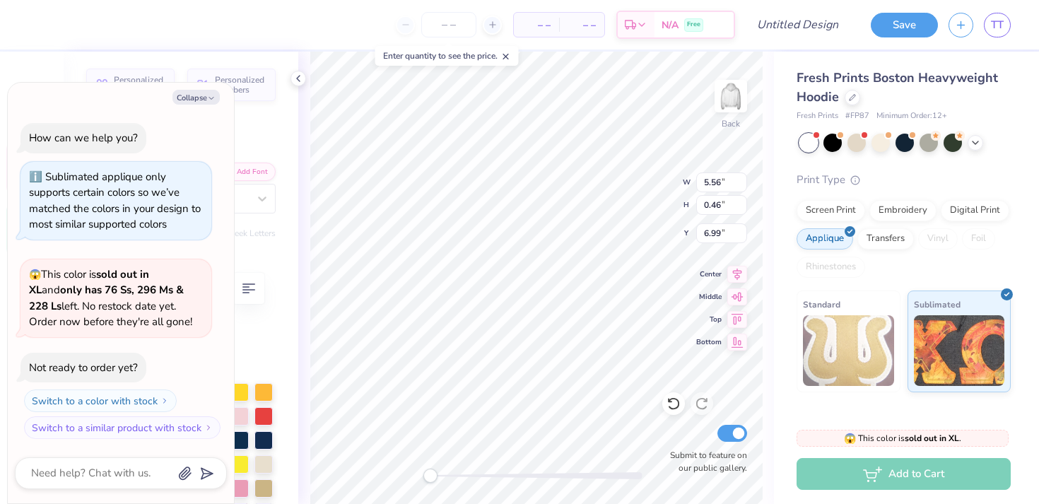
type textarea "Chi"
type textarea "x"
type textarea "Chi"
type textarea "x"
type textarea "Chi O"
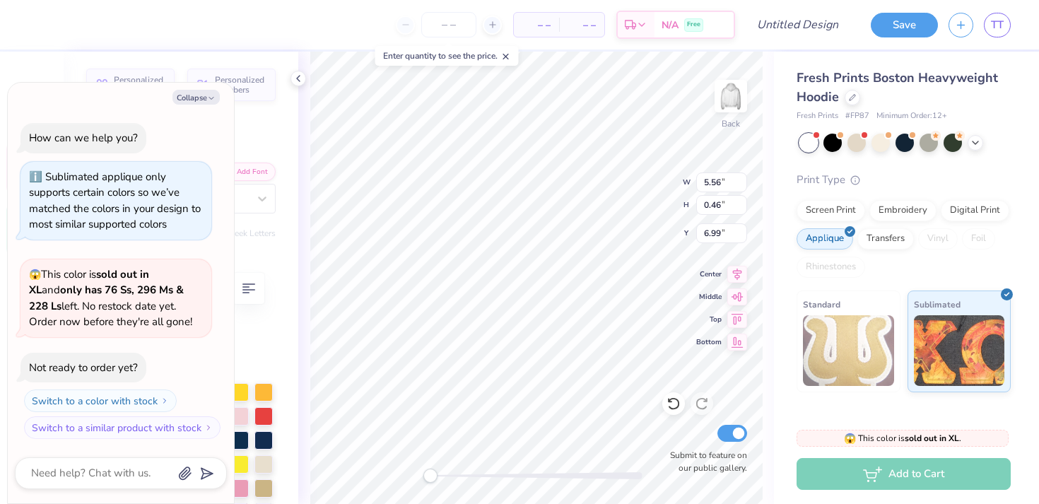
type textarea "x"
type textarea "Chi Om"
type textarea "x"
type textarea "Chi Ome"
type textarea "x"
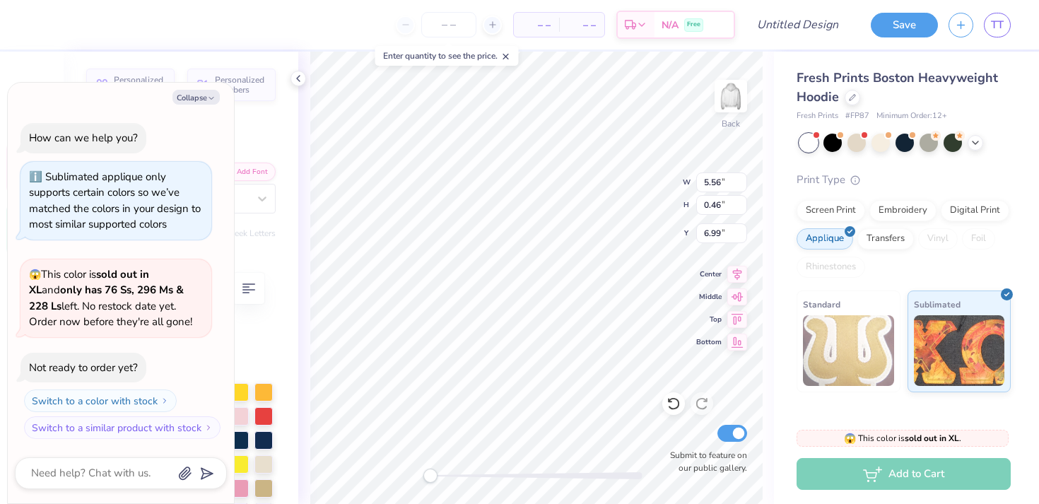
type textarea "Chi Omeg"
type textarea "x"
type textarea "Chi Omega"
type textarea "x"
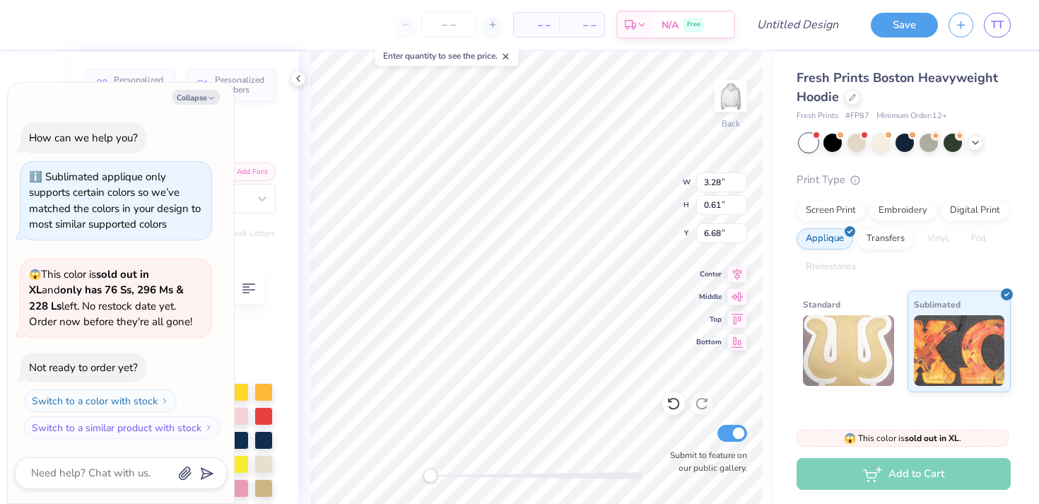
type textarea "Chi C"
type textarea "x"
type textarea "Chi CH"
type textarea "x"
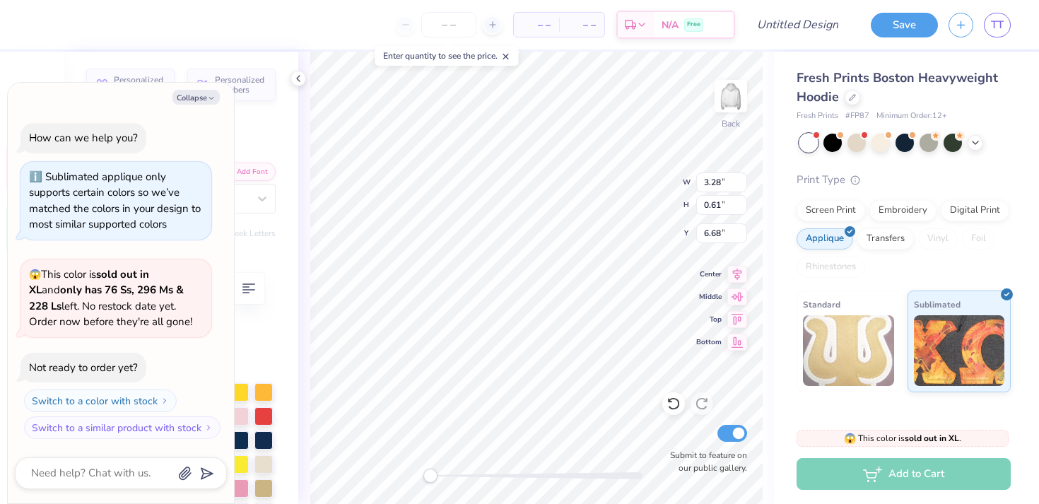
type textarea "Chi CHI"
type textarea "x"
type textarea "Chi CHI"
type textarea "x"
type textarea "Chi CHI O"
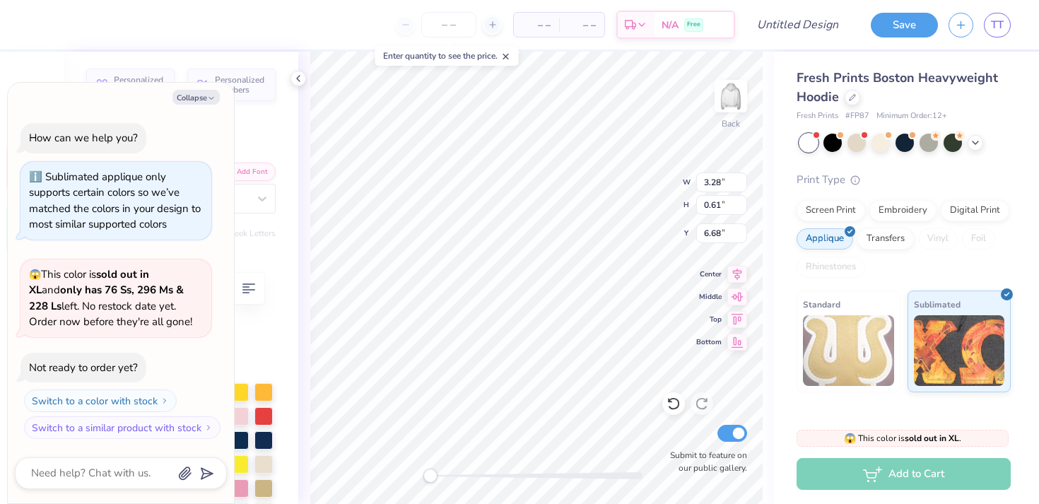
type textarea "x"
type textarea "Chi CHI OM"
type textarea "x"
type textarea "Chi CHI OME"
type textarea "x"
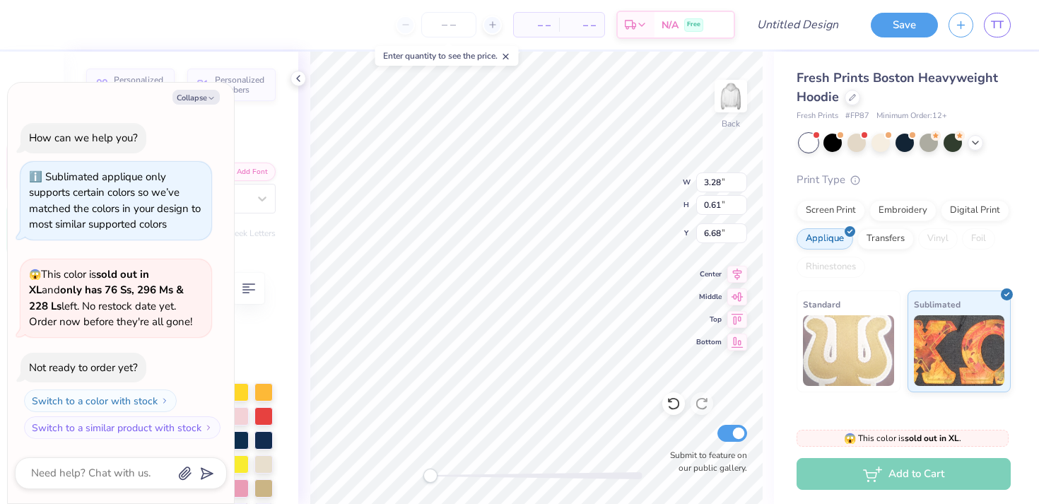
type textarea "Chi CHI OMEG"
type textarea "x"
type textarea "Chi CHI OMEGA"
type textarea "x"
type textarea "CHI OMEGA"
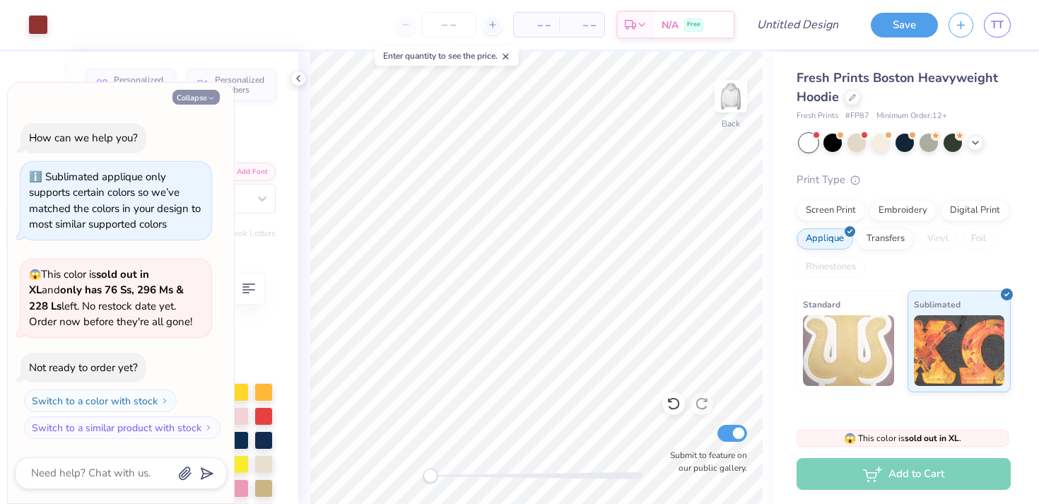
click at [211, 102] on icon "button" at bounding box center [211, 98] width 8 height 8
type textarea "x"
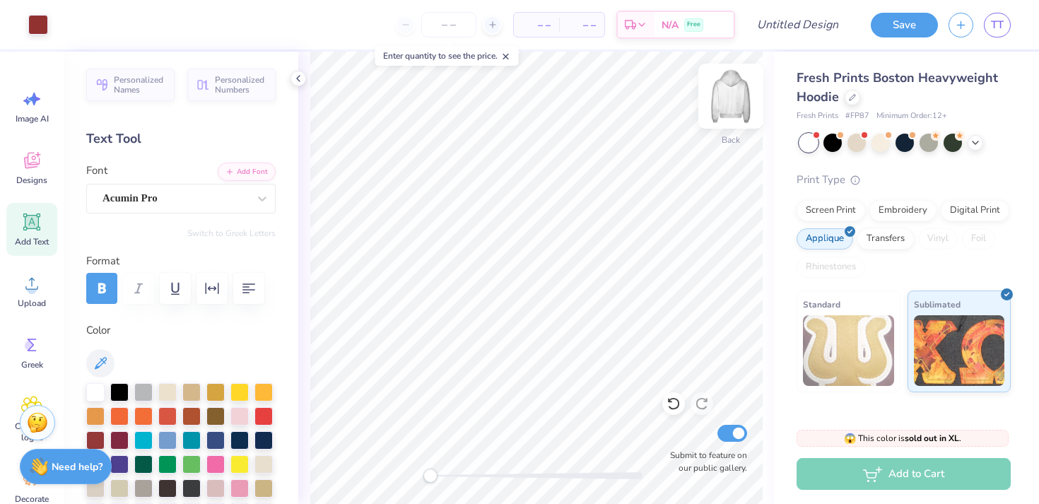
click at [728, 114] on img at bounding box center [731, 96] width 57 height 57
click at [40, 177] on span "Designs" at bounding box center [31, 180] width 31 height 11
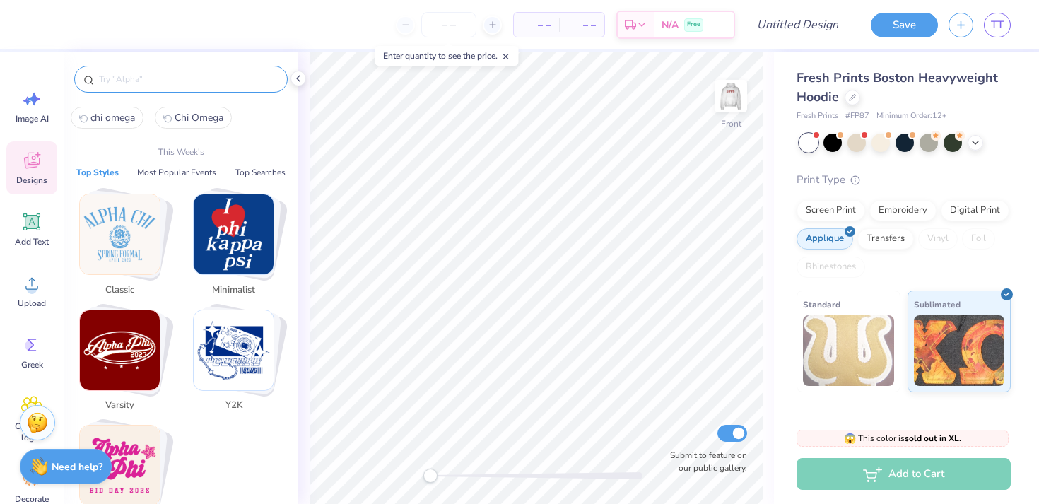
click at [158, 81] on input "text" at bounding box center [188, 79] width 181 height 14
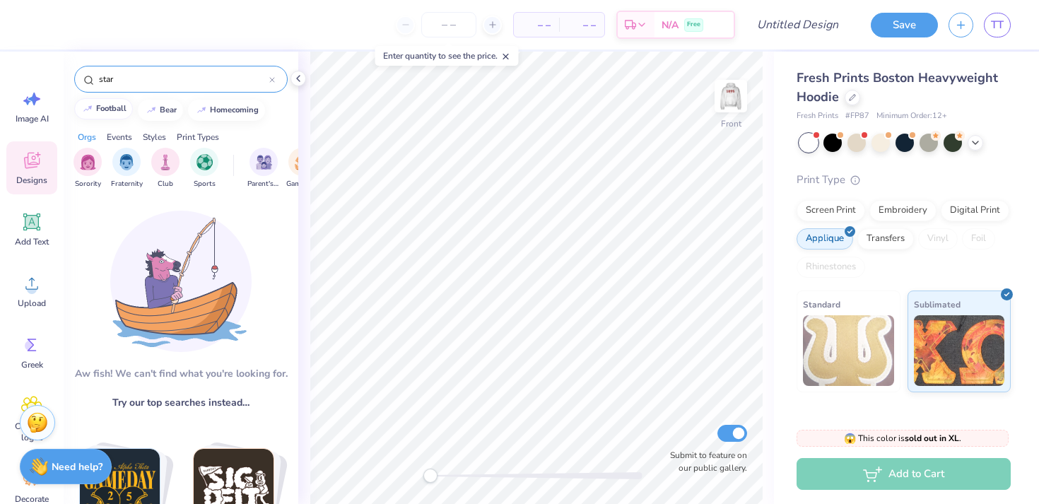
type input "star"
click at [117, 134] on div "Events" at bounding box center [119, 137] width 25 height 13
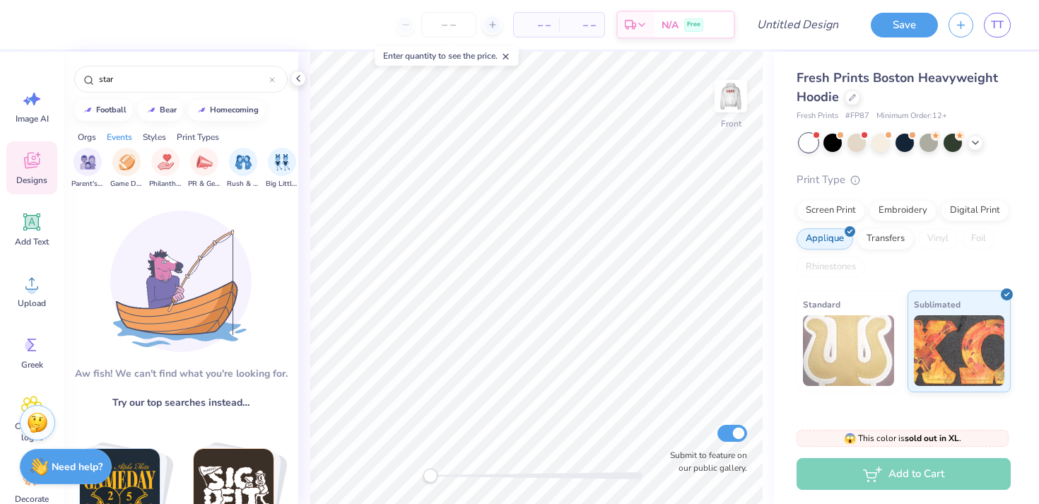
click at [148, 135] on div "Styles" at bounding box center [154, 137] width 23 height 13
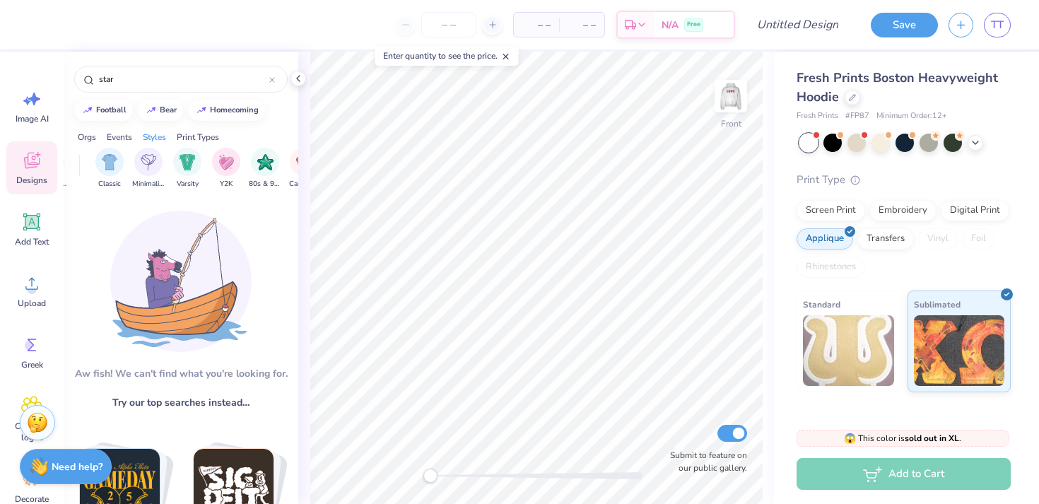
scroll to position [0, 741]
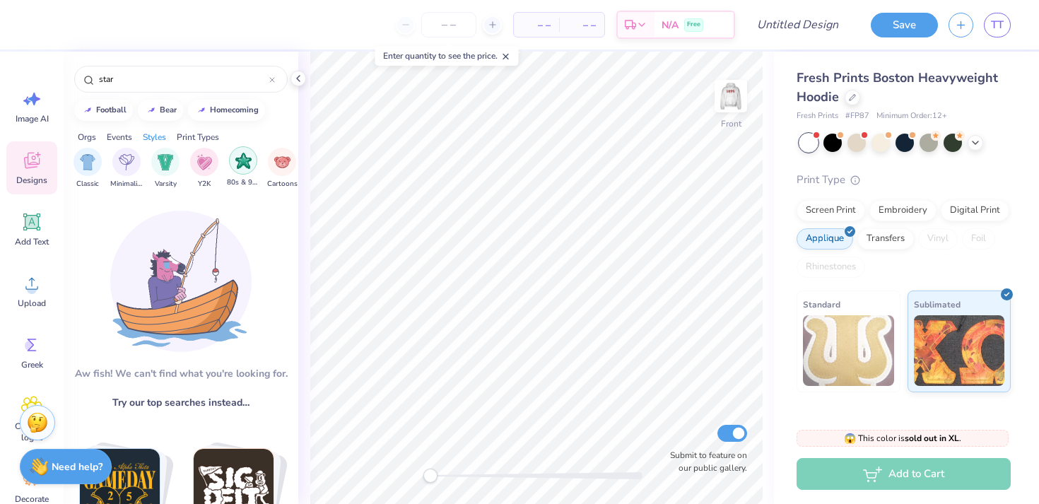
click at [235, 159] on img "filter for 80s & 90s" at bounding box center [243, 161] width 16 height 16
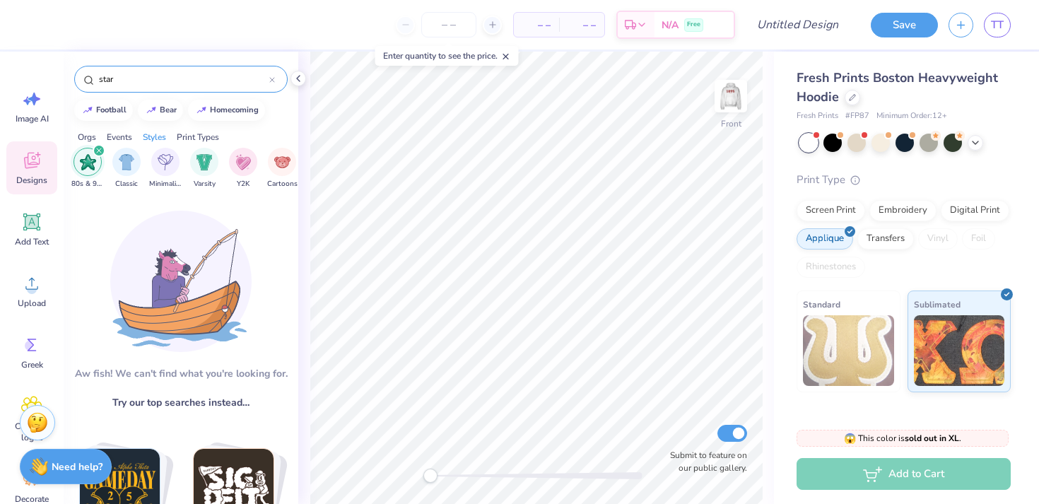
click at [117, 86] on input "star" at bounding box center [184, 79] width 172 height 14
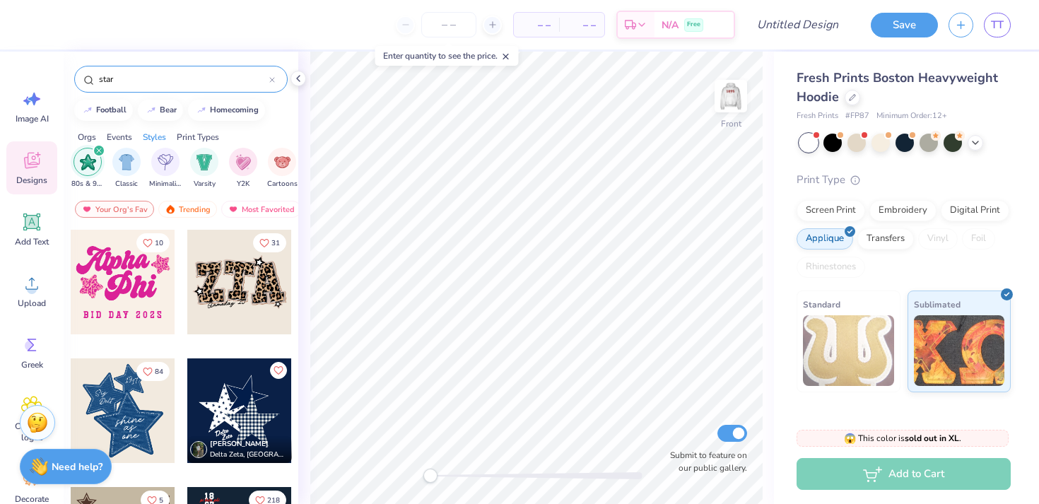
click at [117, 86] on input "star" at bounding box center [184, 79] width 172 height 14
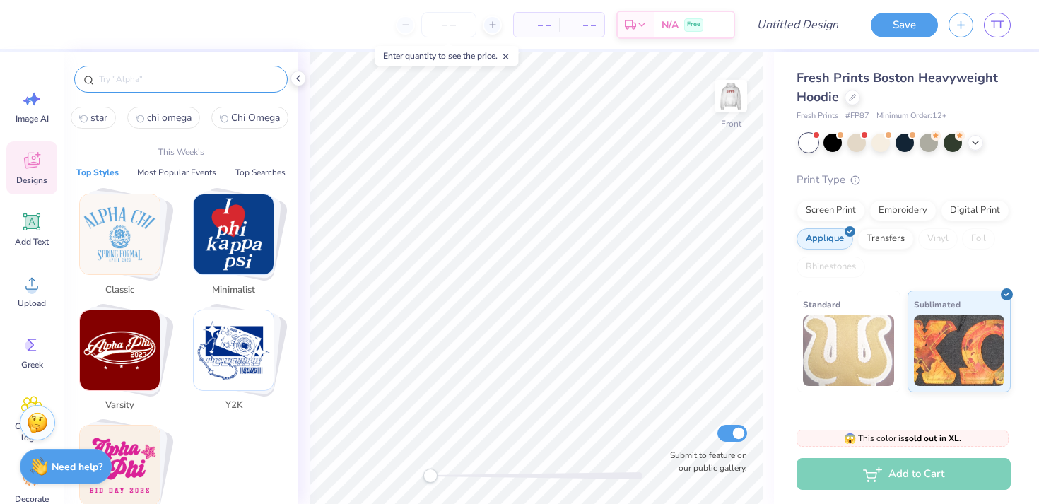
click at [132, 257] on img "Stack Card Button Classic" at bounding box center [120, 234] width 80 height 80
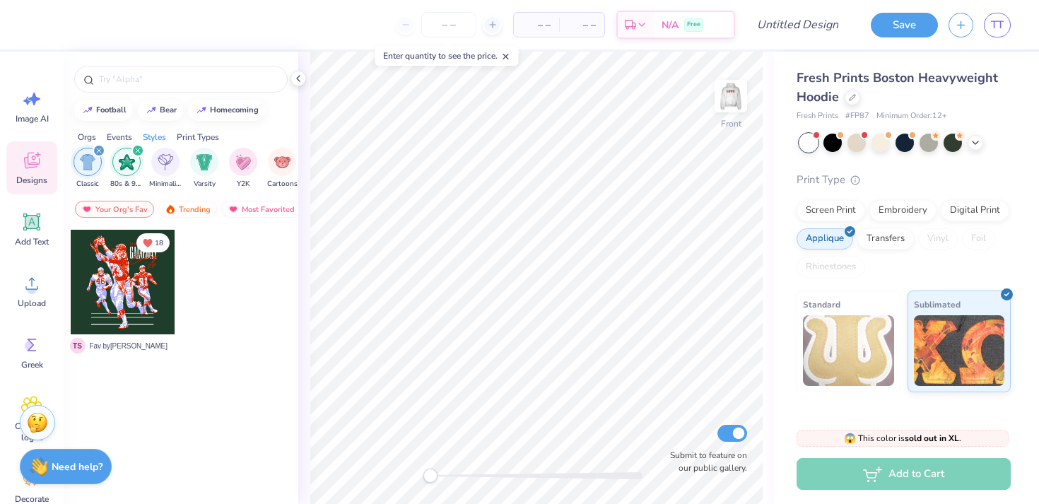
click at [138, 149] on icon "filter for 80s & 90s" at bounding box center [138, 151] width 6 height 6
click at [98, 148] on div "filter for Classic" at bounding box center [99, 150] width 13 height 13
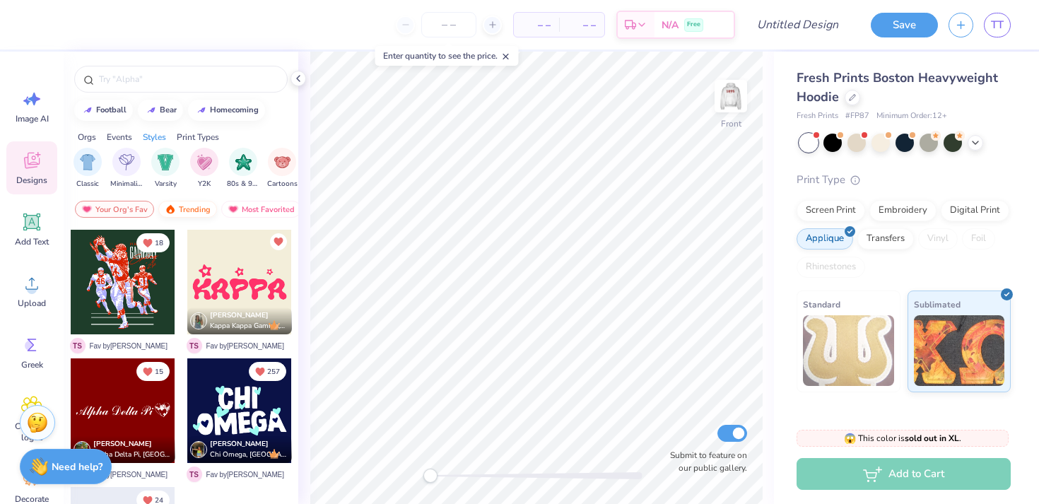
click at [192, 208] on div "Trending" at bounding box center [187, 209] width 59 height 17
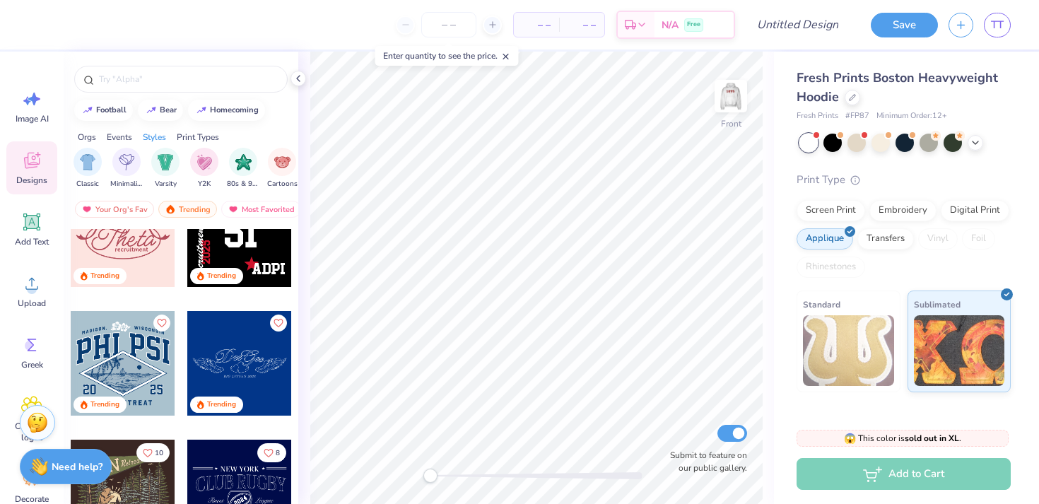
scroll to position [4938, 0]
click at [984, 141] on div at bounding box center [905, 143] width 211 height 18
click at [981, 146] on icon at bounding box center [975, 141] width 11 height 11
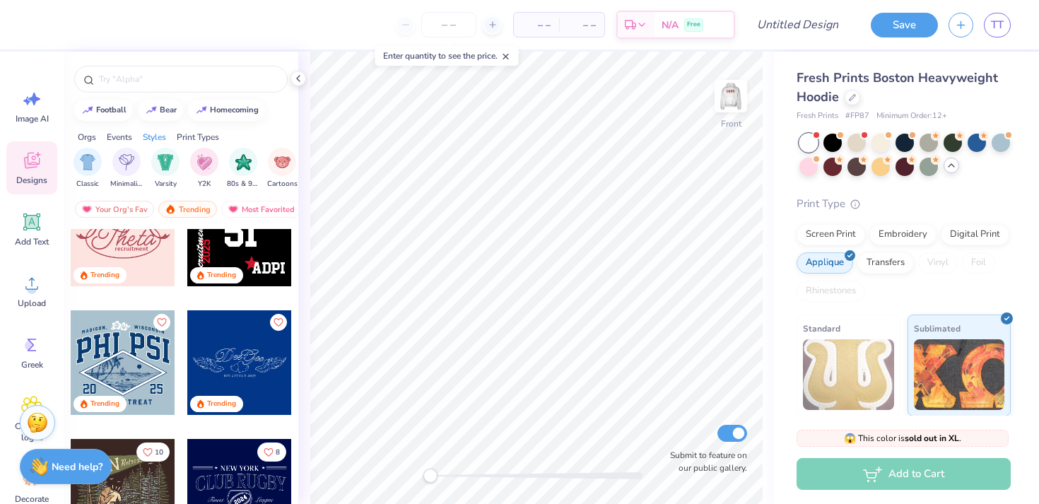
click at [955, 168] on icon at bounding box center [951, 165] width 11 height 11
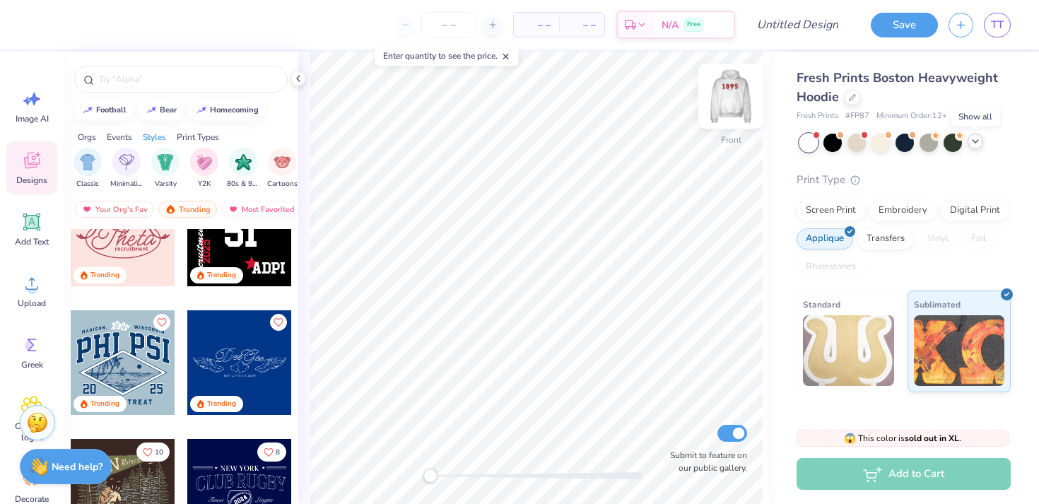
click at [737, 103] on img at bounding box center [731, 96] width 57 height 57
click at [728, 101] on img at bounding box center [731, 96] width 57 height 57
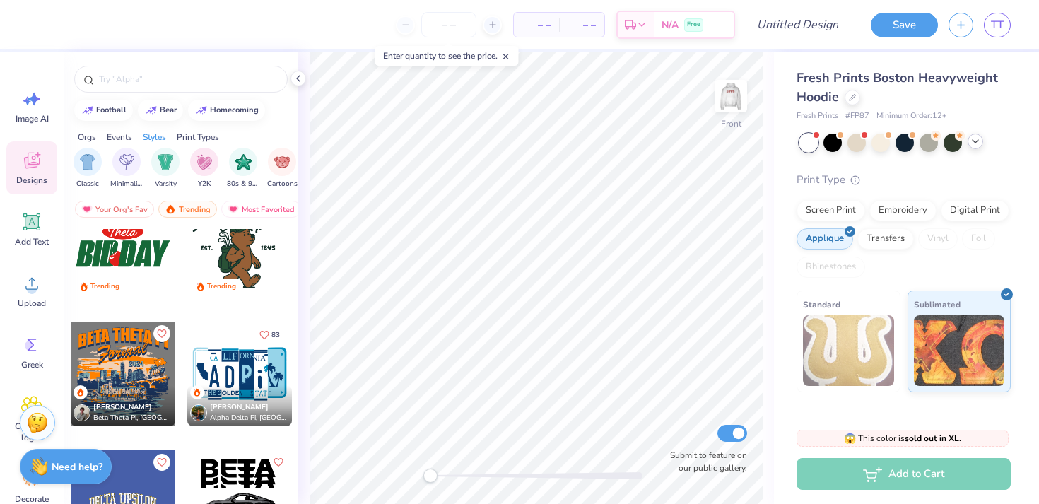
scroll to position [5719, 0]
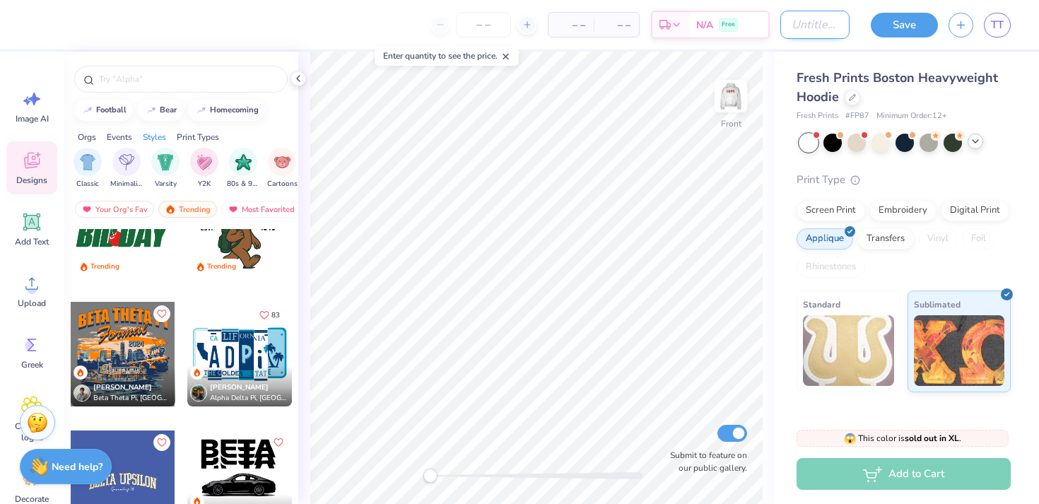
click at [796, 30] on input "Design Title" at bounding box center [815, 25] width 69 height 28
type input "C"
